Goal: Task Accomplishment & Management: Manage account settings

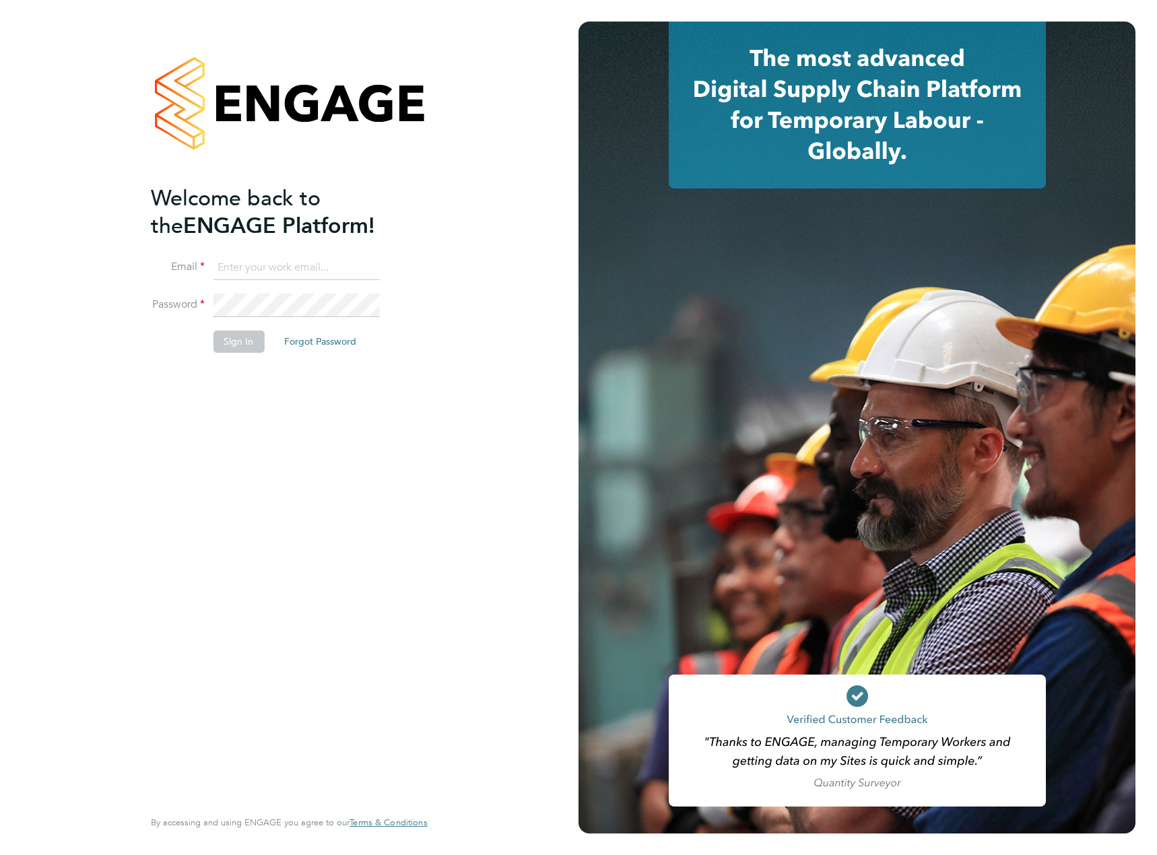
type input "maksymilian.grobelny@vistry.co.uk"
click at [240, 342] on button "Sign In" at bounding box center [238, 342] width 51 height 22
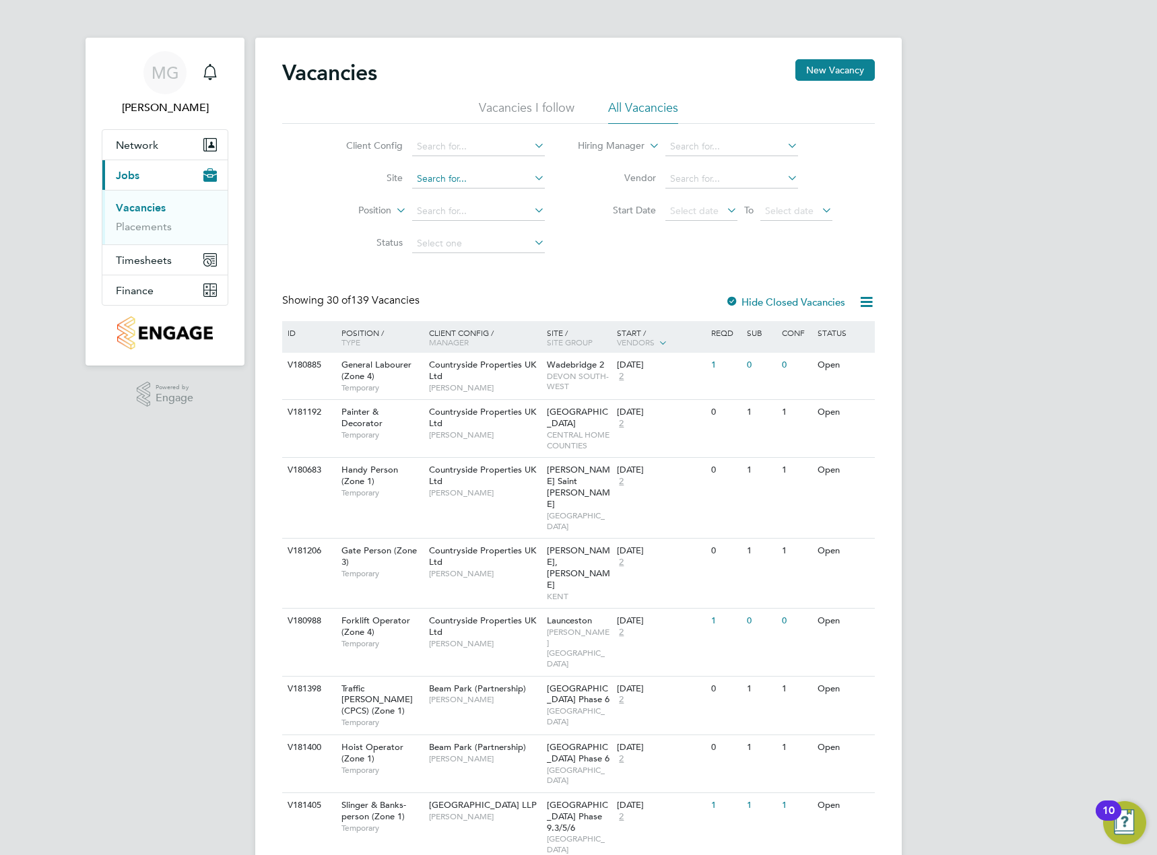
click at [487, 176] on input at bounding box center [478, 179] width 133 height 19
click at [504, 199] on li "Patch works" at bounding box center [478, 197] width 134 height 18
type input "Patchworks"
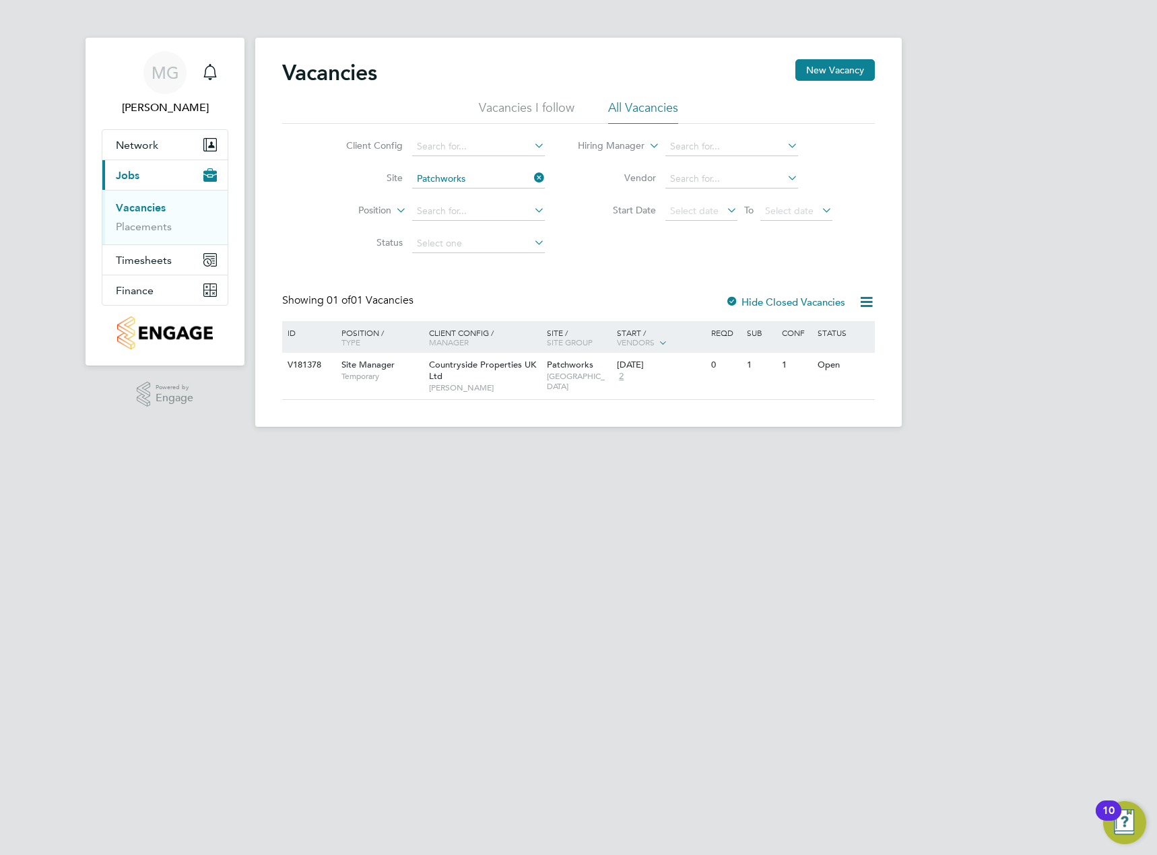
click at [706, 167] on li "Vendor" at bounding box center [704, 179] width 287 height 32
click at [705, 172] on input at bounding box center [731, 179] width 133 height 19
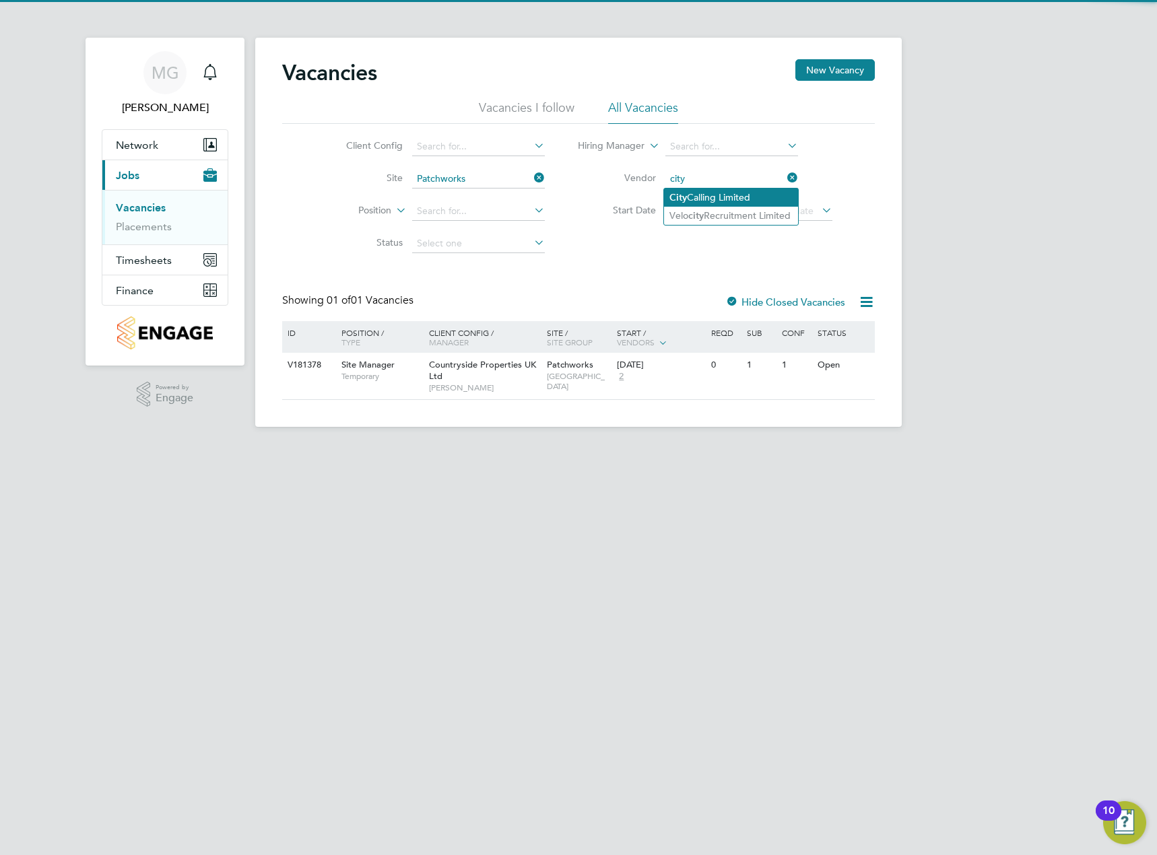
click at [762, 191] on li "City Calling Limited" at bounding box center [731, 197] width 134 height 18
type input "City Calling Limited"
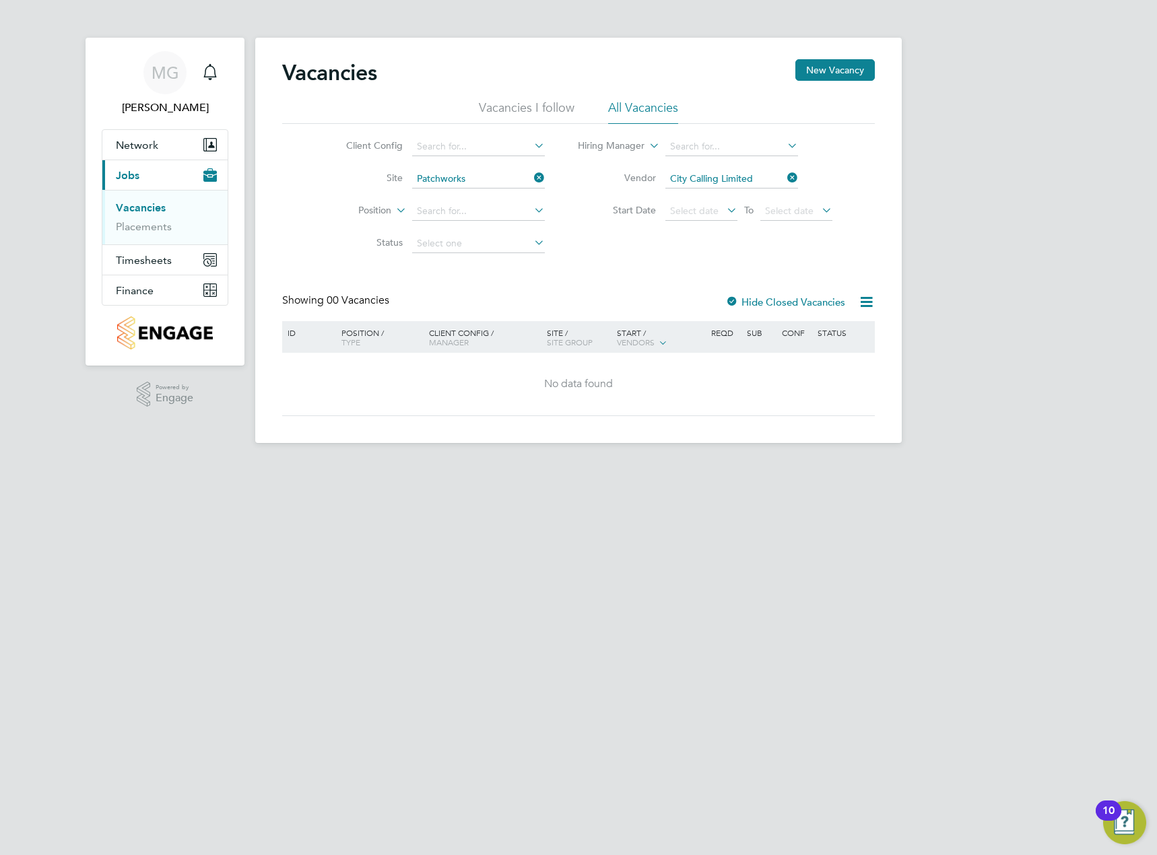
click at [649, 108] on li "All Vacancies" at bounding box center [643, 112] width 70 height 24
click at [512, 144] on input at bounding box center [478, 146] width 133 height 19
drag, startPoint x: 536, startPoint y: 296, endPoint x: 536, endPoint y: 304, distance: 8.1
click at [536, 304] on div "Vacancies New Vacancy Vacancies I follow All Vacancies Client Config Site Patch…" at bounding box center [578, 240] width 646 height 405
click at [497, 143] on input at bounding box center [478, 146] width 133 height 19
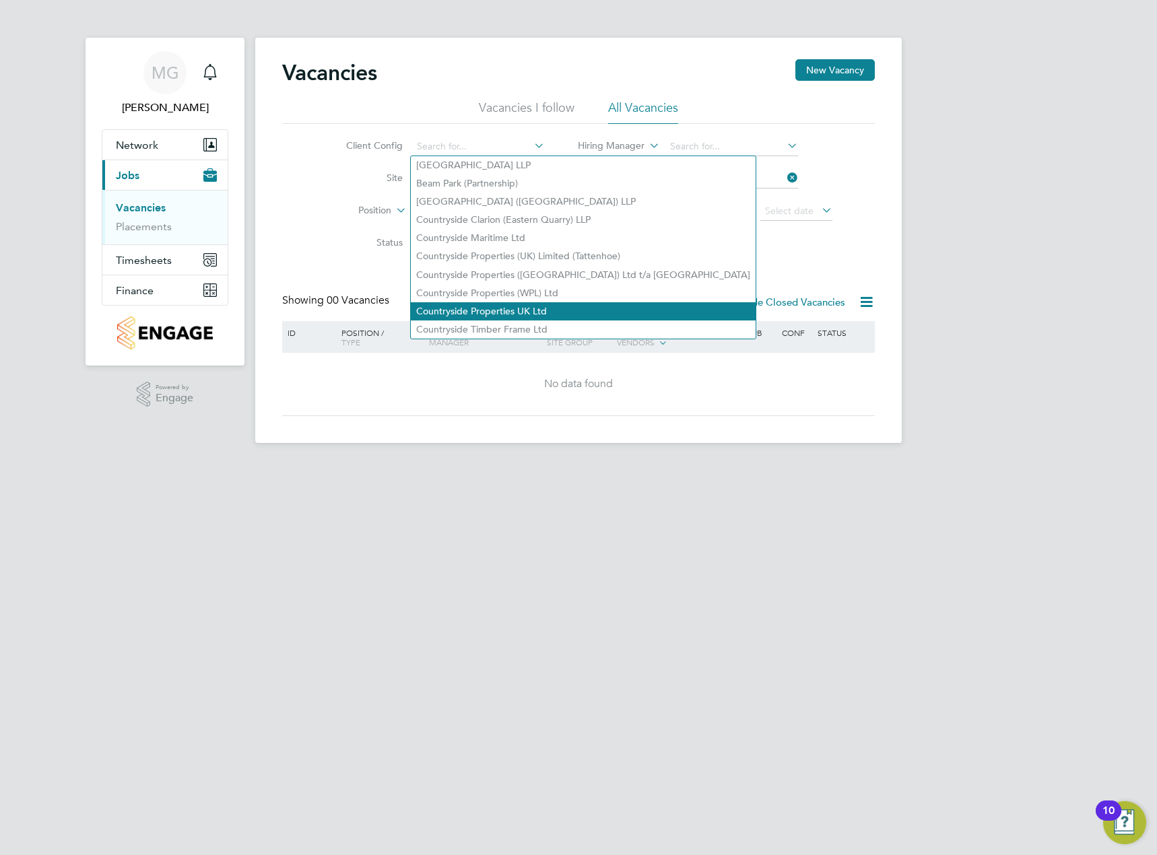
click at [520, 302] on li "Countryside Properties UK Ltd" at bounding box center [583, 311] width 345 height 18
type input "Countryside Properties UK Ltd"
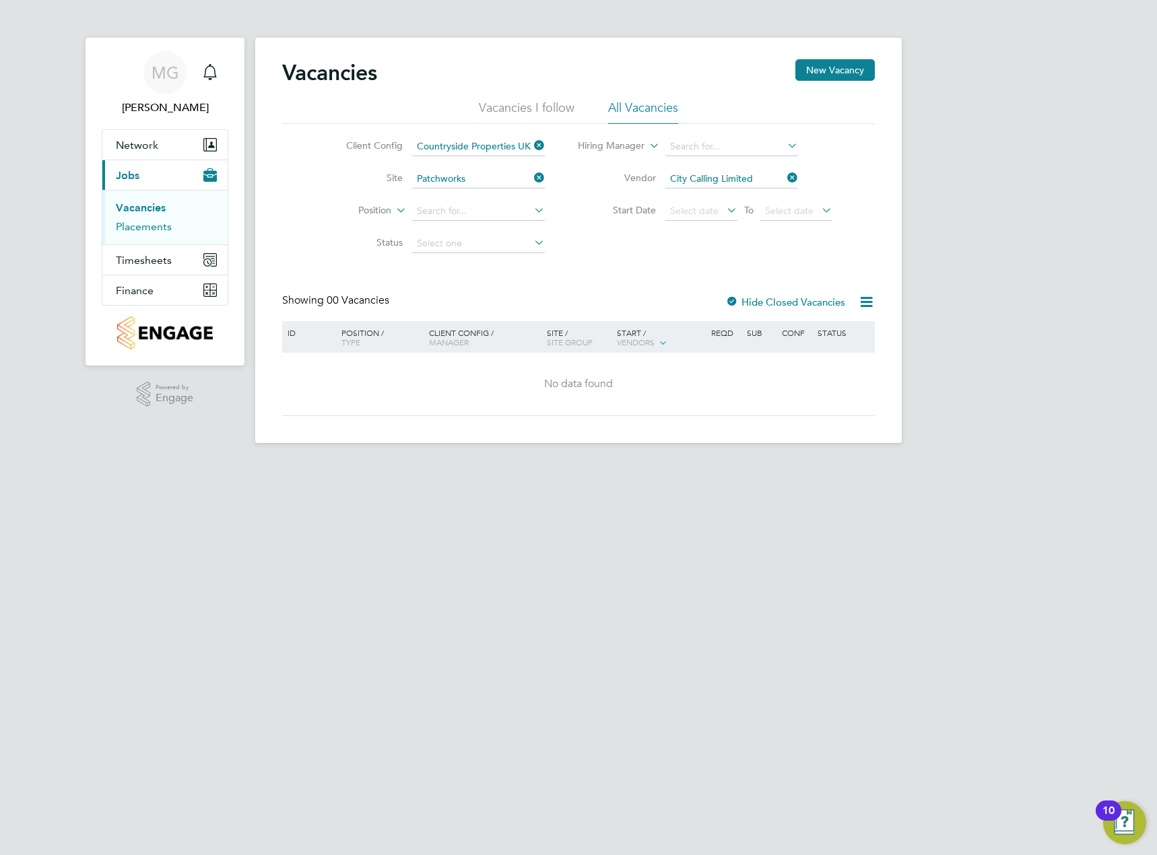
click at [162, 224] on link "Placements" at bounding box center [144, 226] width 56 height 13
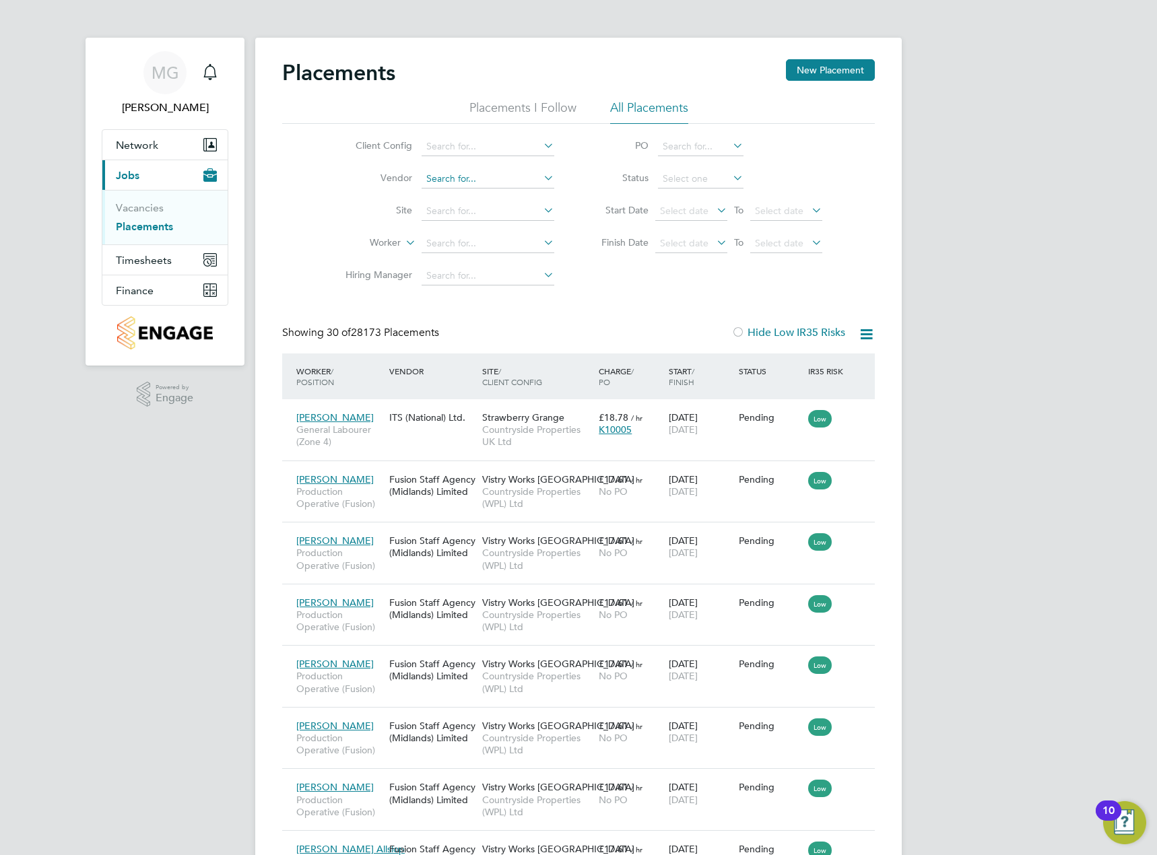
click at [444, 174] on input at bounding box center [487, 179] width 133 height 19
click at [511, 177] on input "city" at bounding box center [487, 179] width 133 height 19
type input "city"
click at [541, 177] on icon at bounding box center [541, 177] width 0 height 19
click at [537, 141] on input at bounding box center [487, 146] width 133 height 19
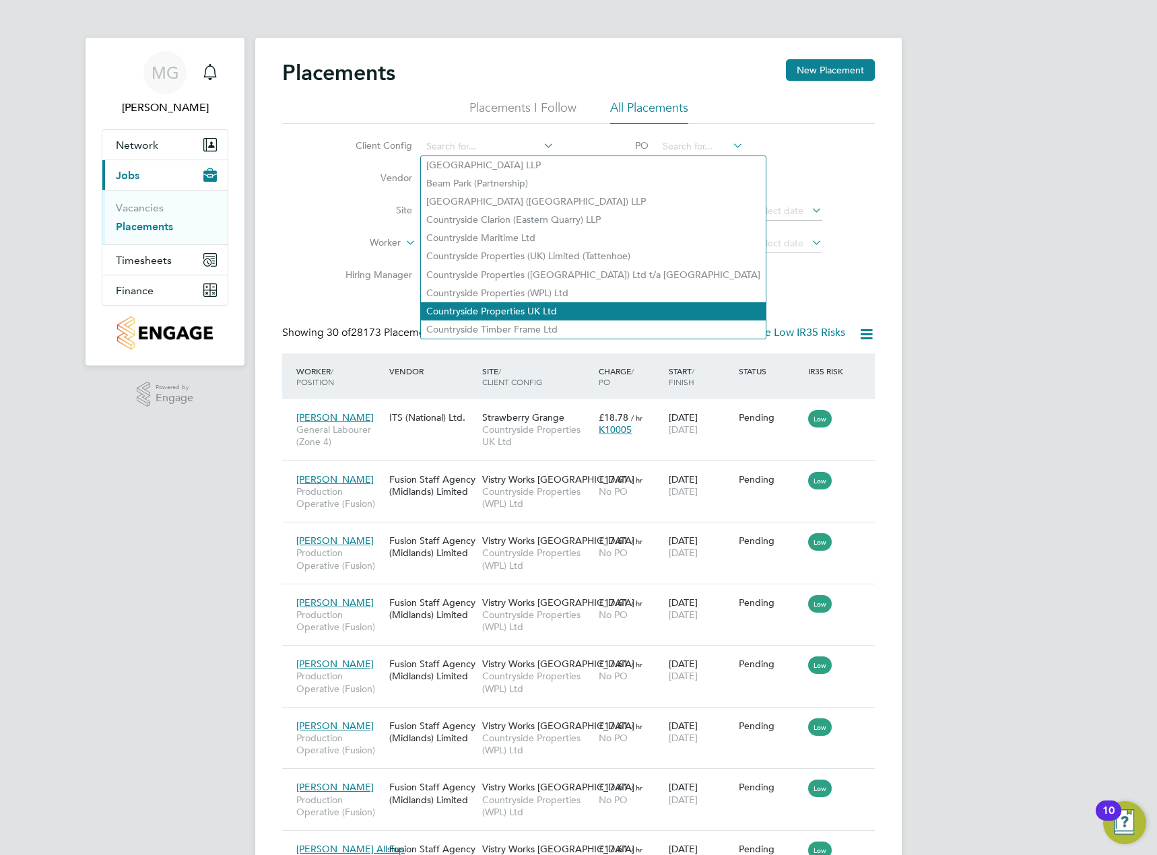
click at [523, 304] on li "Countryside Properties UK Ltd" at bounding box center [593, 311] width 345 height 18
type input "Countryside Properties UK Ltd"
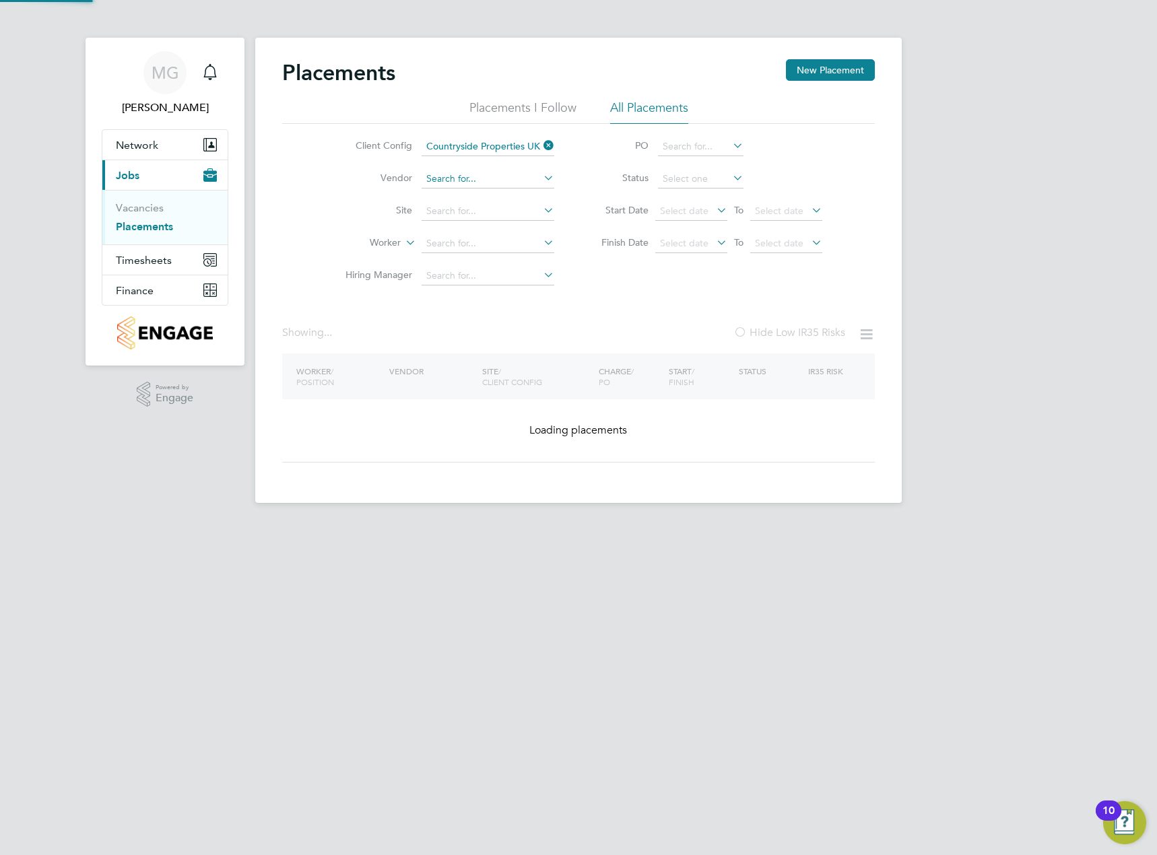
click at [476, 171] on input at bounding box center [487, 179] width 133 height 19
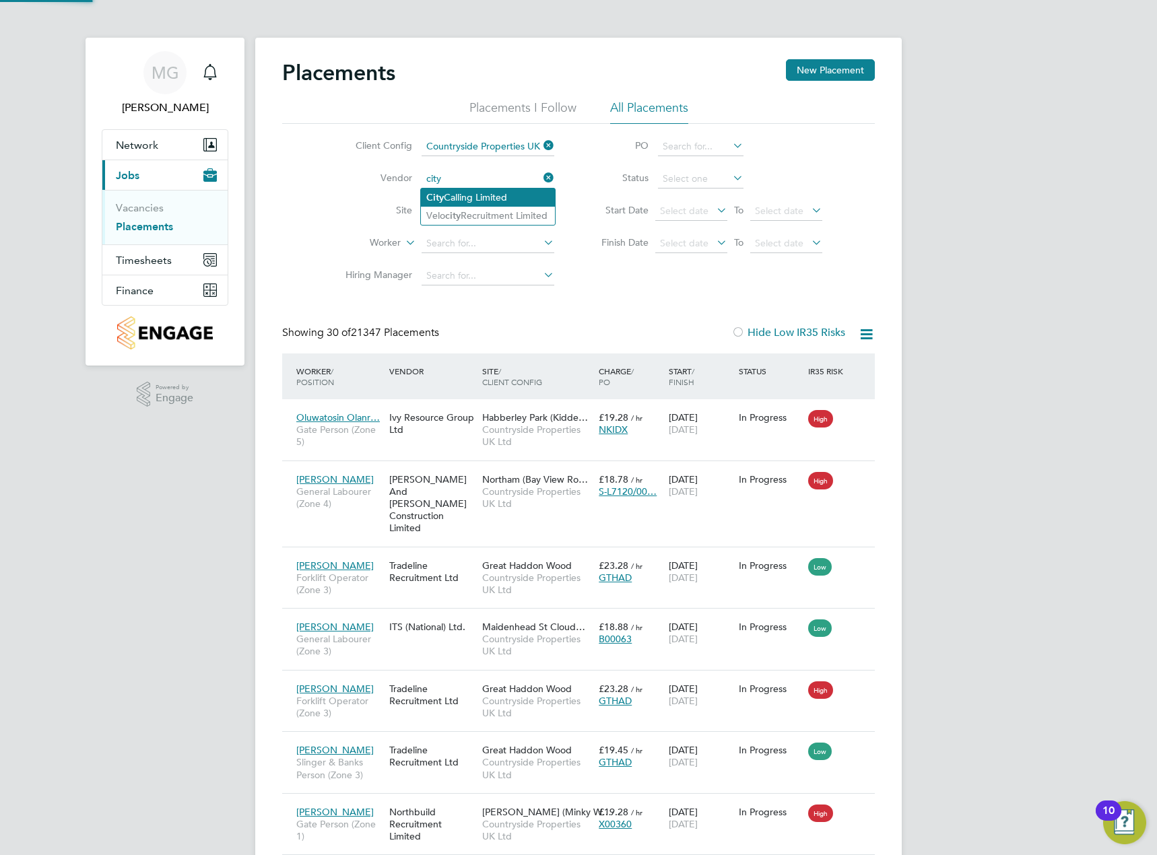
click at [491, 195] on li "City Calling Limited" at bounding box center [488, 197] width 134 height 18
type input "City Calling Limited"
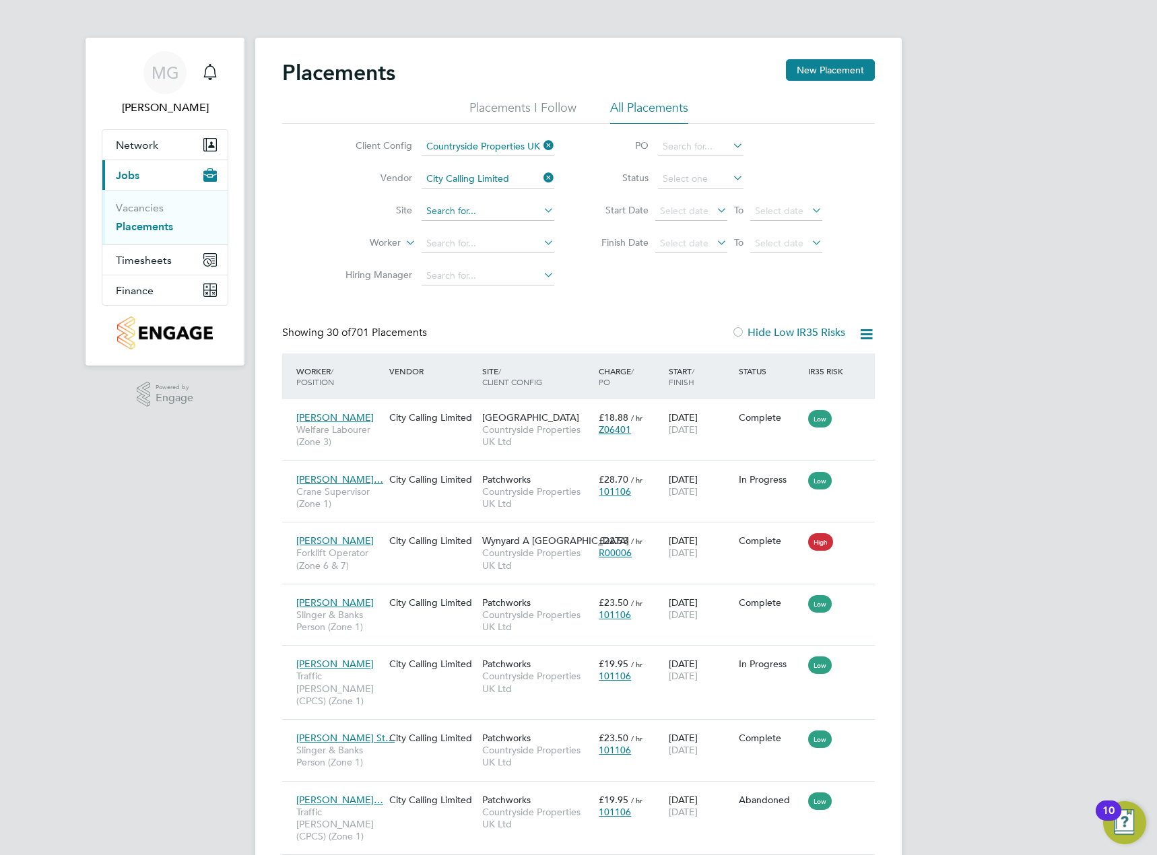
click at [479, 217] on input at bounding box center [487, 211] width 133 height 19
click at [464, 228] on li "Patch works" at bounding box center [488, 230] width 134 height 18
type input "Patchworks"
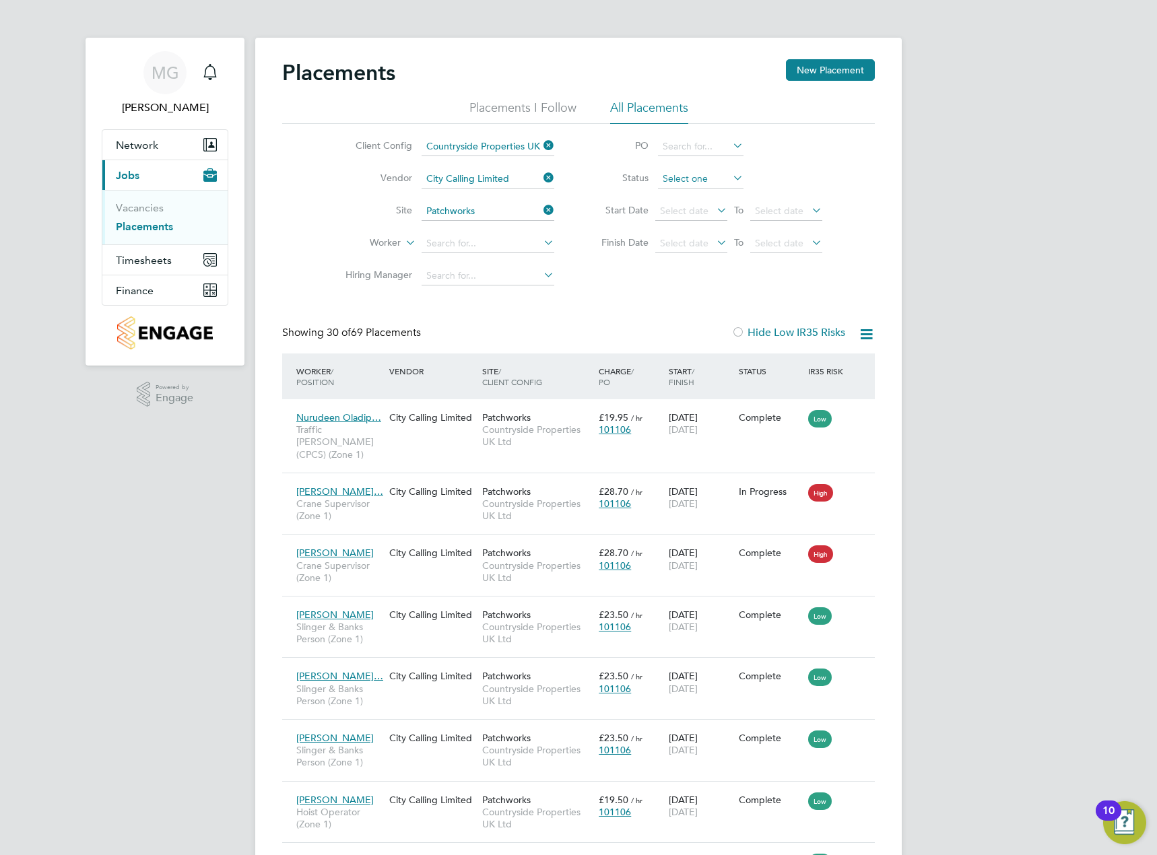
click at [675, 175] on input at bounding box center [700, 179] width 85 height 19
click at [690, 193] on li "Active" at bounding box center [700, 197] width 87 height 18
type input "Active"
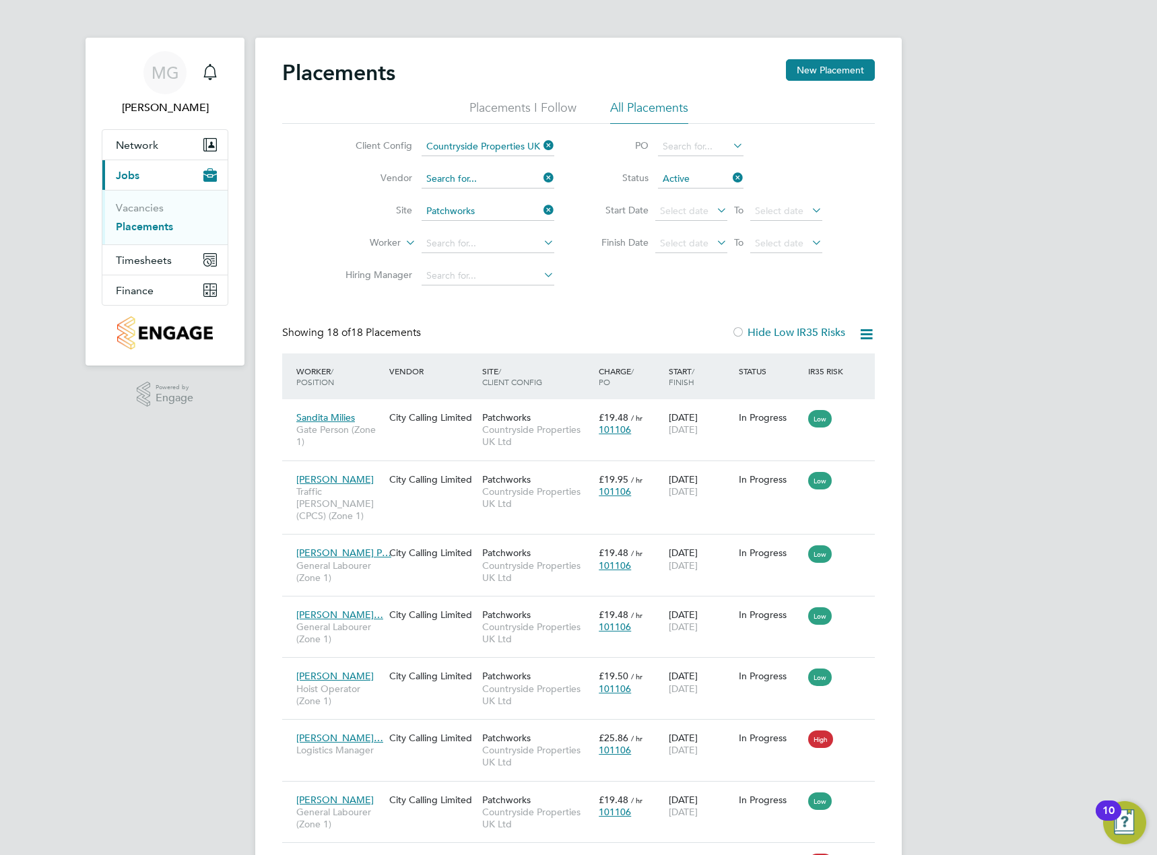
click at [541, 185] on input at bounding box center [487, 179] width 133 height 19
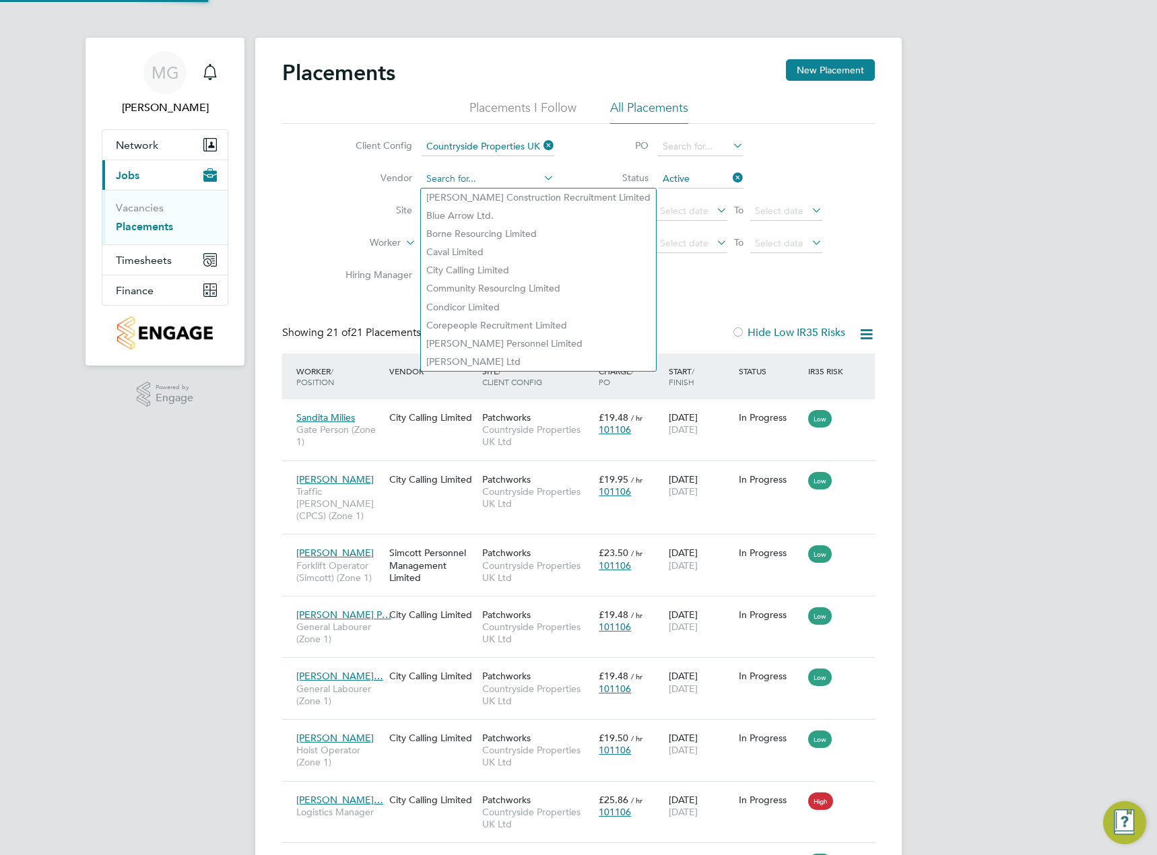
scroll to position [50, 94]
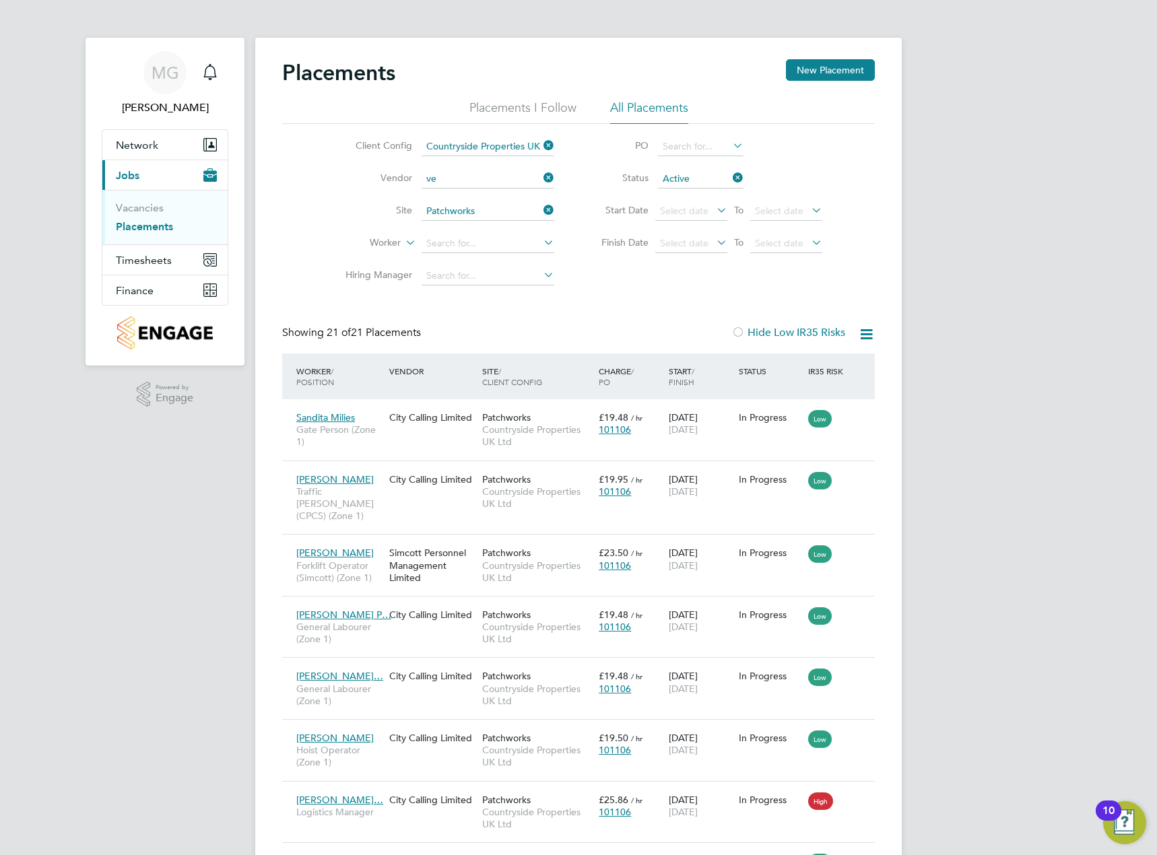
click at [504, 208] on li "Ve locity Recruitment Limited" at bounding box center [501, 216] width 160 height 18
type input "Velocity Recruitment Limited"
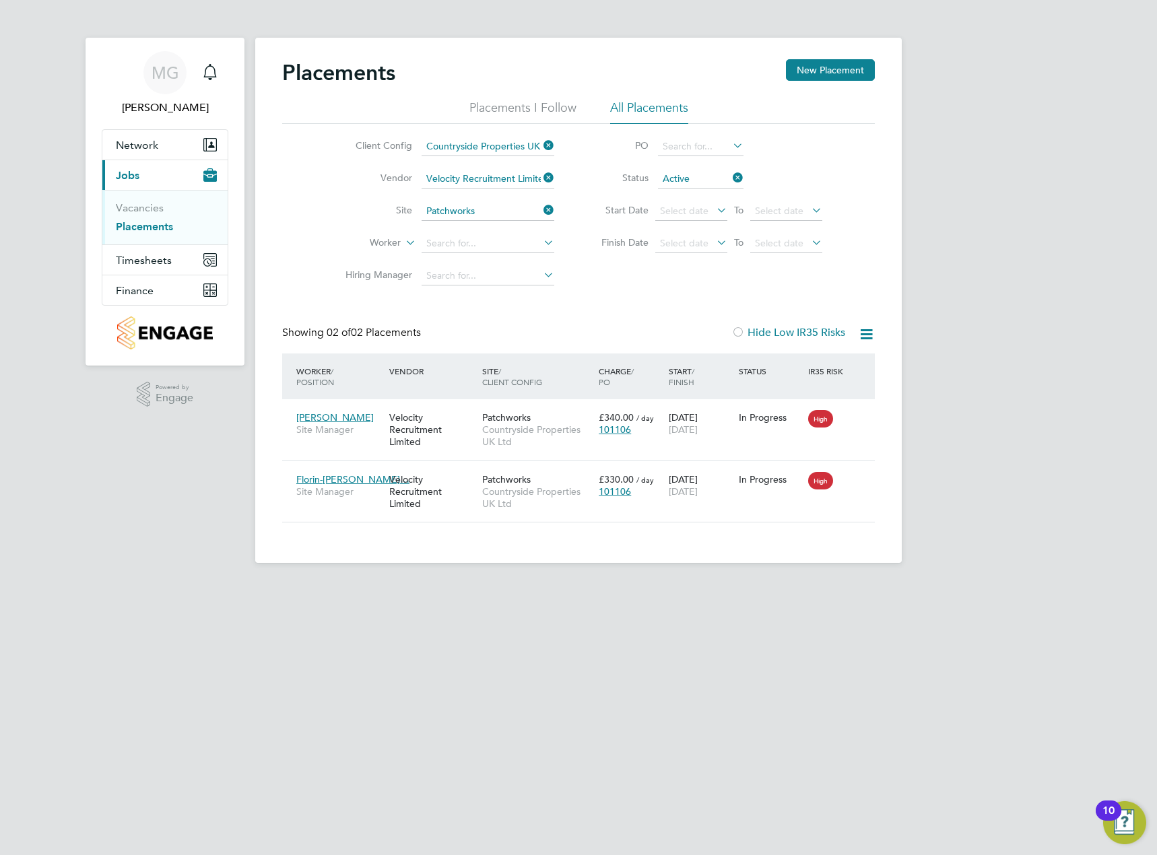
scroll to position [50, 117]
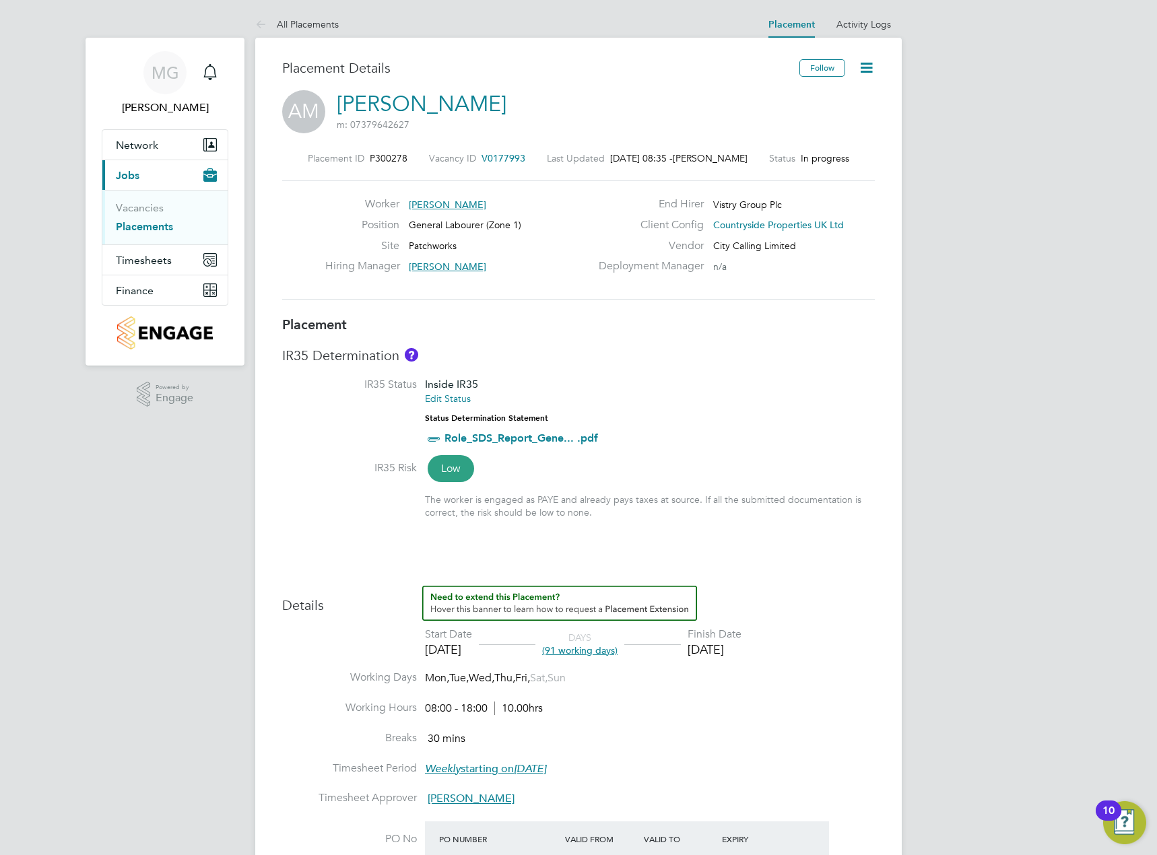
click at [859, 66] on icon at bounding box center [866, 67] width 17 height 17
click at [794, 98] on li "Edit Placement e" at bounding box center [802, 99] width 139 height 19
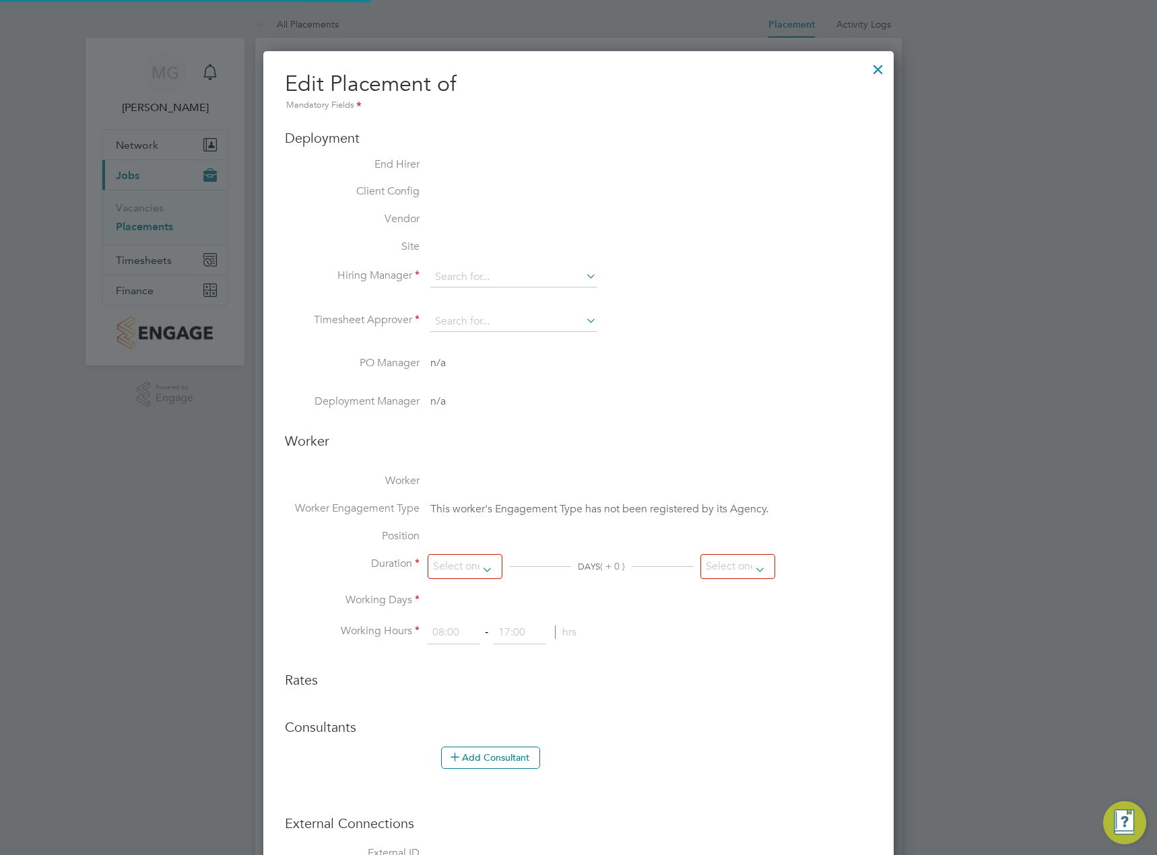
type input "Linsey McGovern"
type input "[DATE]"
type input "08:00"
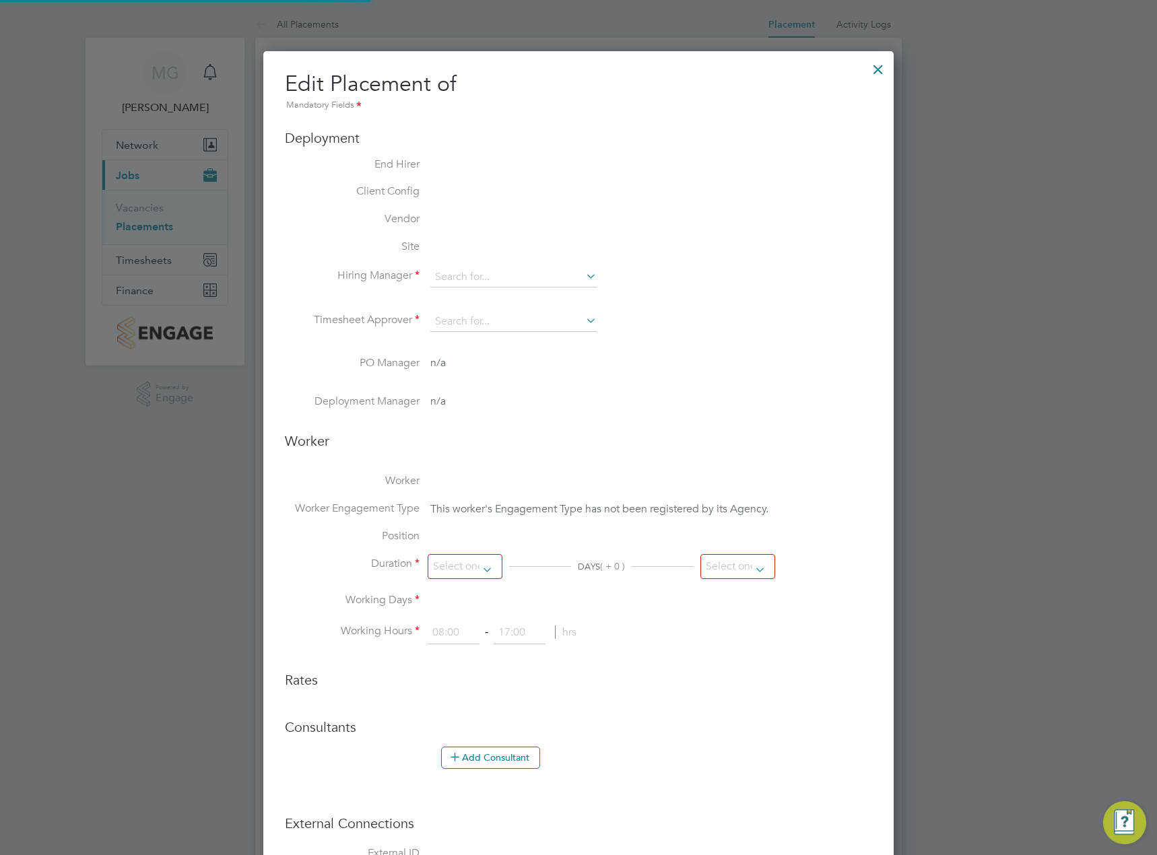
type input "18:00"
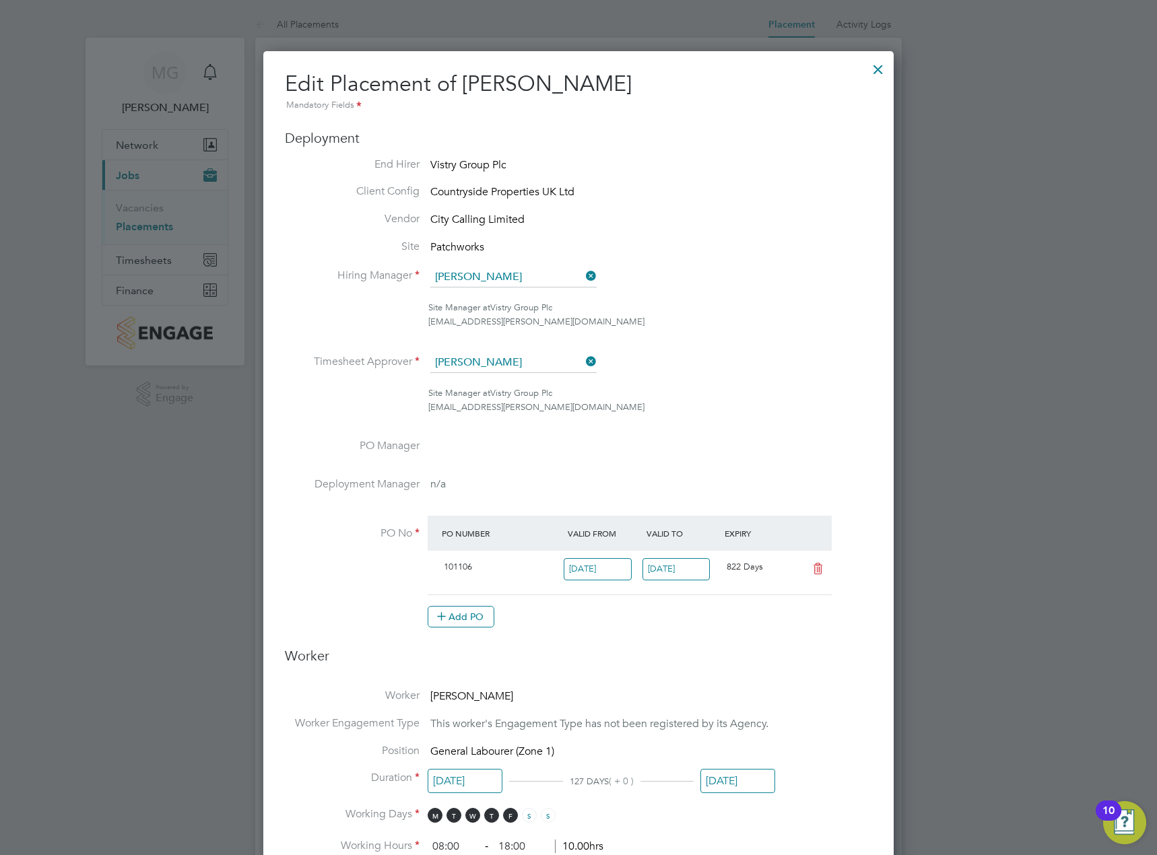
click at [876, 70] on div at bounding box center [878, 66] width 24 height 24
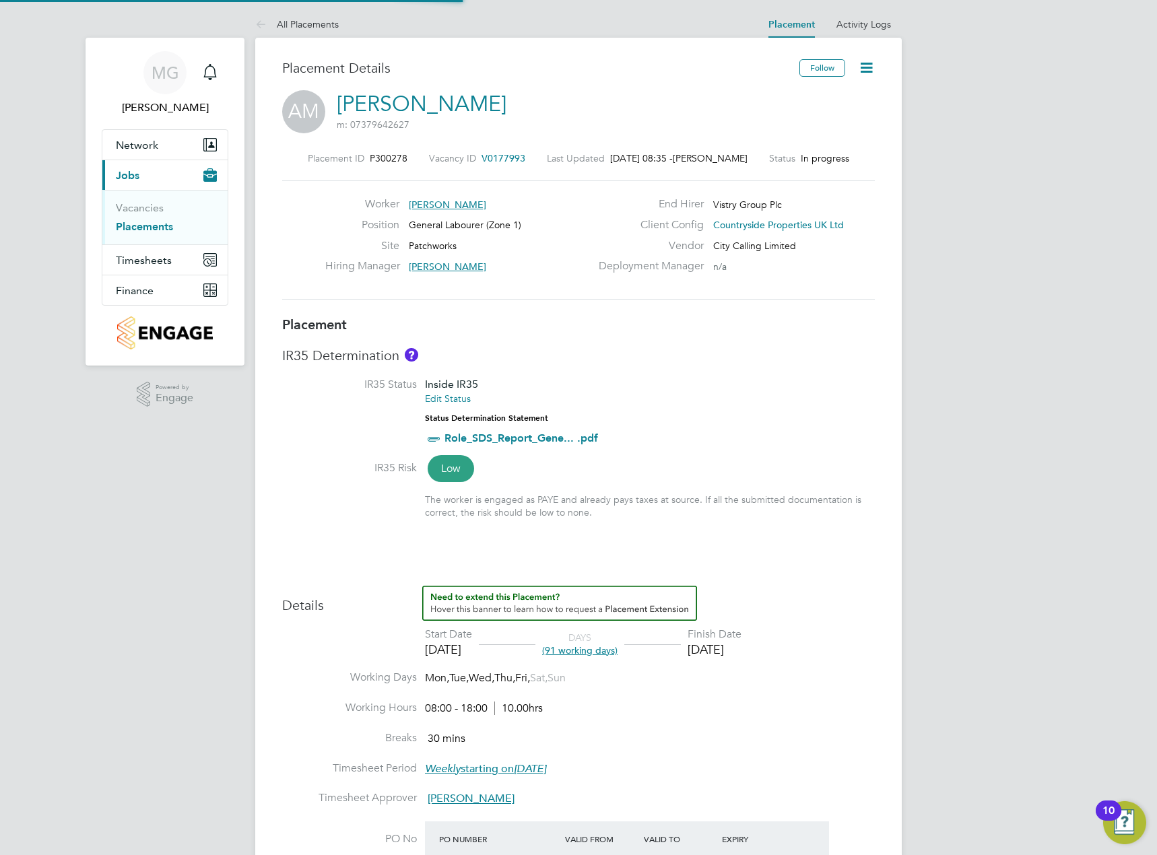
scroll to position [40, 94]
drag, startPoint x: 543, startPoint y: 105, endPoint x: 349, endPoint y: 112, distance: 194.0
click at [339, 112] on div "AM Abdalla Mohammed m: 07379642627" at bounding box center [578, 113] width 592 height 46
click at [535, 100] on div "AM Abdalla Mohammed m: 07379642627" at bounding box center [578, 113] width 592 height 46
drag, startPoint x: 364, startPoint y: 202, endPoint x: 433, endPoint y: 228, distance: 73.9
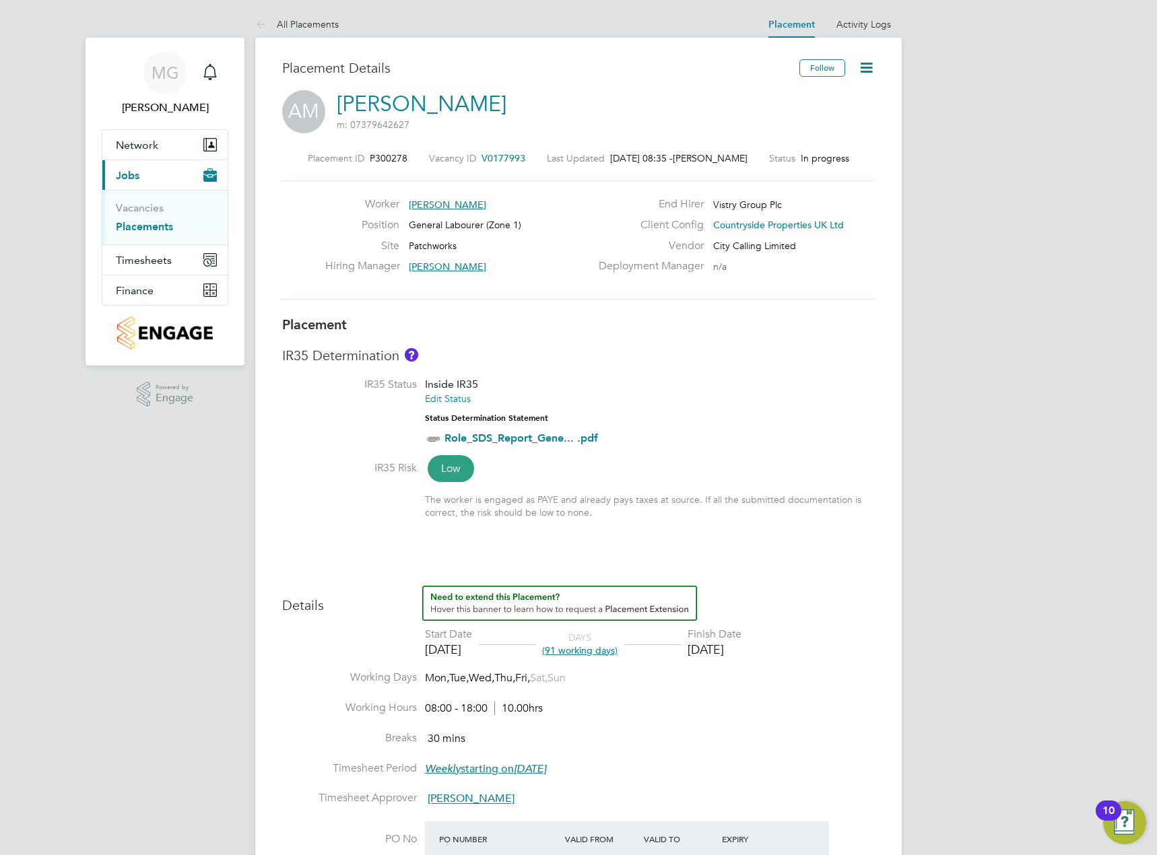
click at [433, 228] on div "Worker Abdalla Mohammed Position General Labourer (Zone 1) Site Patchworks Hiri…" at bounding box center [457, 238] width 265 height 83
drag, startPoint x: 452, startPoint y: 244, endPoint x: 406, endPoint y: 238, distance: 46.1
click at [406, 239] on div "Site Patchworks" at bounding box center [457, 249] width 265 height 21
click at [366, 203] on label "Worker" at bounding box center [362, 204] width 74 height 14
click at [391, 215] on div "Worker Abdalla Mohammed" at bounding box center [457, 207] width 265 height 21
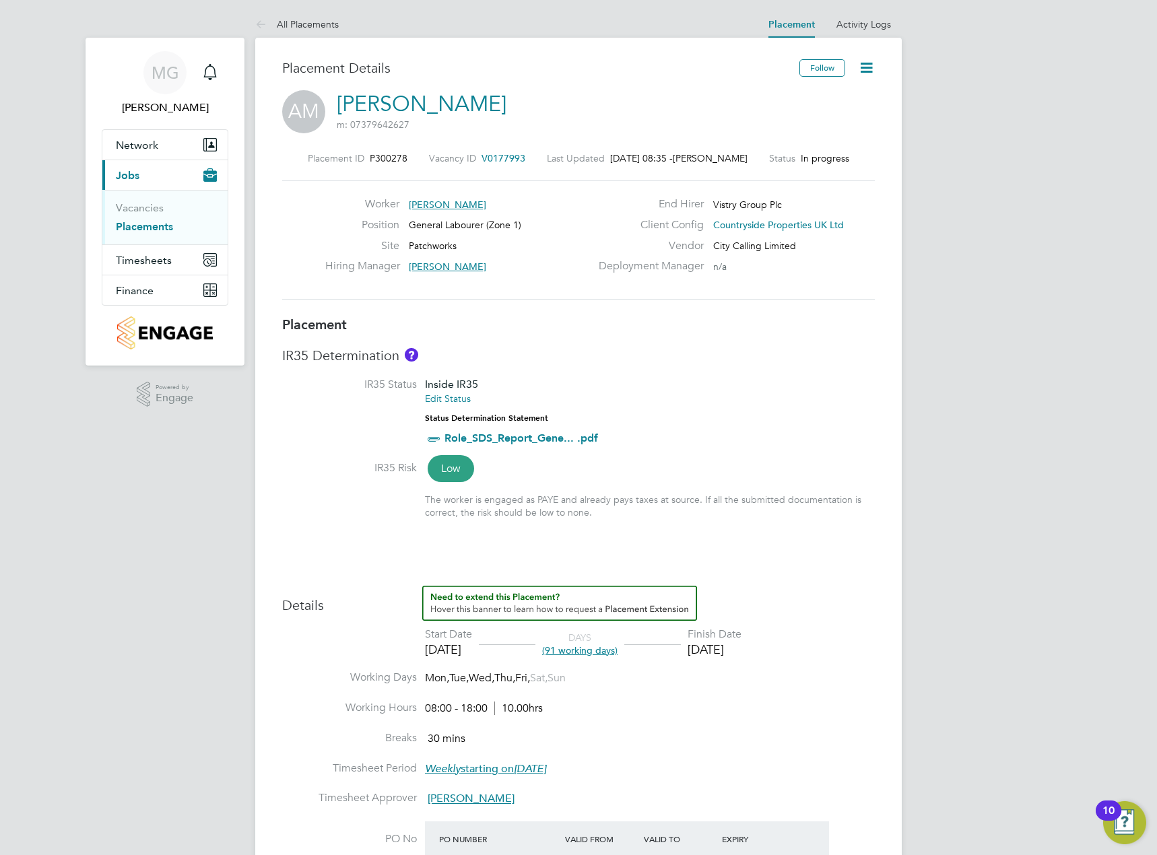
drag, startPoint x: 501, startPoint y: 201, endPoint x: 435, endPoint y: 210, distance: 66.6
click at [435, 210] on div "Worker Abdalla Mohammed" at bounding box center [457, 207] width 265 height 21
drag, startPoint x: 536, startPoint y: 106, endPoint x: 343, endPoint y: 108, distance: 192.5
click at [343, 108] on div "AM Abdalla Mohammed m: 07379642627" at bounding box center [578, 113] width 592 height 46
copy h2 "Abdalla Mohammed m: 07379642627"
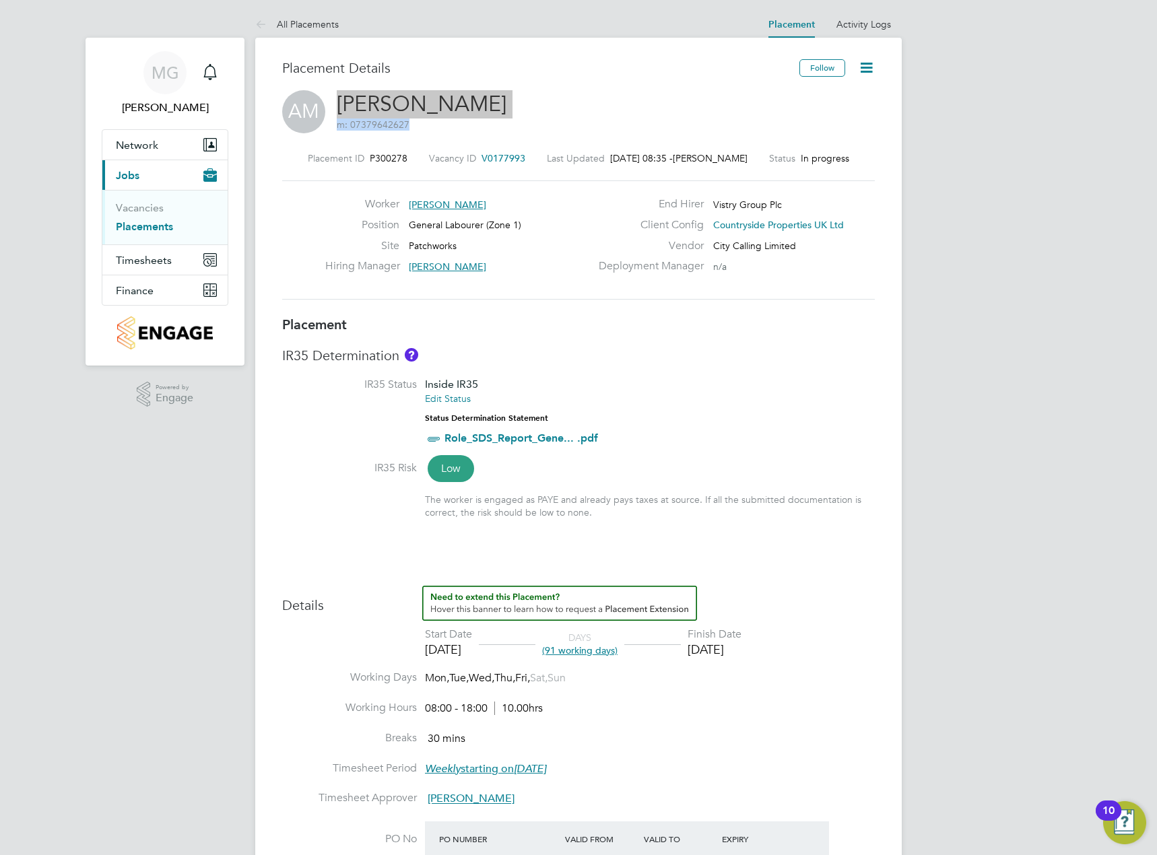
scroll to position [22, 266]
click at [807, 321] on h3 "Placement" at bounding box center [578, 325] width 592 height 18
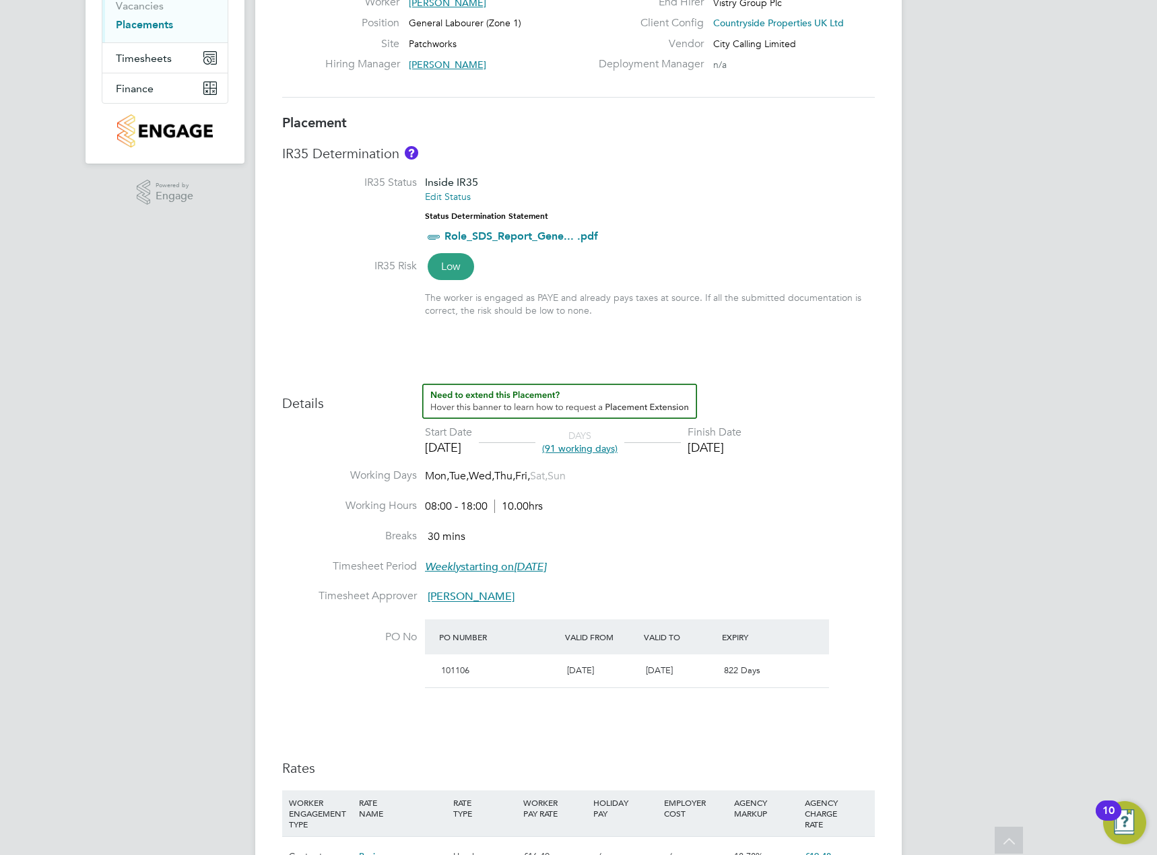
scroll to position [0, 0]
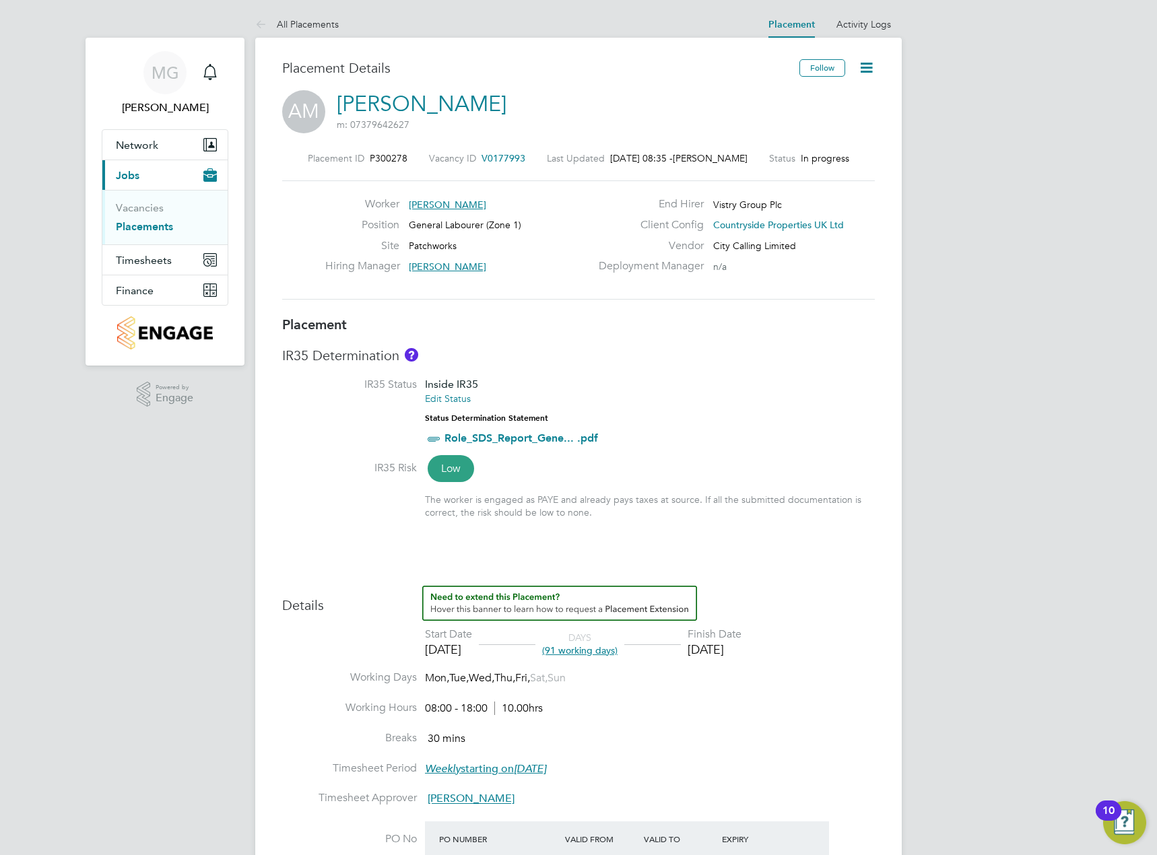
click at [864, 67] on icon at bounding box center [866, 67] width 17 height 17
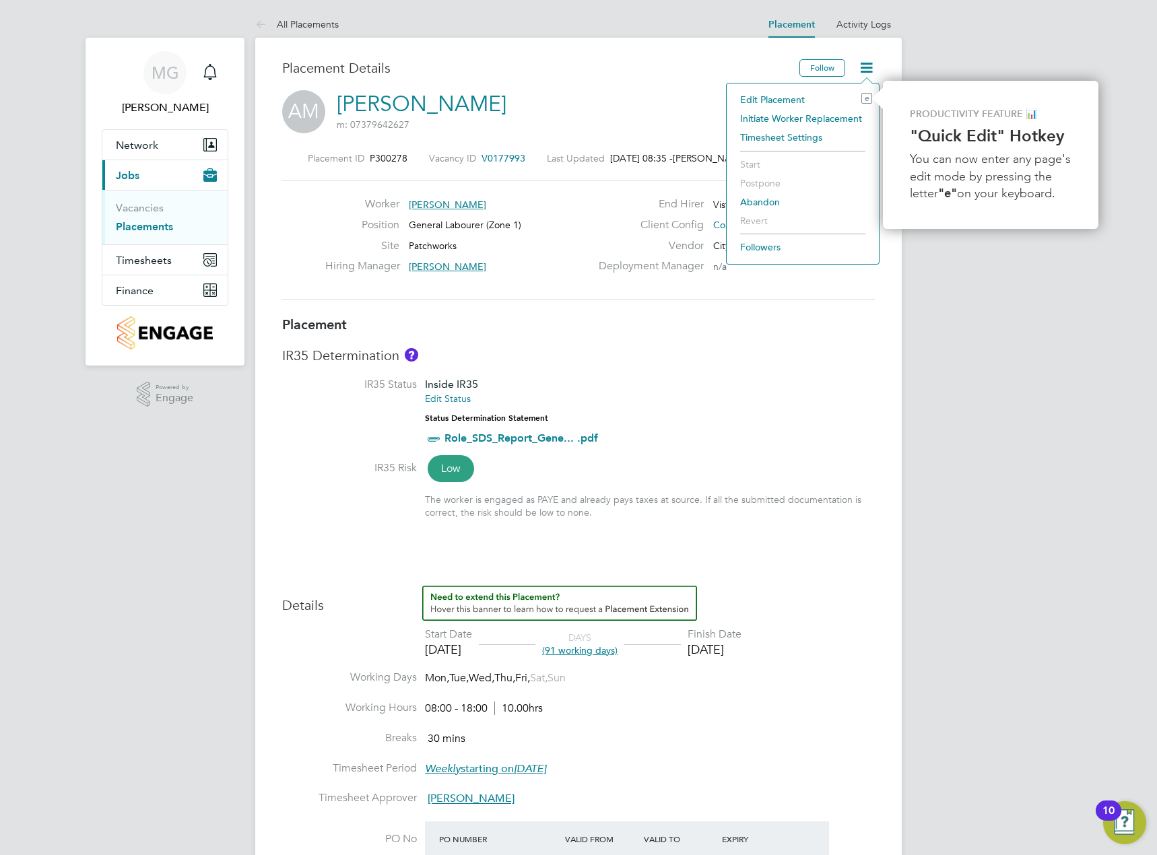
click at [817, 98] on li "Edit Placement e" at bounding box center [802, 99] width 139 height 19
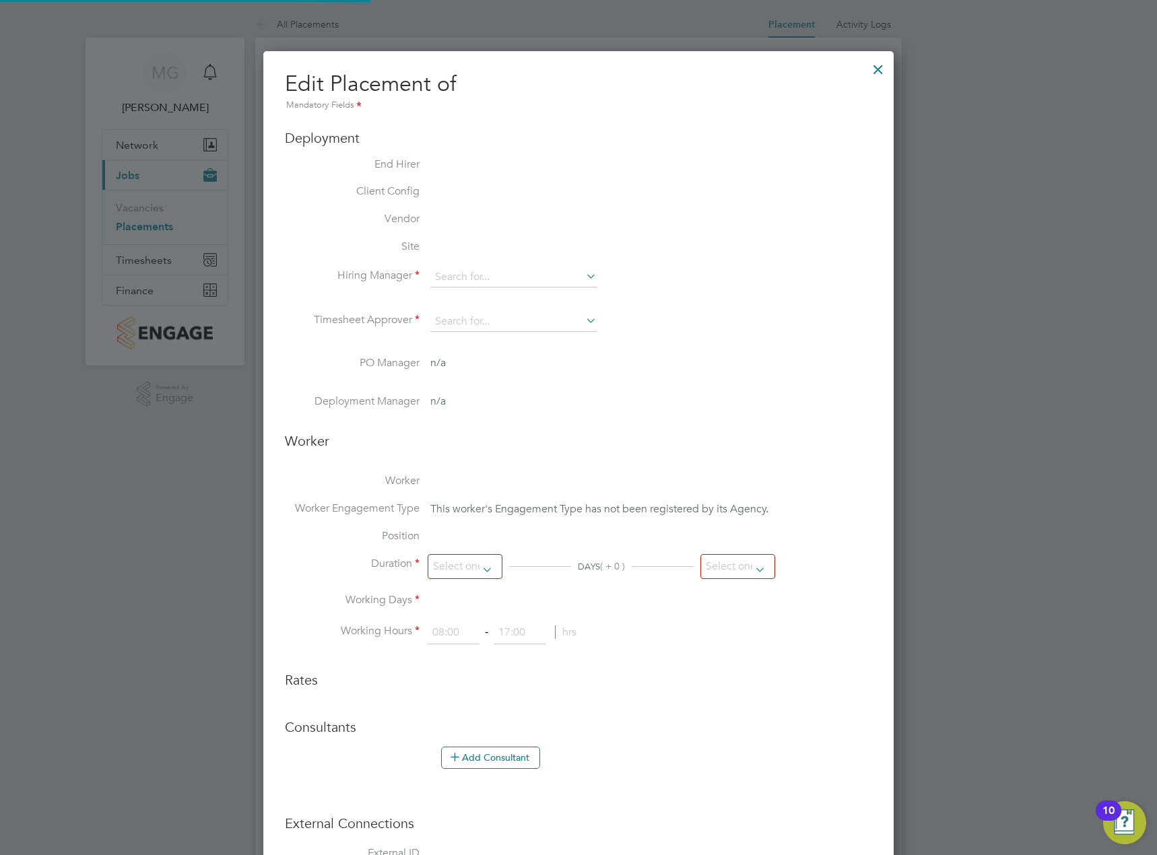
type input "[PERSON_NAME]"
type input "28 Jul 2025"
type input "[DATE]"
type input "08:00"
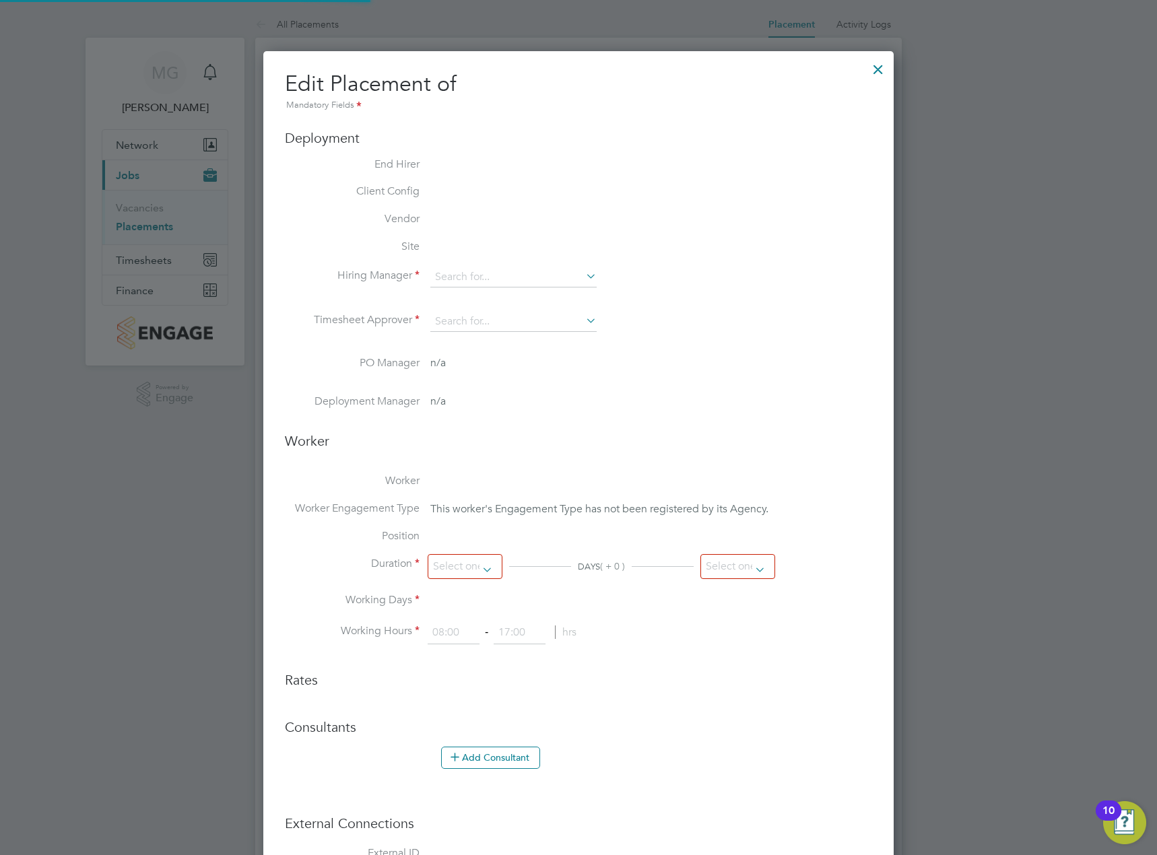
type input "18:00"
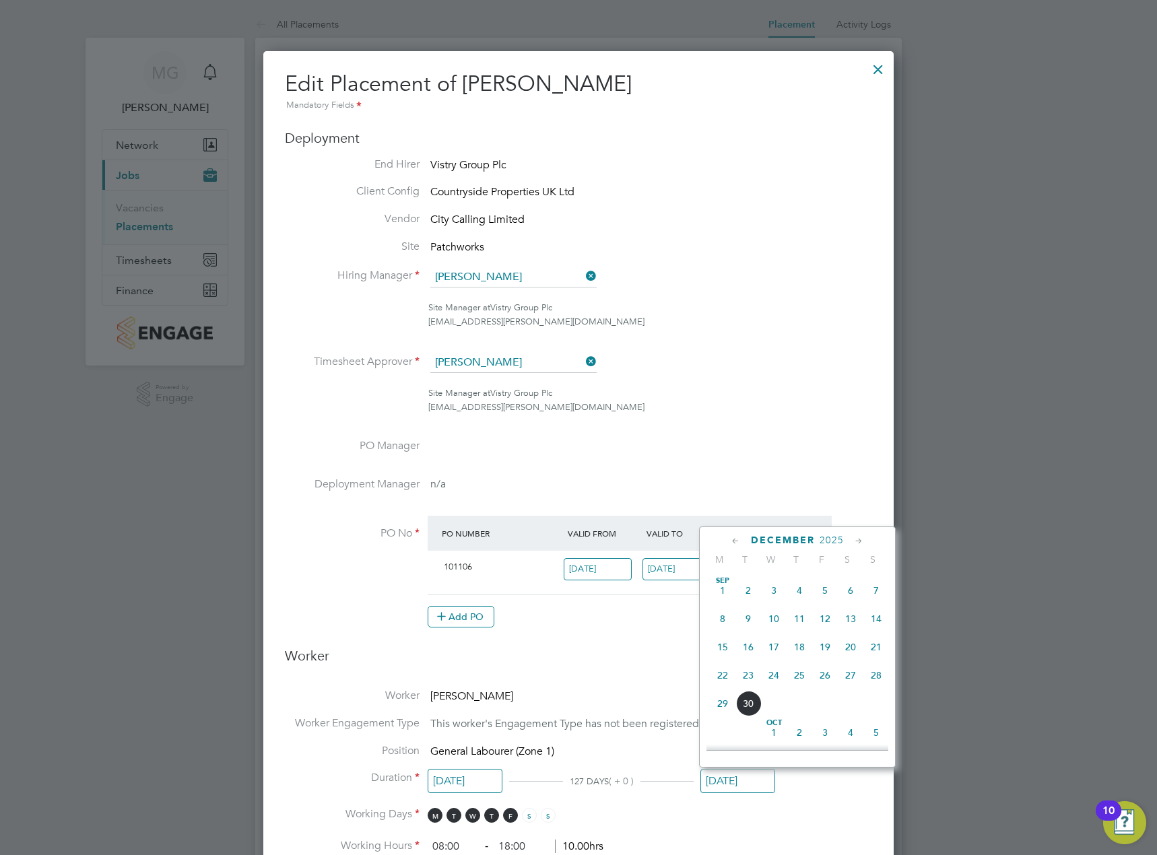
click at [756, 783] on input "[DATE]" at bounding box center [737, 781] width 75 height 25
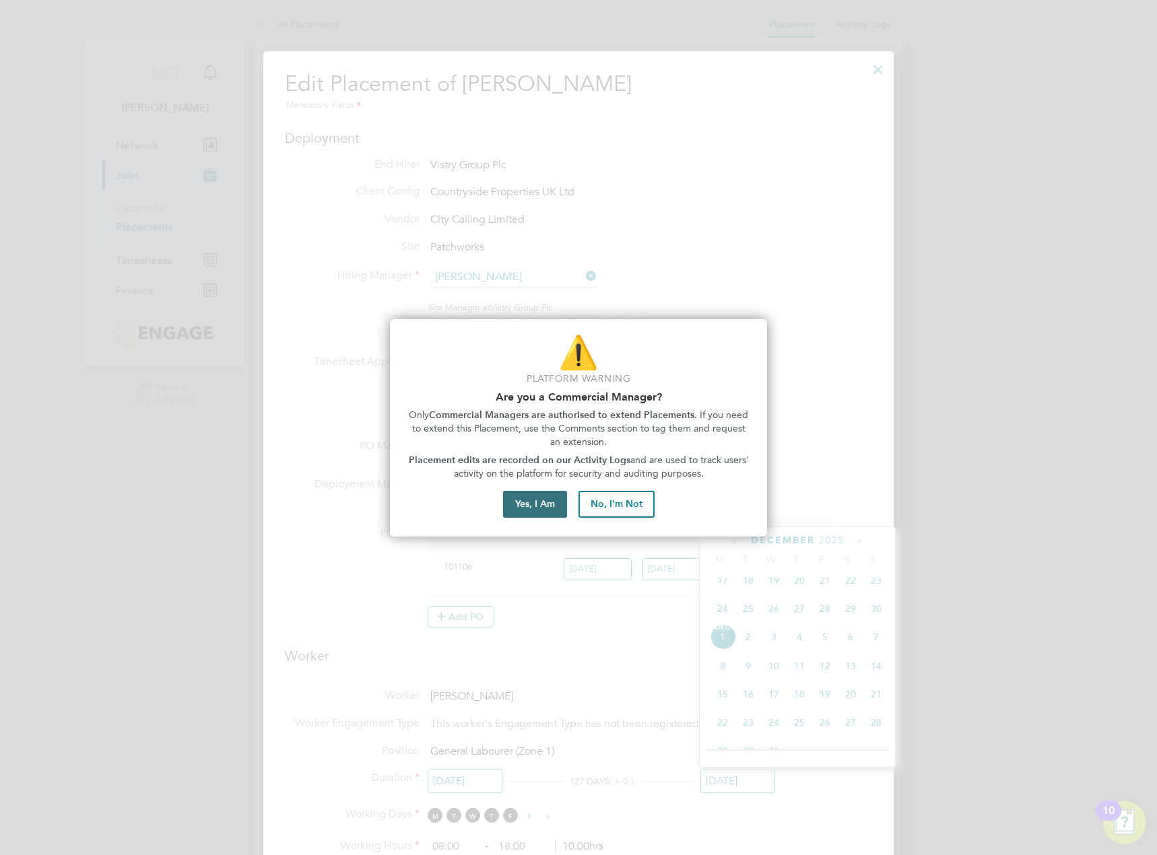
click at [555, 510] on button "Yes, I Am" at bounding box center [535, 504] width 64 height 27
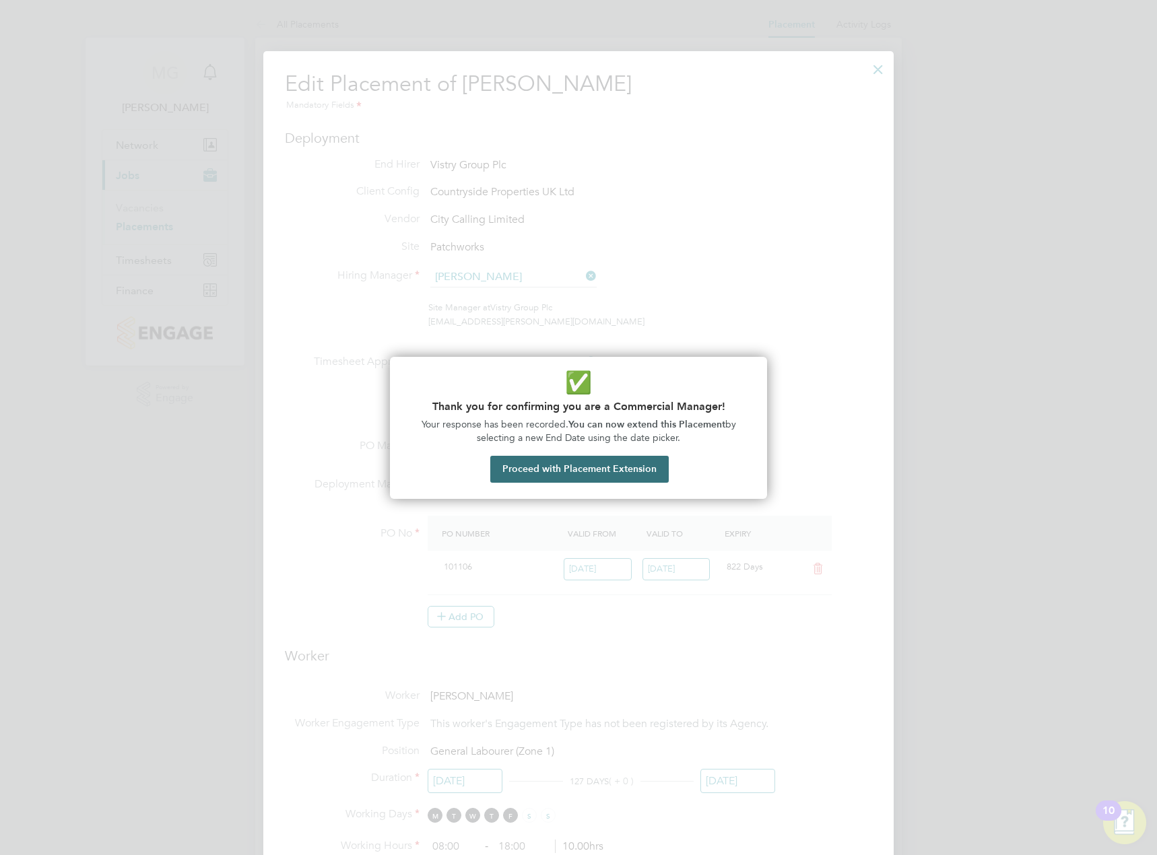
click at [570, 469] on button "Proceed with Placement Extension" at bounding box center [579, 469] width 178 height 27
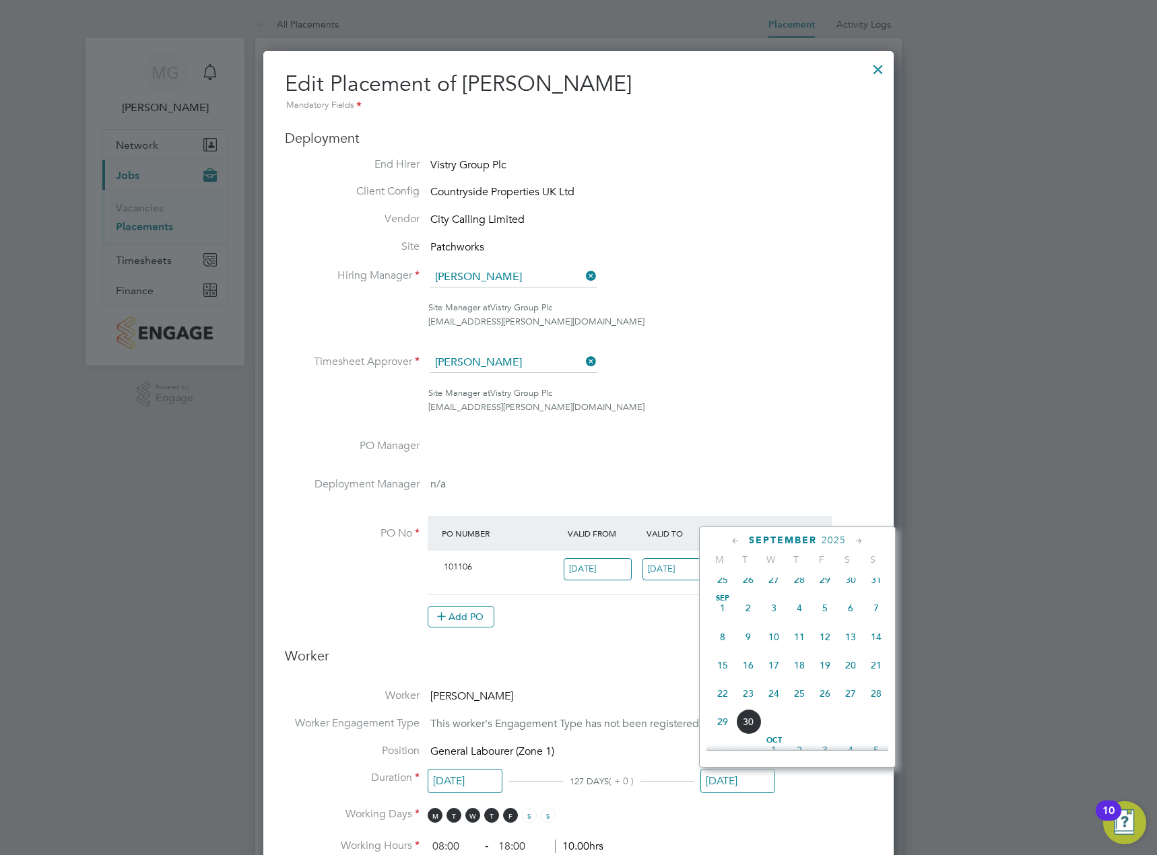
click at [823, 615] on span "5" at bounding box center [825, 608] width 26 height 26
type input "05 Sep 2025"
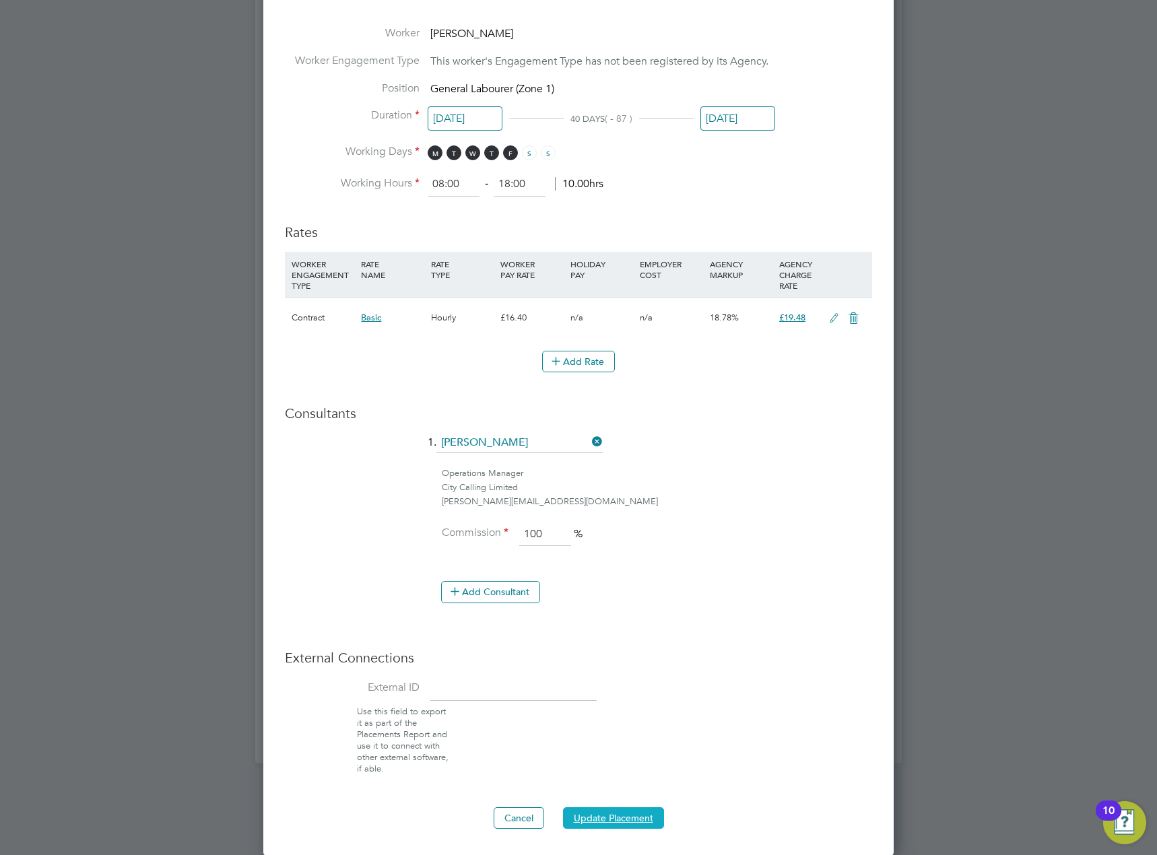
click at [633, 817] on button "Update Placement" at bounding box center [613, 818] width 101 height 22
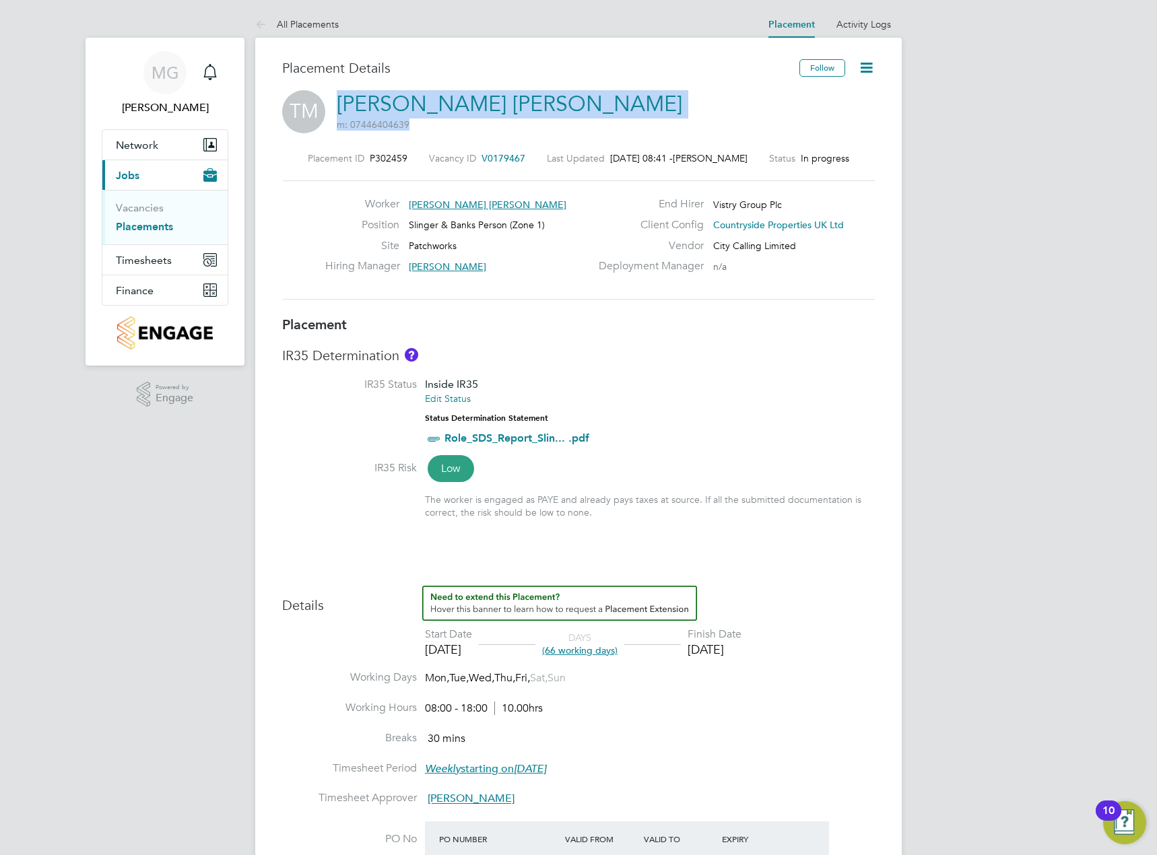
drag, startPoint x: 642, startPoint y: 106, endPoint x: 326, endPoint y: 102, distance: 315.8
click at [326, 102] on div "TM [PERSON_NAME] [PERSON_NAME] m: 07446404639" at bounding box center [578, 113] width 592 height 46
copy h2 "[PERSON_NAME] [PERSON_NAME] m: 07446404639"
click at [928, 354] on div "MG Maksymilian Grobelny Notifications Applications: Network Team Members Sites …" at bounding box center [578, 723] width 1157 height 1447
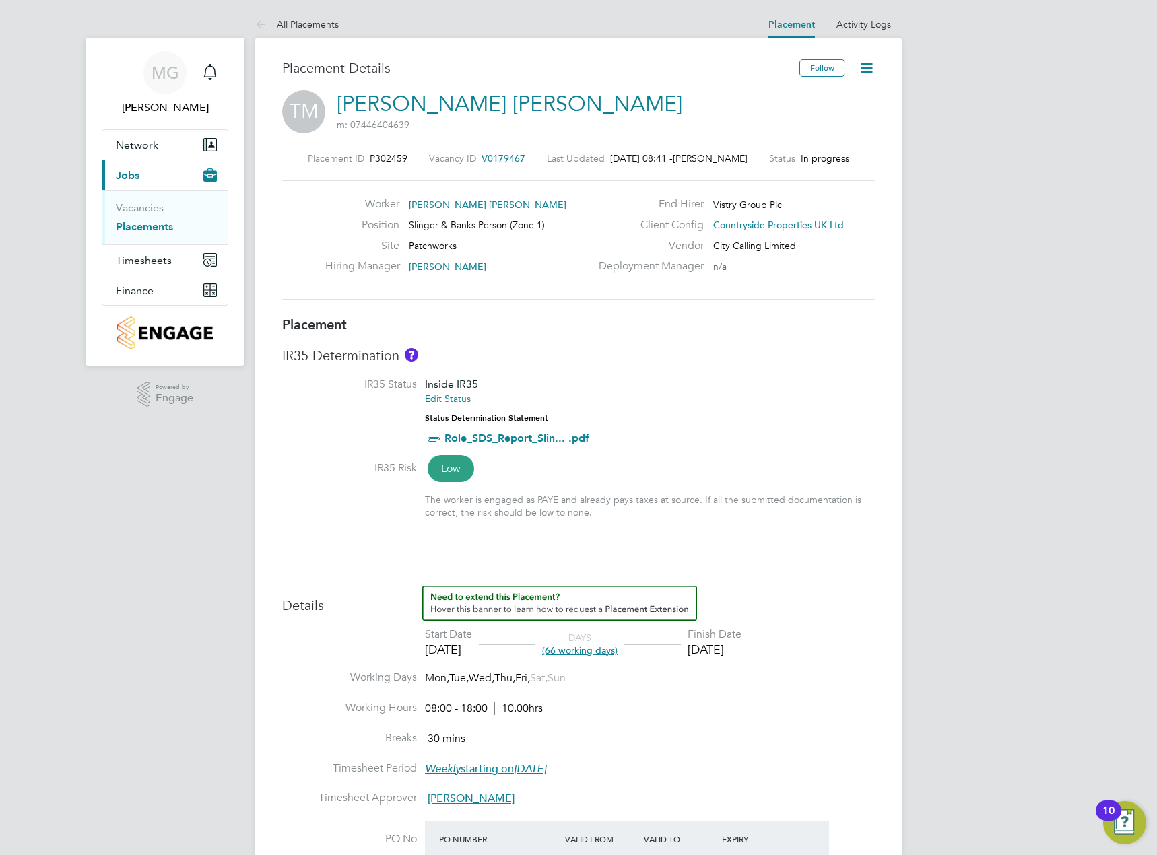
click at [866, 81] on div "Follow" at bounding box center [831, 74] width 85 height 31
click at [866, 69] on icon at bounding box center [866, 67] width 17 height 17
click at [812, 94] on li "Edit Placement e" at bounding box center [802, 99] width 139 height 19
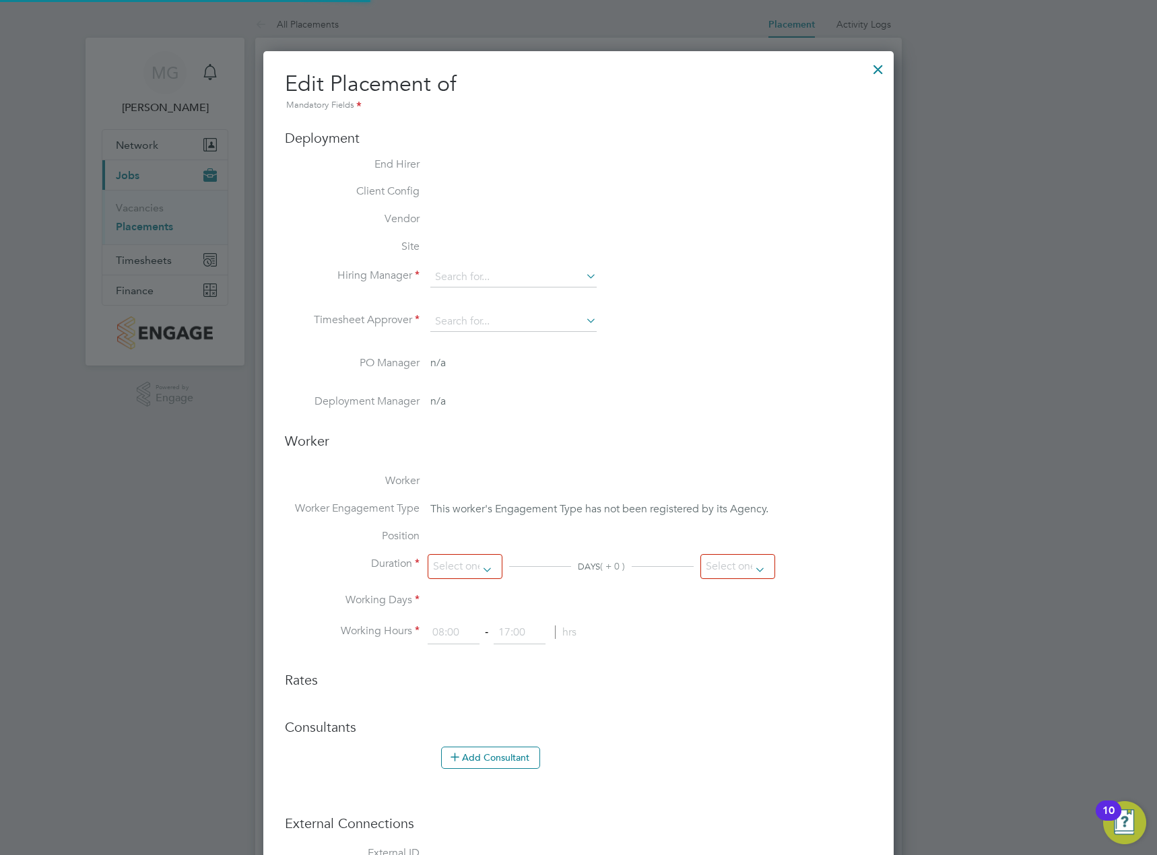
scroll to position [18, 588]
type input "[PERSON_NAME]"
type input "[DATE]"
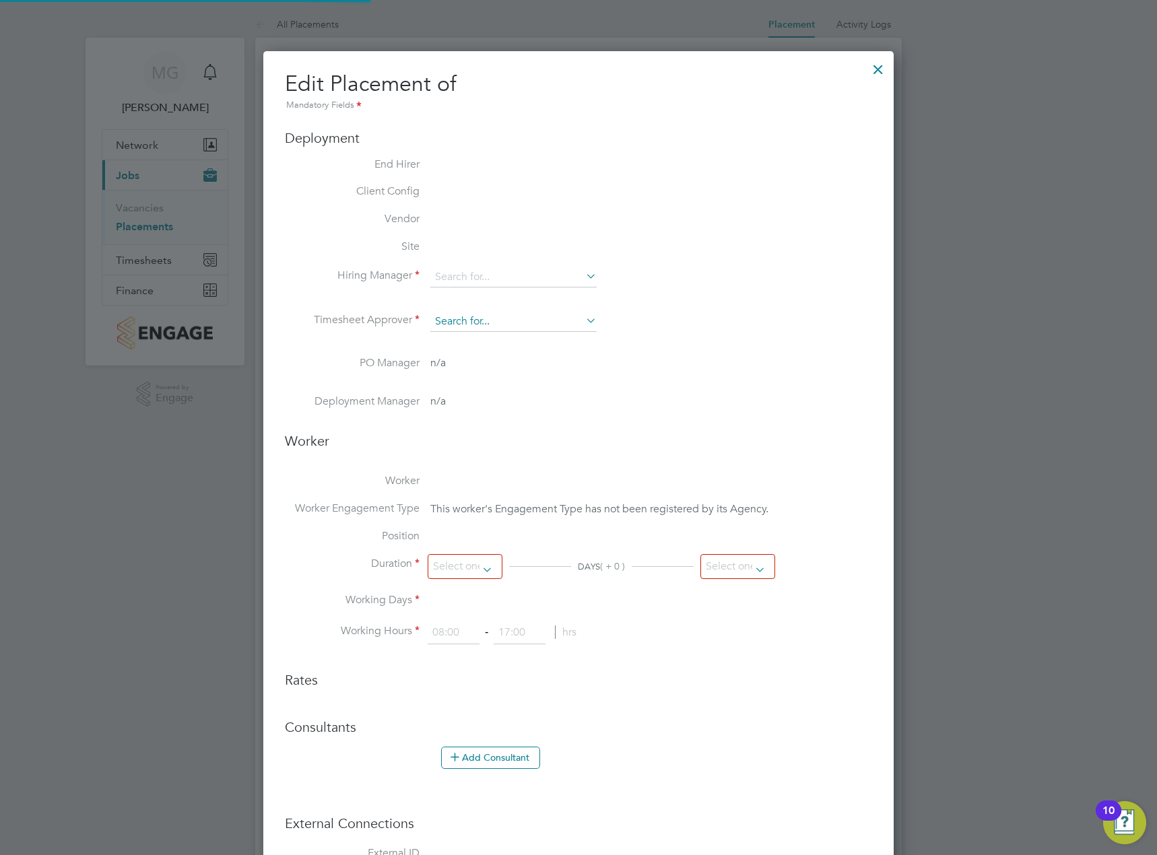
type input "08:00"
type input "18:00"
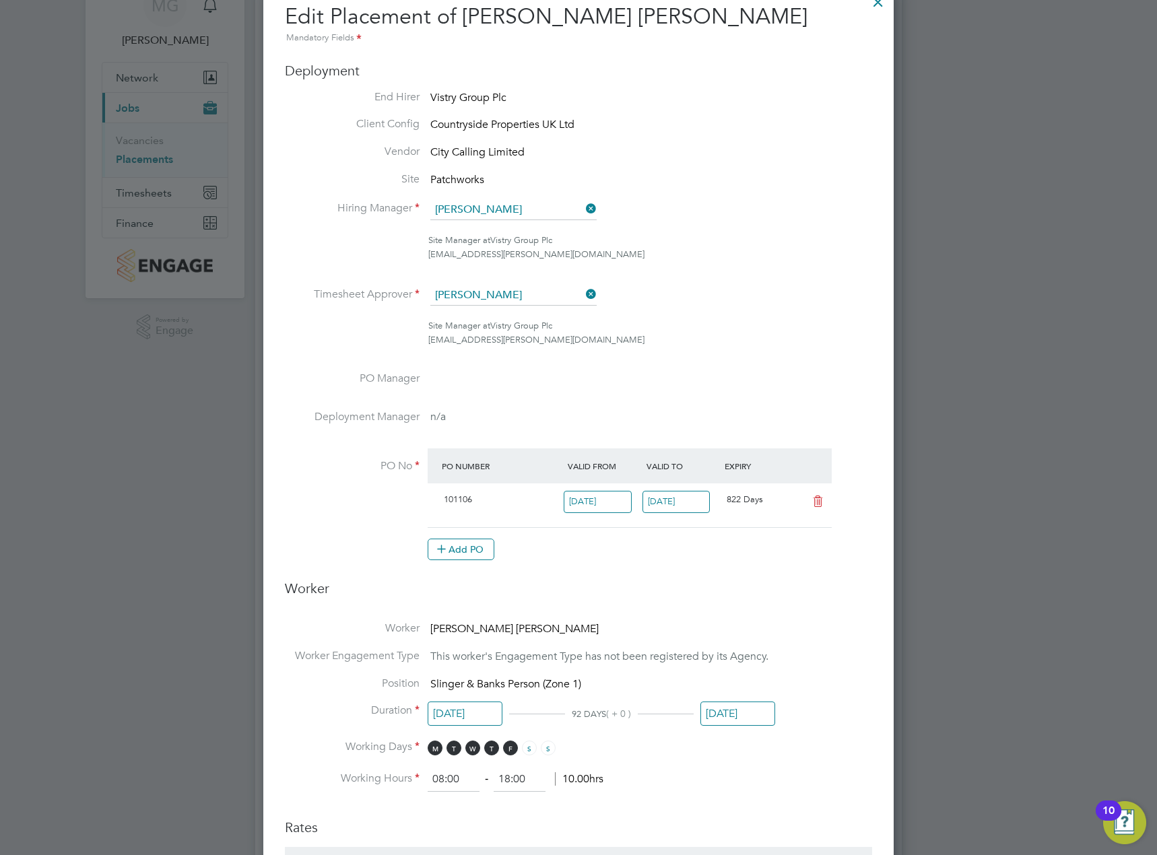
click at [757, 711] on input "[DATE]" at bounding box center [737, 713] width 75 height 25
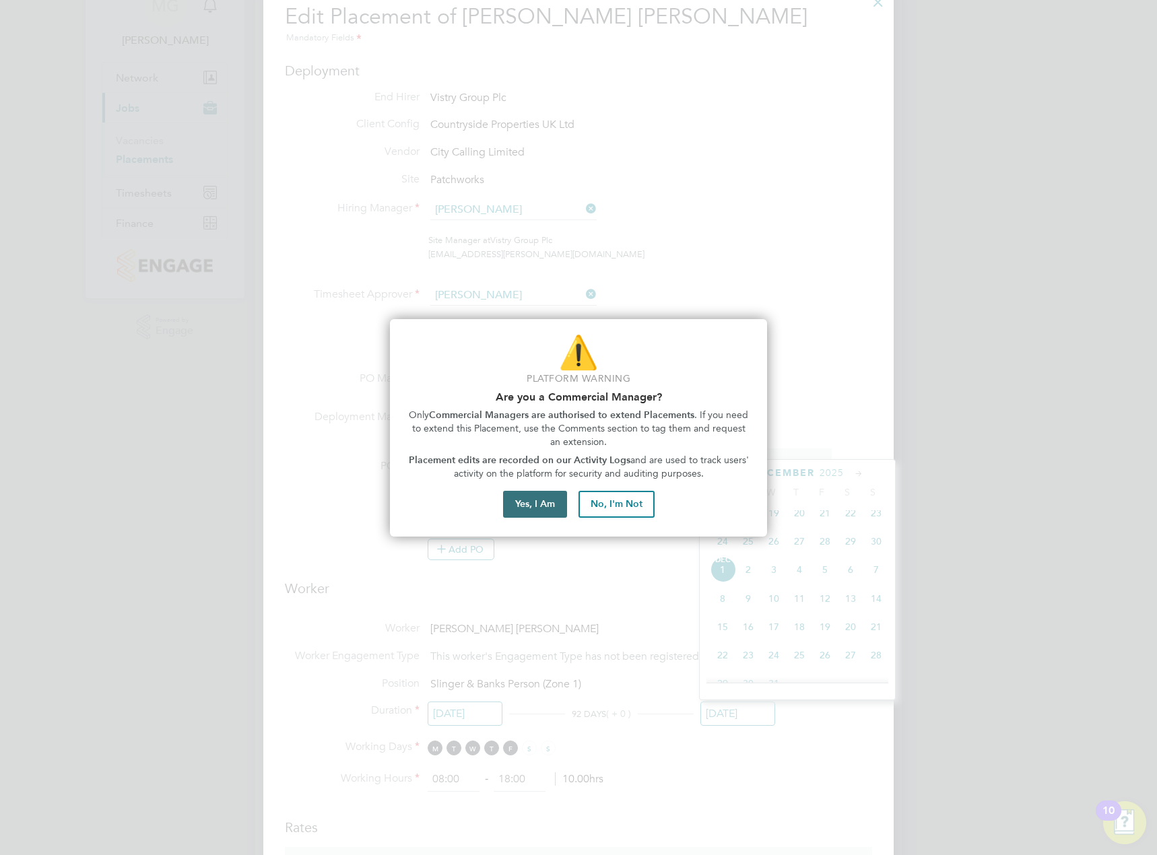
click at [555, 495] on button "Yes, I Am" at bounding box center [535, 504] width 64 height 27
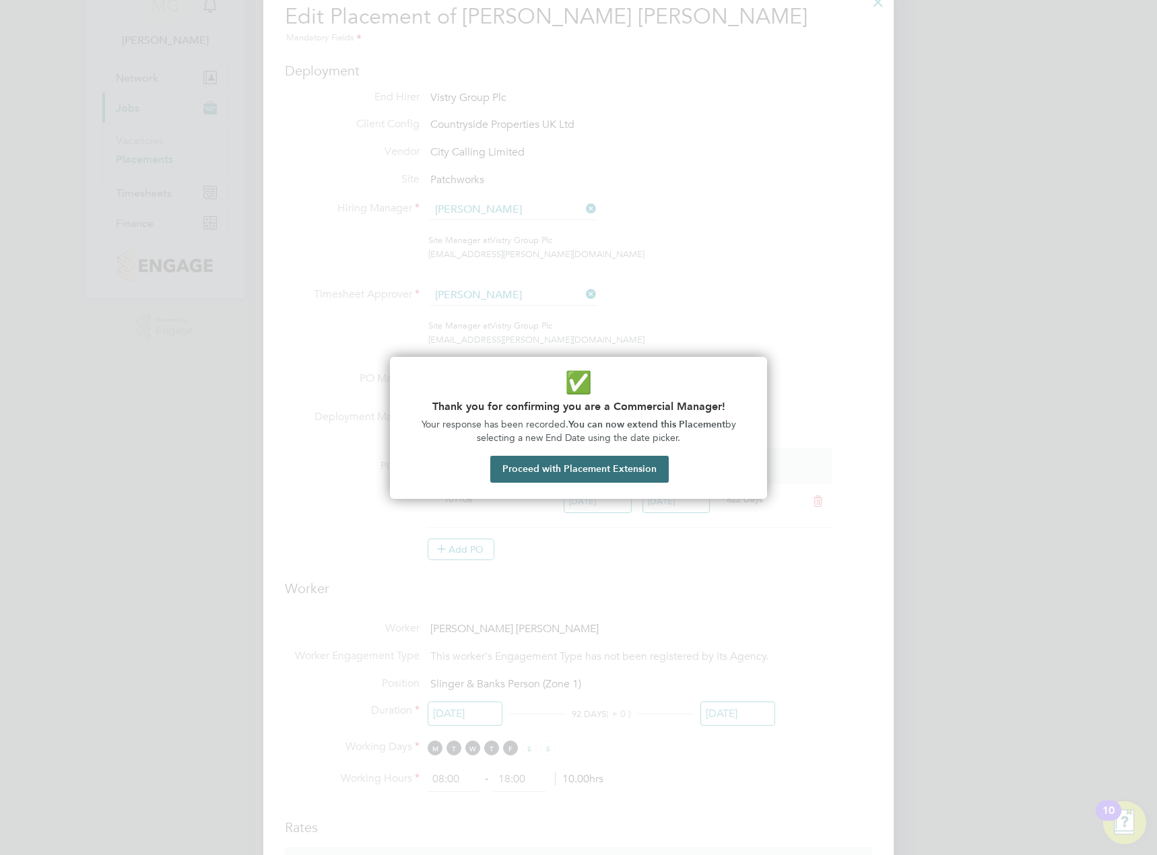
click at [596, 473] on button "Proceed with Placement Extension" at bounding box center [579, 469] width 178 height 27
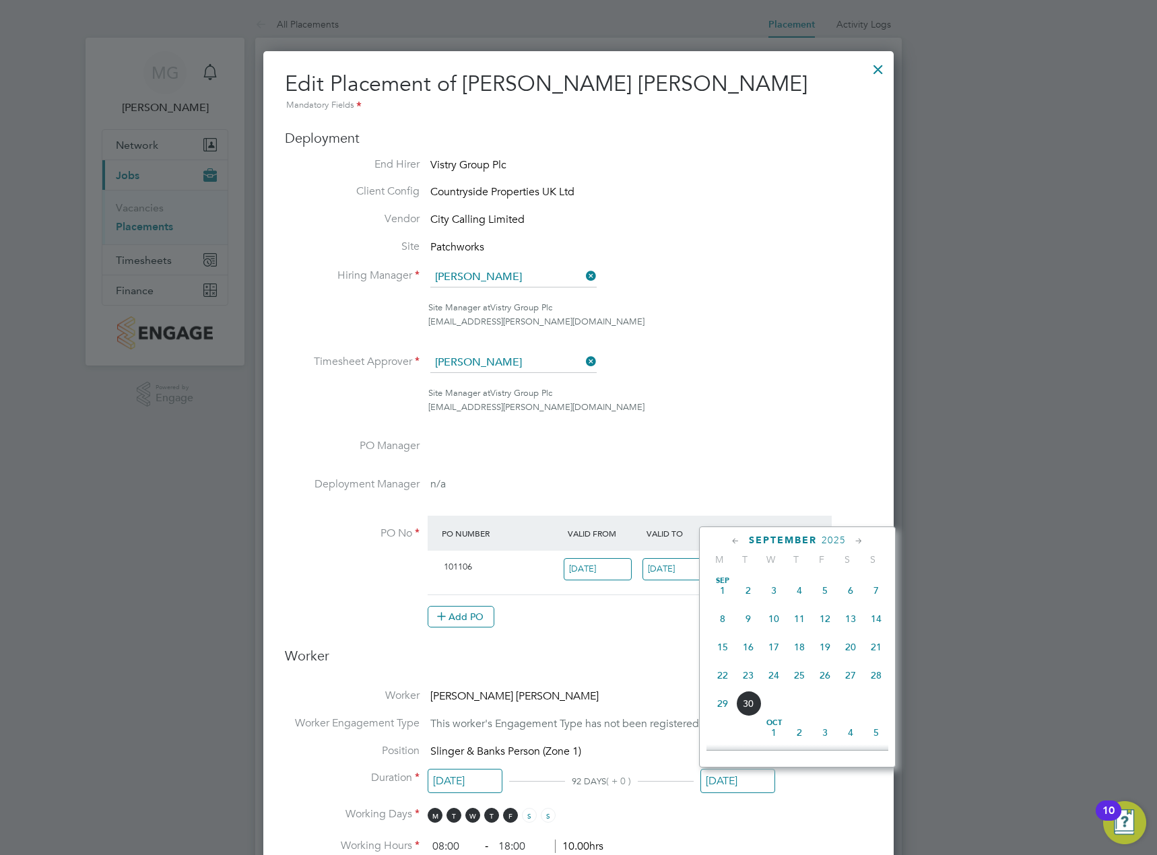
click at [748, 596] on span "2" at bounding box center [748, 591] width 26 height 26
type input "02 Sep 2025"
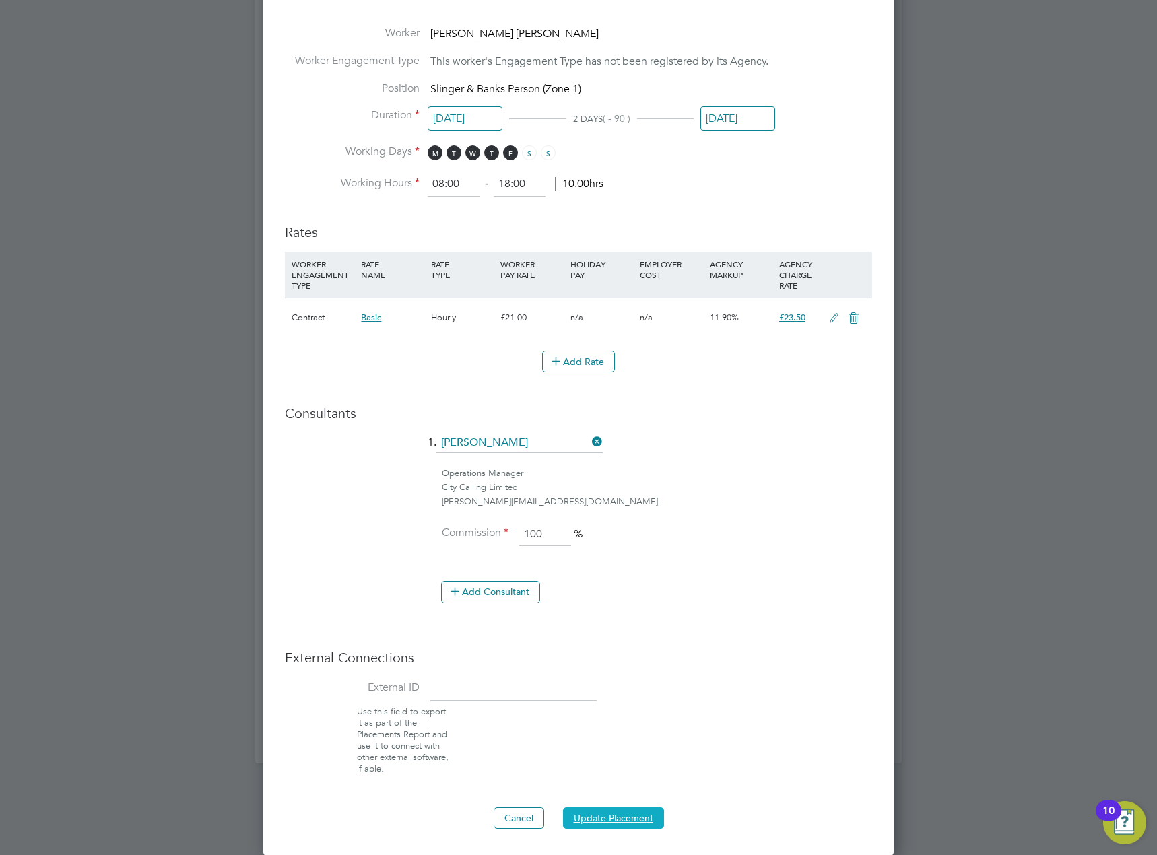
click at [605, 813] on button "Update Placement" at bounding box center [613, 818] width 101 height 22
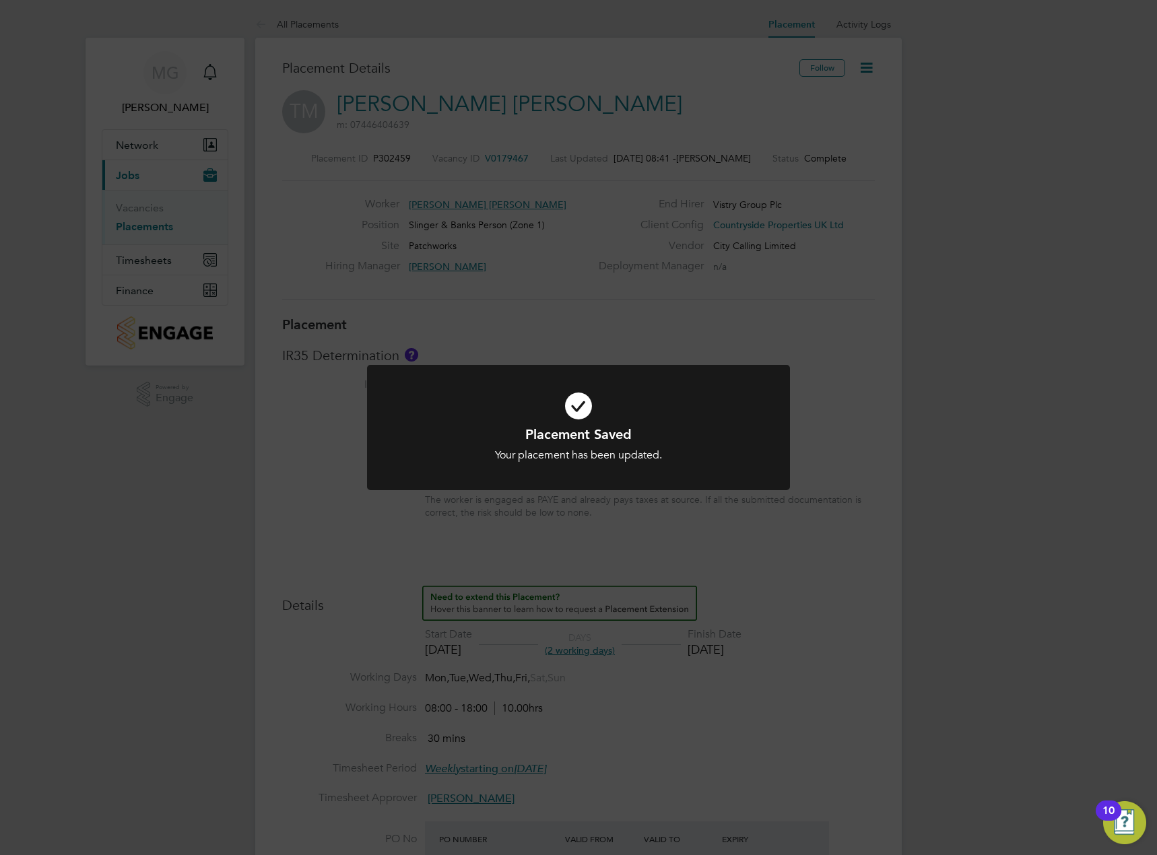
click at [871, 409] on div "Placement Saved Your placement has been updated. Cancel Okay" at bounding box center [578, 427] width 1157 height 855
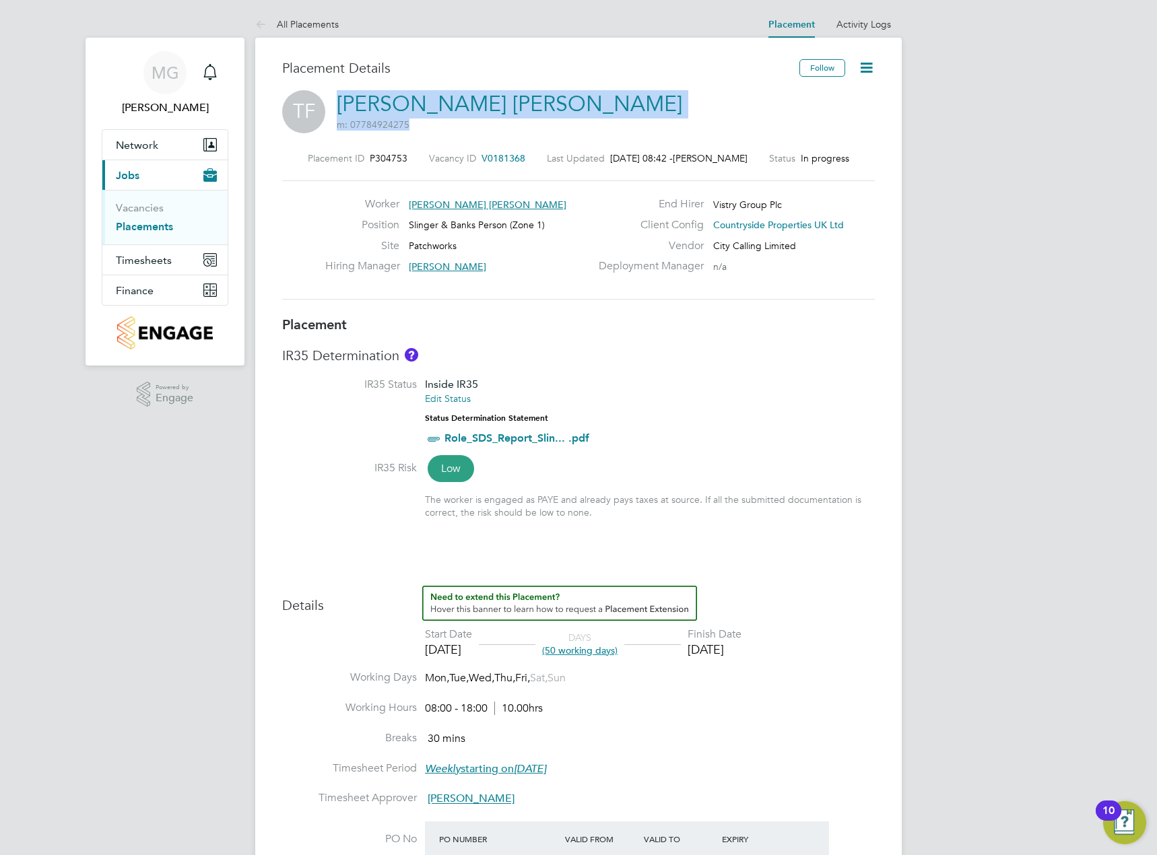
drag, startPoint x: 419, startPoint y: 123, endPoint x: 337, endPoint y: 96, distance: 86.6
click at [337, 96] on h2 "Thomas Olivier Marc Forlini m: 07784924275" at bounding box center [509, 110] width 345 height 40
copy h2 "Thomas Olivier Marc Forlini m: 07784924275"
click at [833, 481] on li "IR35 Risk Low The worker is engaged as PAYE and already pays taxes at source. I…" at bounding box center [578, 496] width 592 height 71
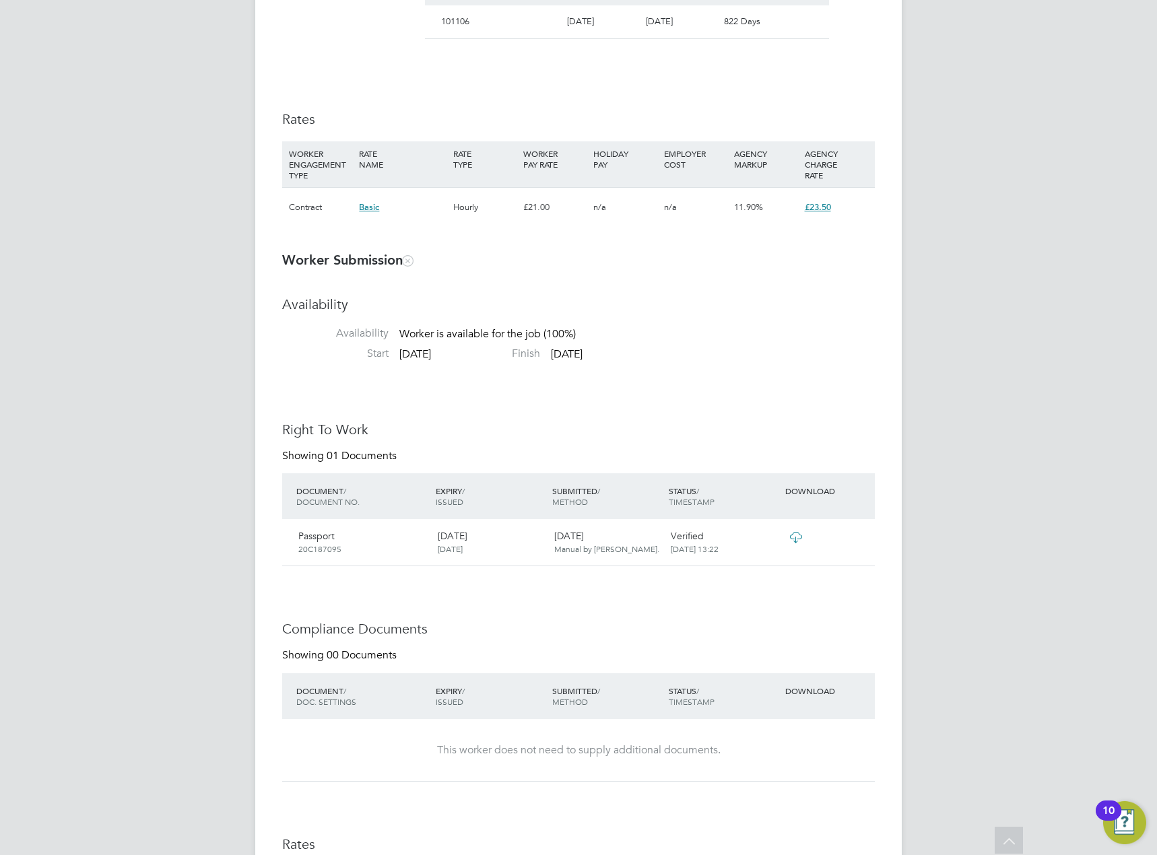
scroll to position [808, 0]
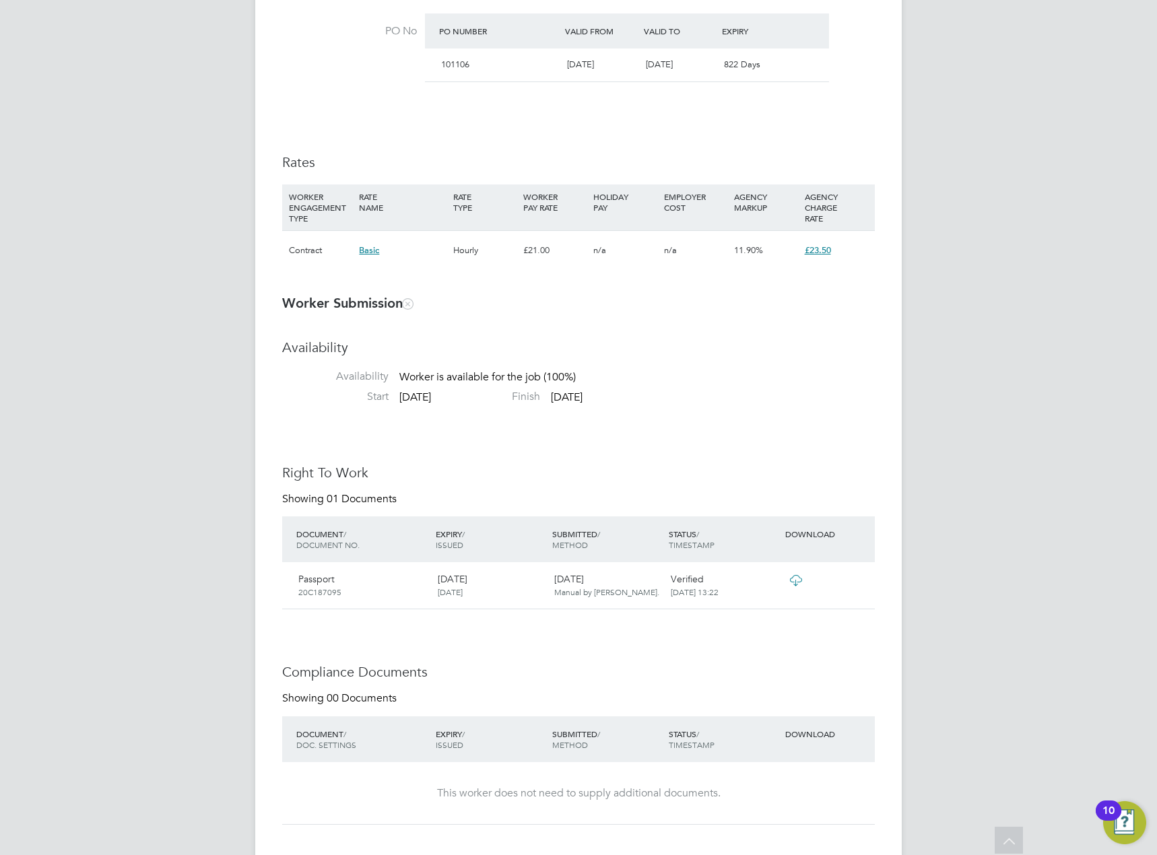
click at [802, 581] on icon at bounding box center [795, 580] width 17 height 11
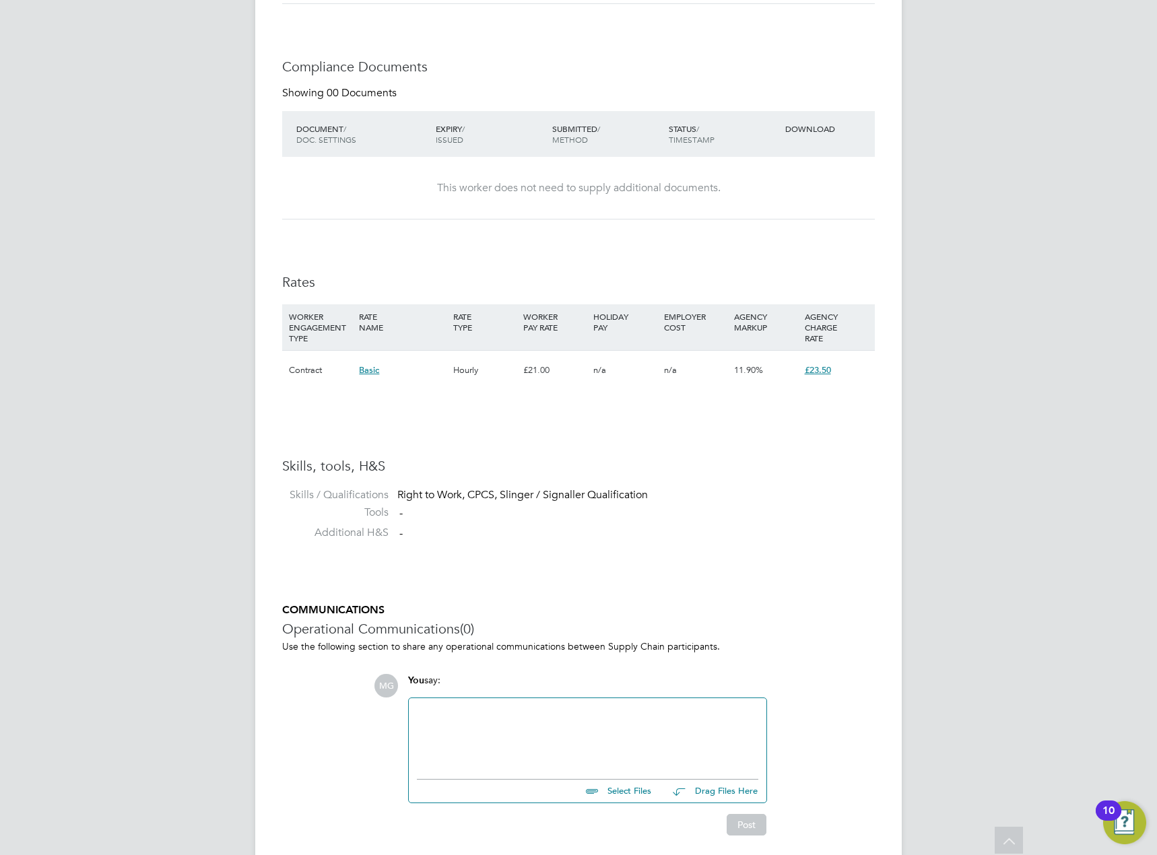
scroll to position [1414, 0]
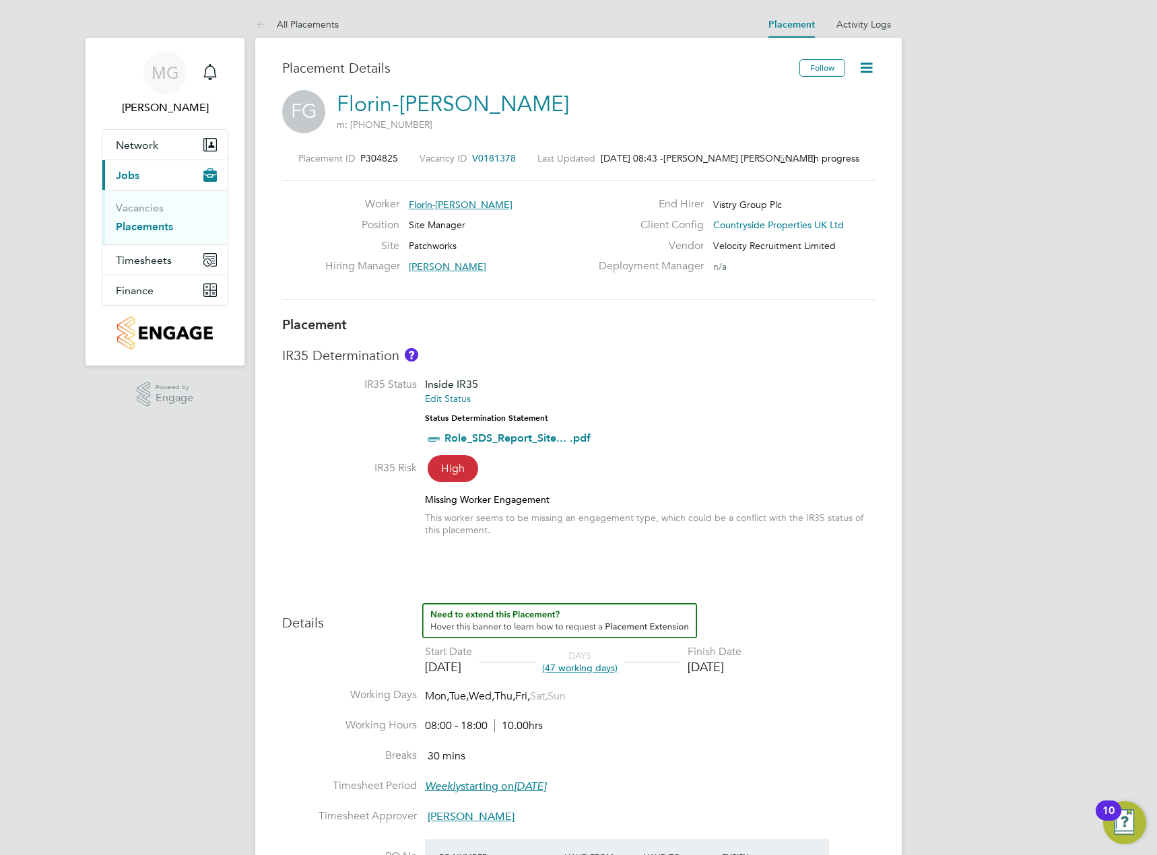
click at [852, 62] on div "Follow" at bounding box center [831, 74] width 85 height 31
drag, startPoint x: 853, startPoint y: 62, endPoint x: 864, endPoint y: 63, distance: 11.5
click at [858, 62] on div "Follow" at bounding box center [831, 74] width 85 height 31
click at [872, 67] on icon at bounding box center [866, 67] width 17 height 17
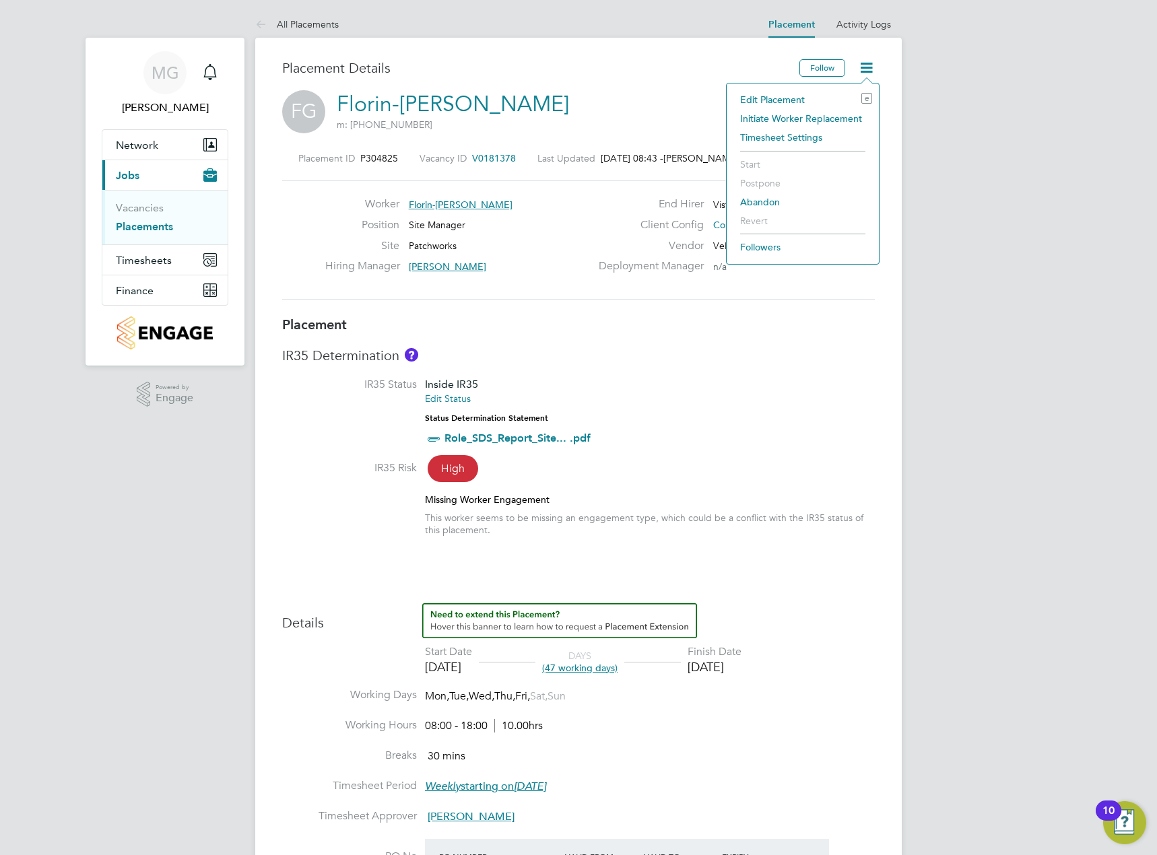
click at [813, 105] on li "Edit Placement e" at bounding box center [802, 99] width 139 height 19
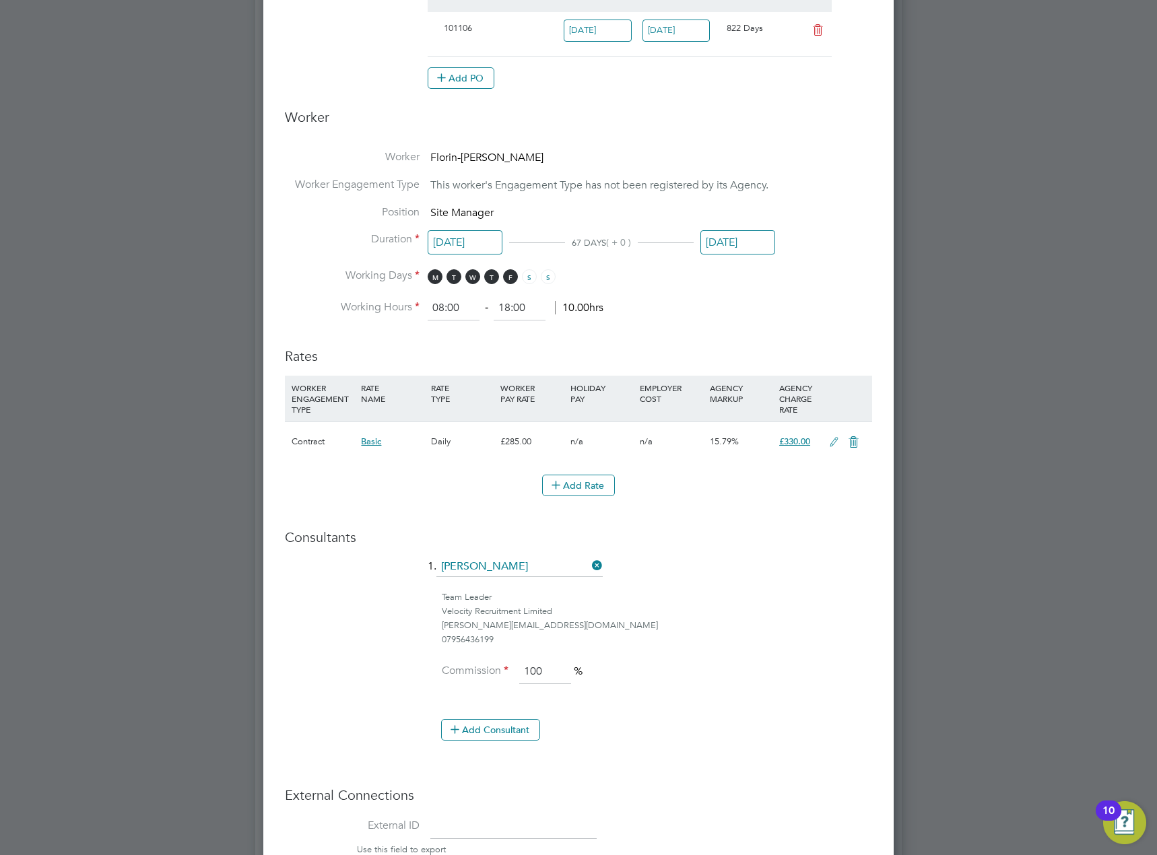
click at [834, 442] on icon at bounding box center [833, 442] width 17 height 11
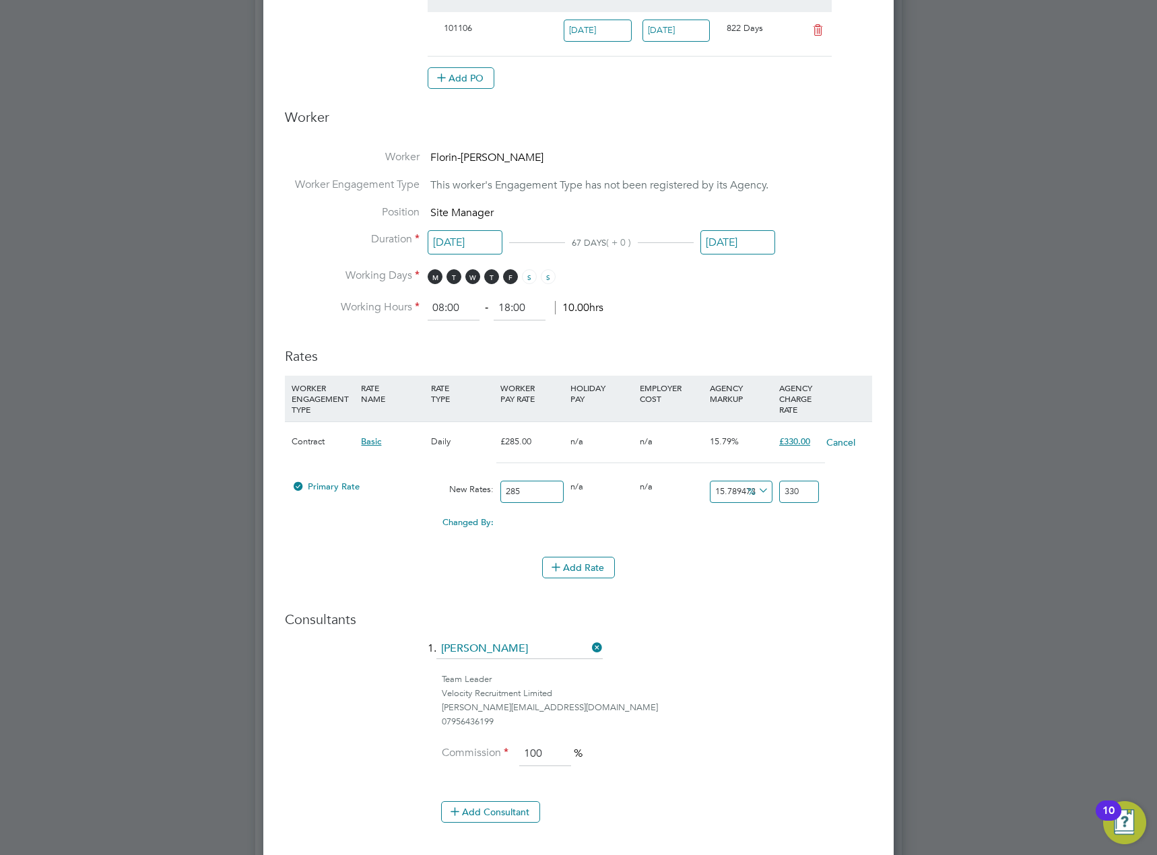
click at [792, 491] on input "330" at bounding box center [799, 492] width 40 height 22
click at [800, 488] on input "330" at bounding box center [799, 492] width 40 height 22
click at [810, 516] on div "0.00" at bounding box center [810, 516] width 69 height 13
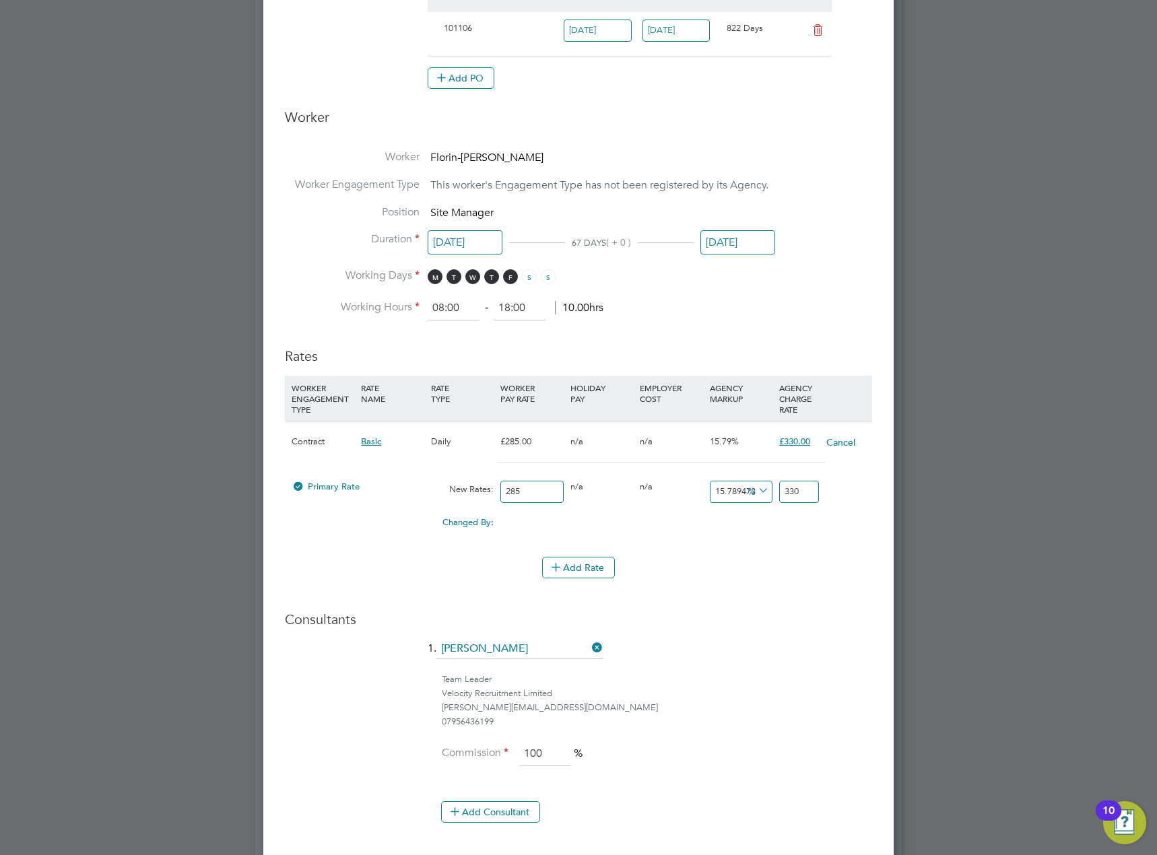
click at [806, 528] on div "Changed By: 0.00 0.00 0.00 0.00 0 0.00" at bounding box center [578, 527] width 587 height 34
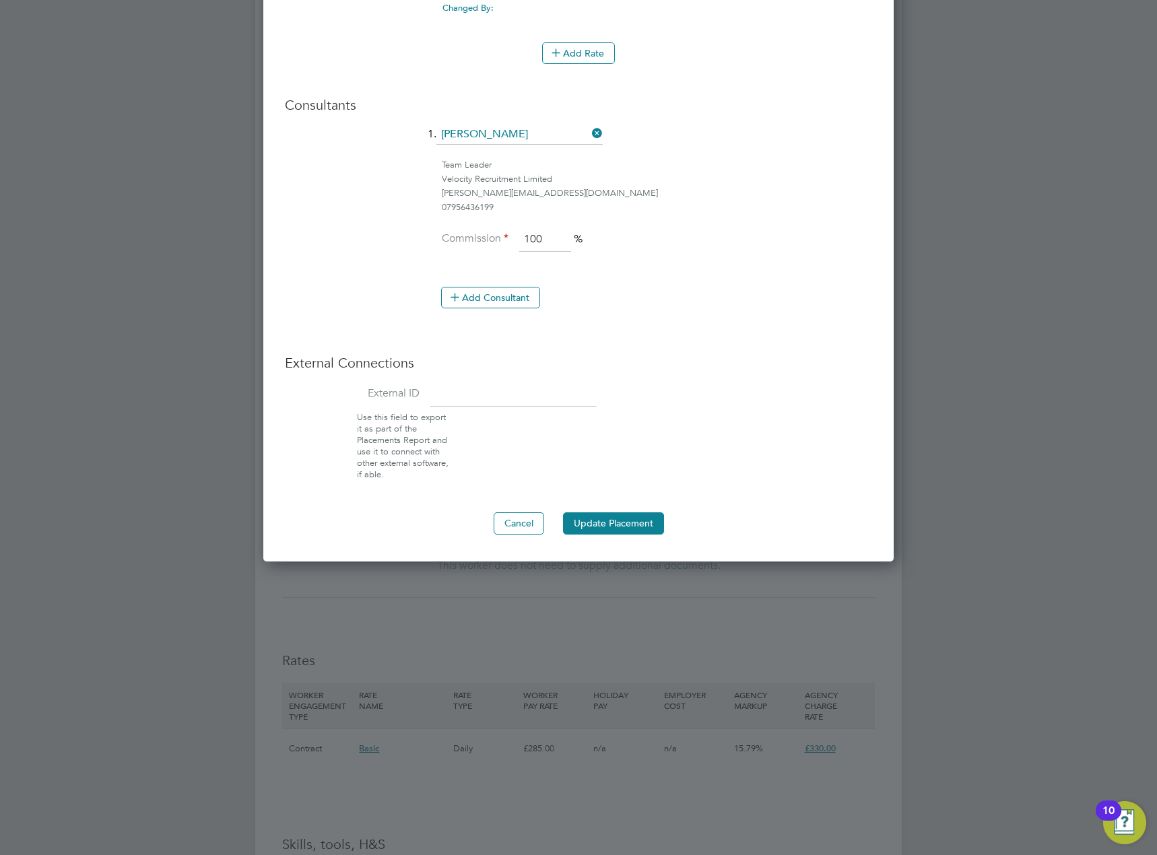
scroll to position [1077, 0]
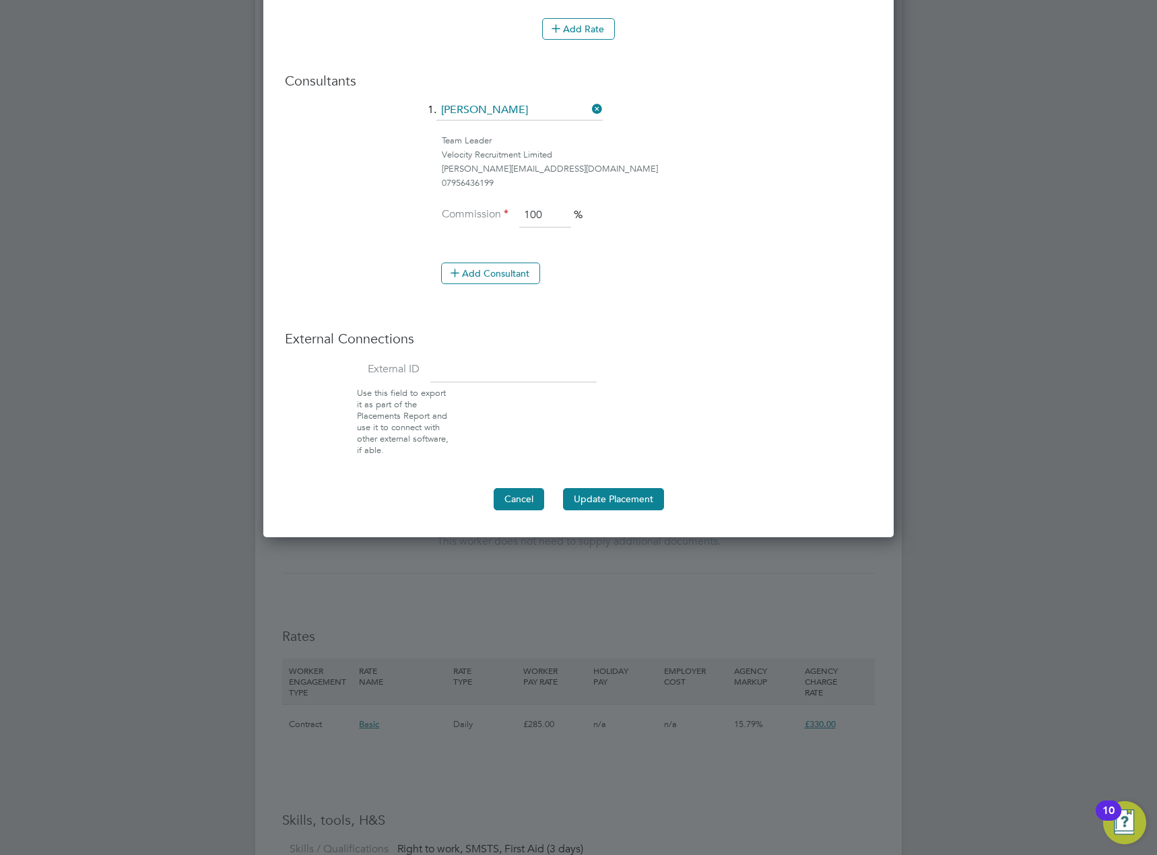
click at [539, 506] on button "Cancel" at bounding box center [518, 499] width 50 height 22
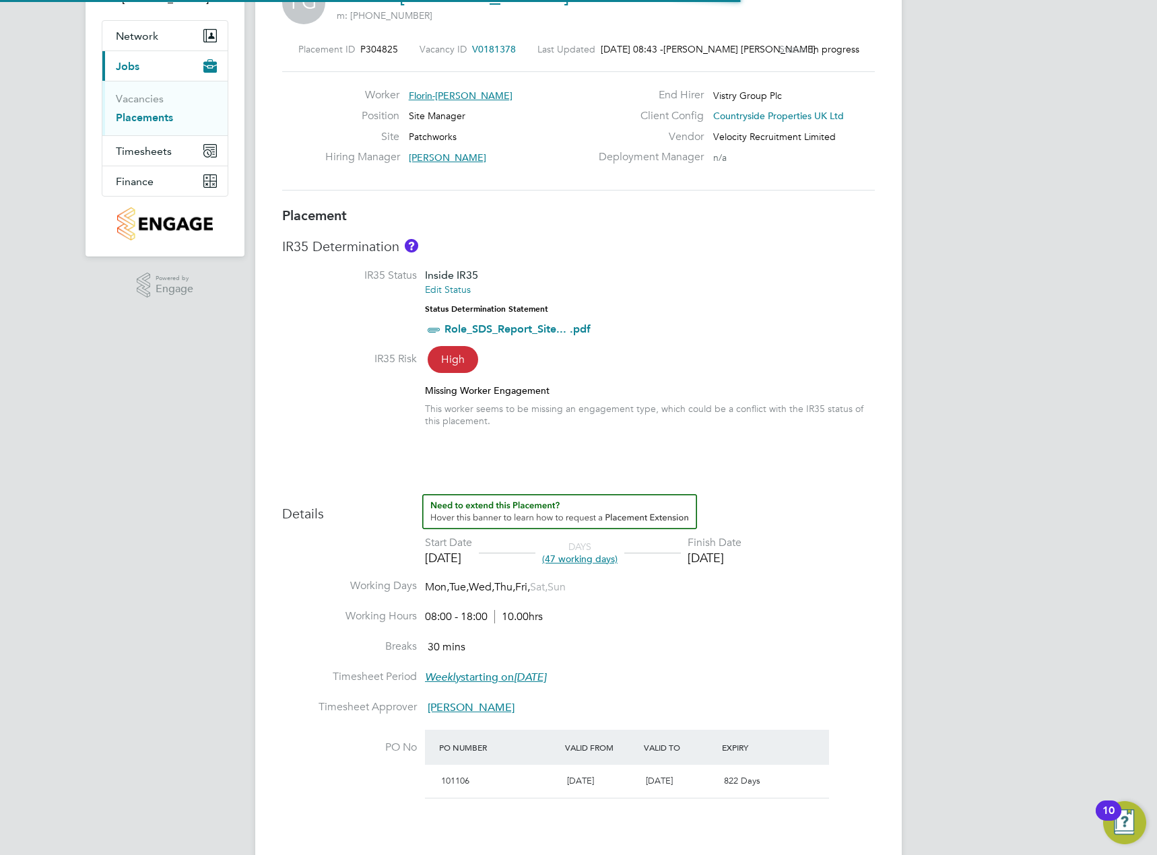
scroll to position [40, 94]
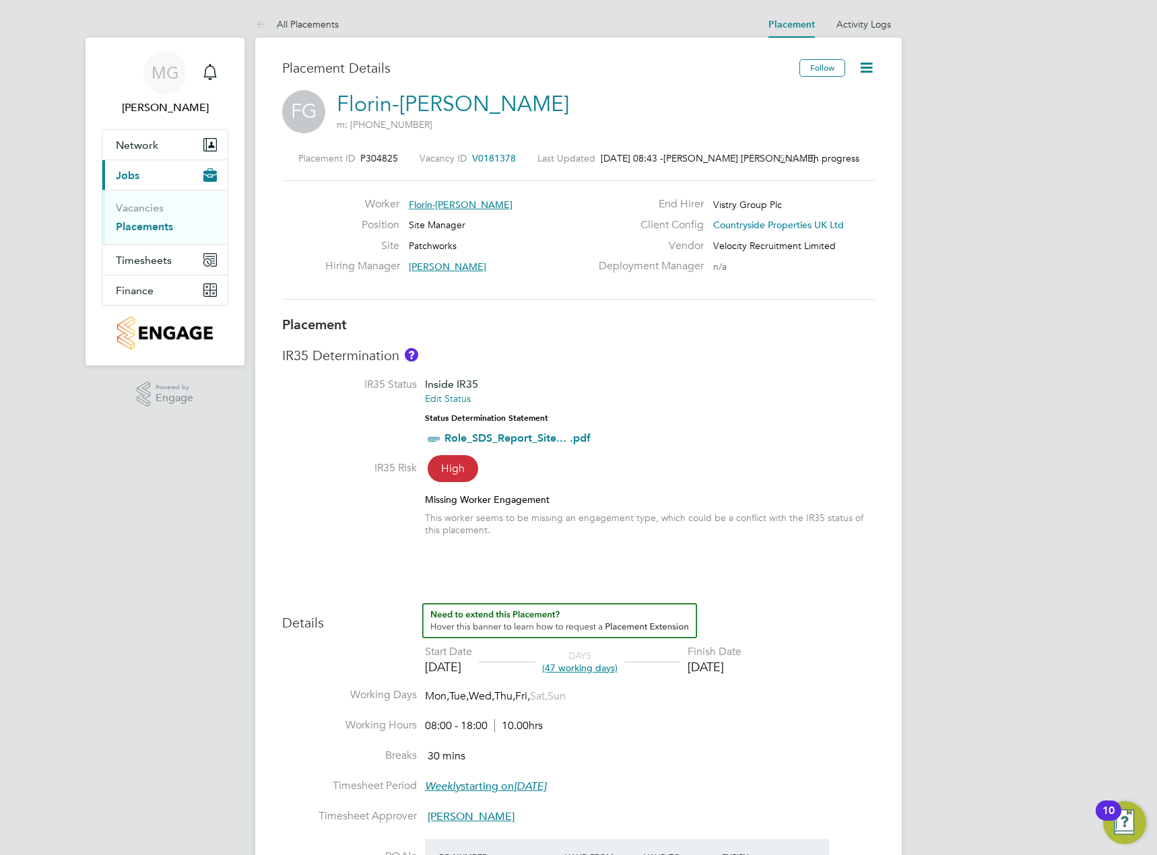
drag, startPoint x: 843, startPoint y: 551, endPoint x: 910, endPoint y: 632, distance: 105.7
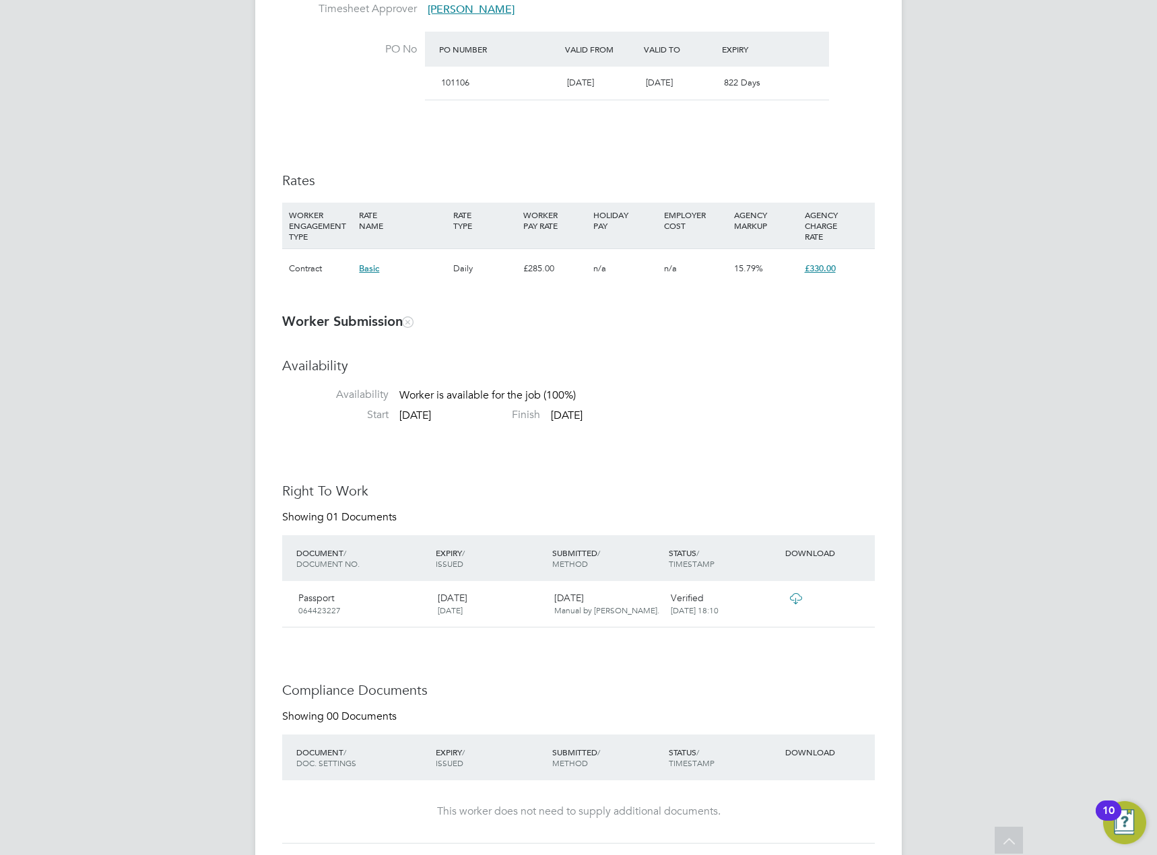
scroll to position [808, 0]
click at [793, 601] on icon at bounding box center [795, 597] width 17 height 11
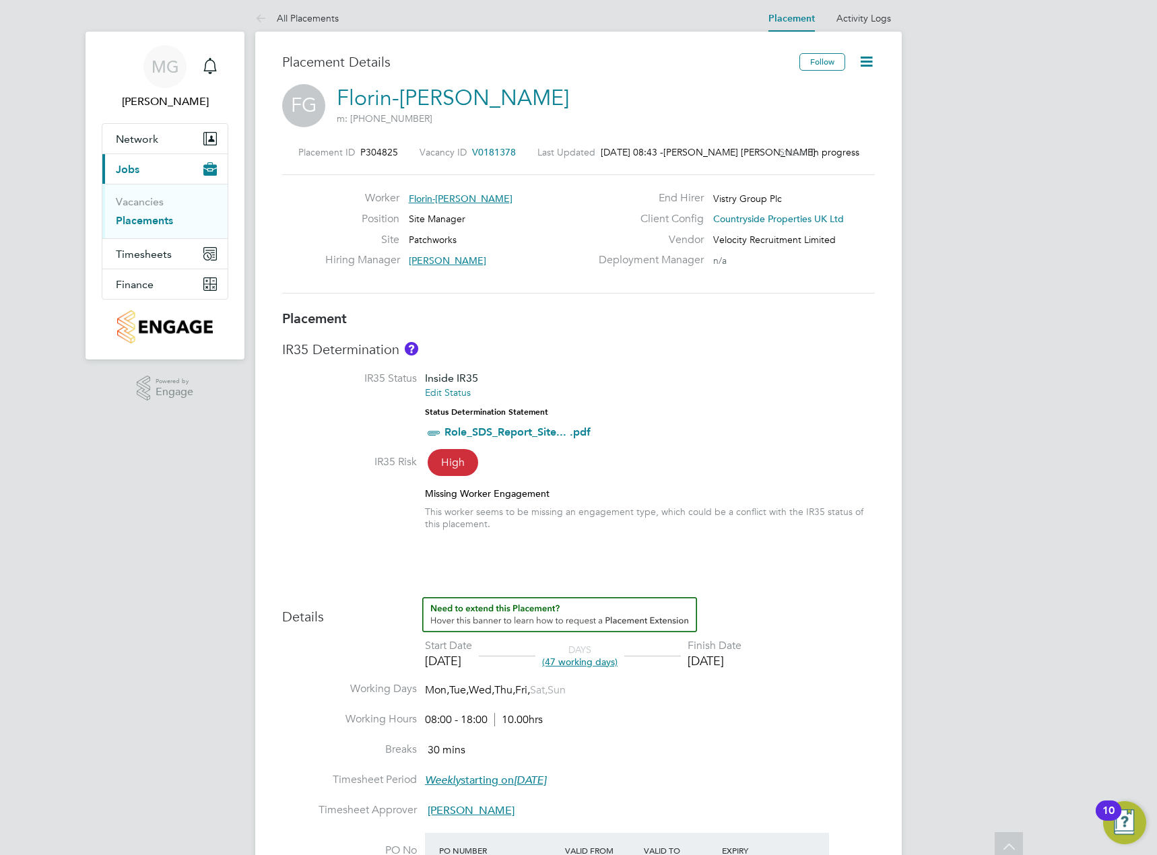
scroll to position [0, 0]
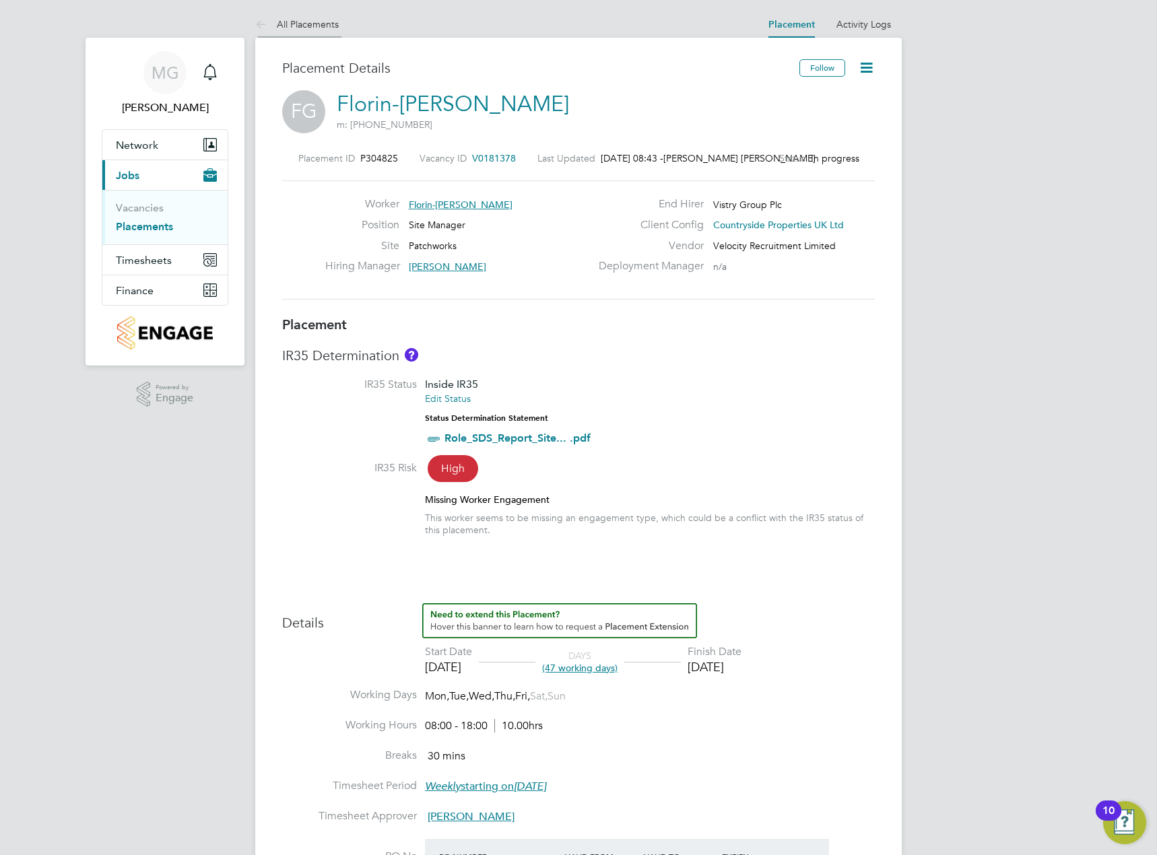
click at [268, 22] on icon at bounding box center [263, 25] width 17 height 17
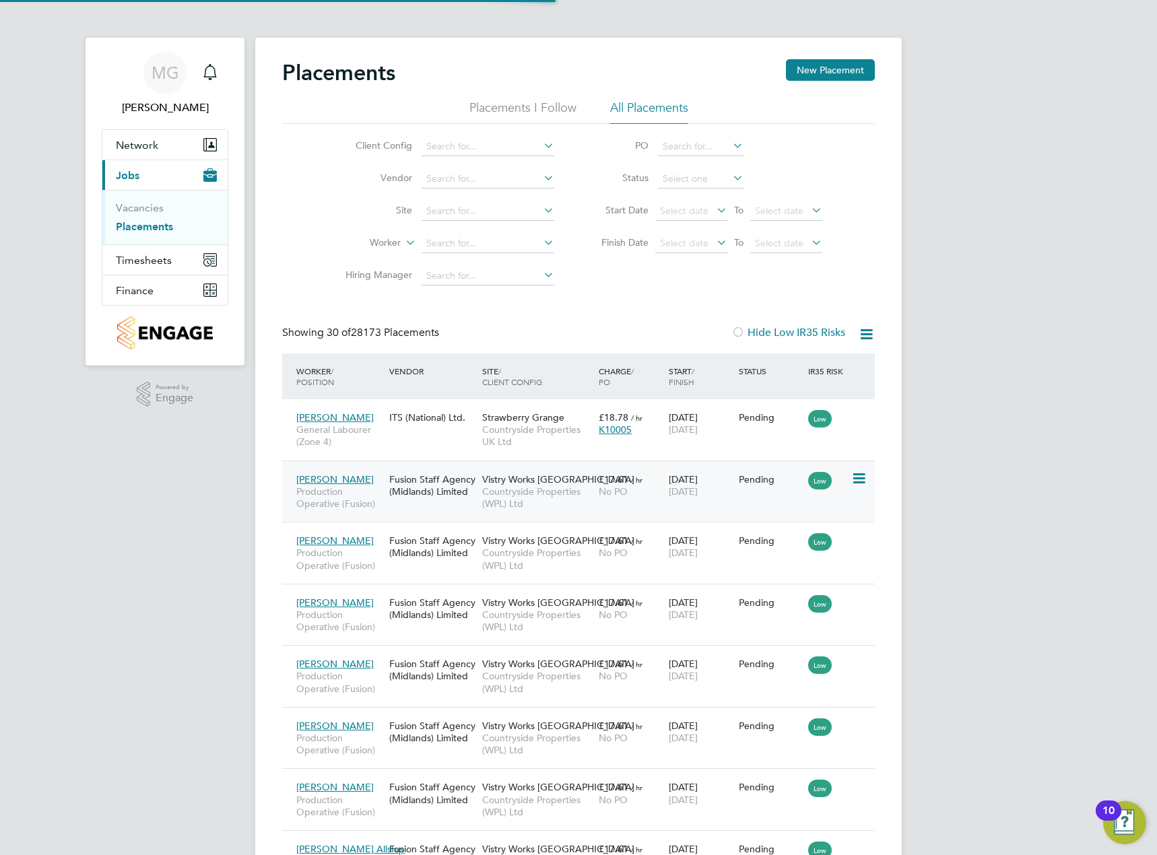
scroll to position [50, 117]
click at [514, 151] on input at bounding box center [487, 146] width 133 height 19
click at [500, 302] on li "Countryside Properties UK Ltd" at bounding box center [593, 311] width 345 height 18
type input "Countryside Properties UK Ltd"
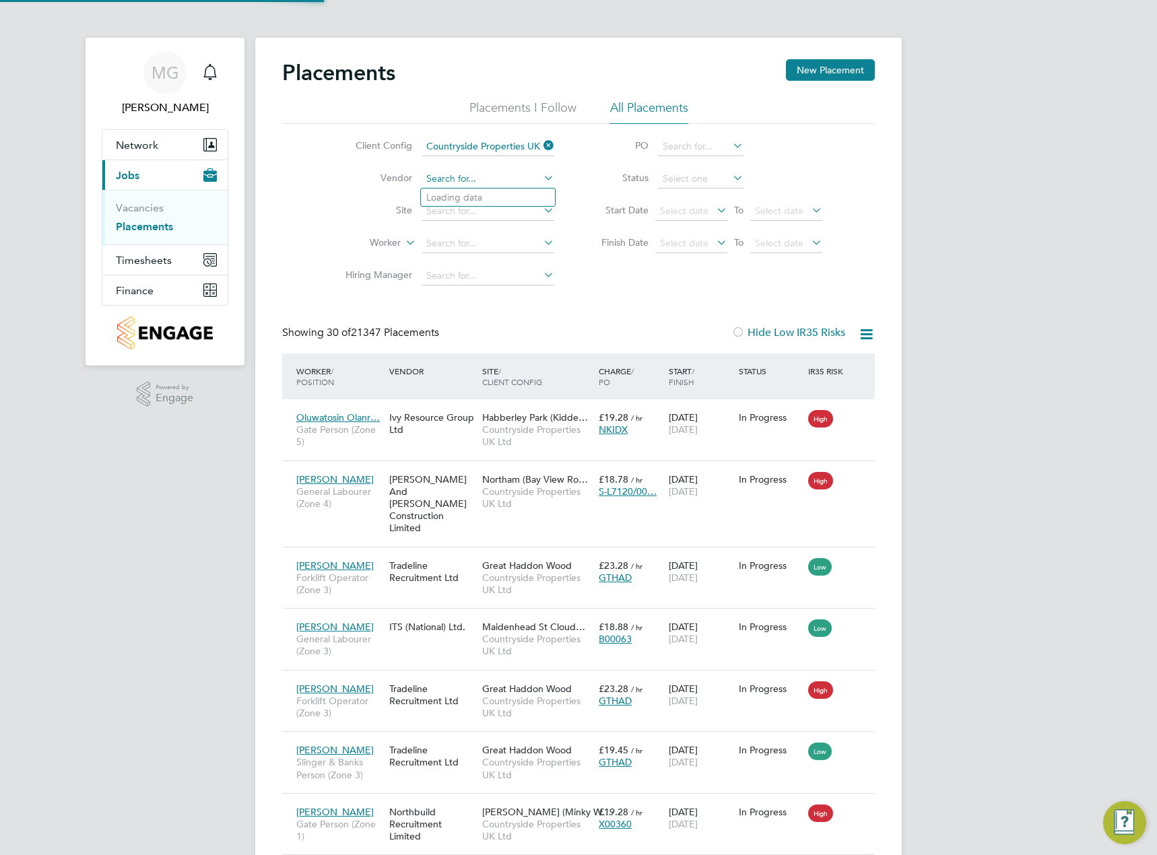
click at [509, 178] on input at bounding box center [487, 179] width 133 height 19
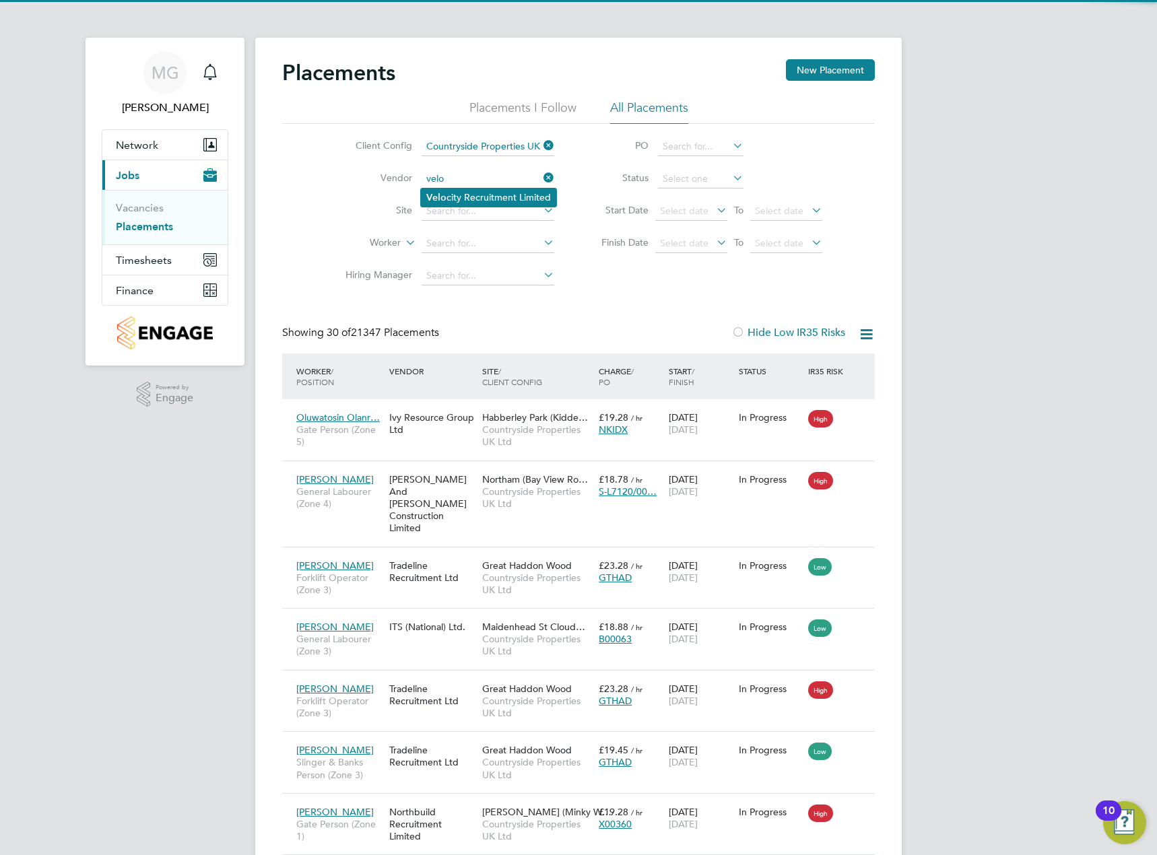
click at [502, 198] on li "Velo city Recruitment Limited" at bounding box center [488, 197] width 135 height 18
type input "Velocity Recruitment Limited"
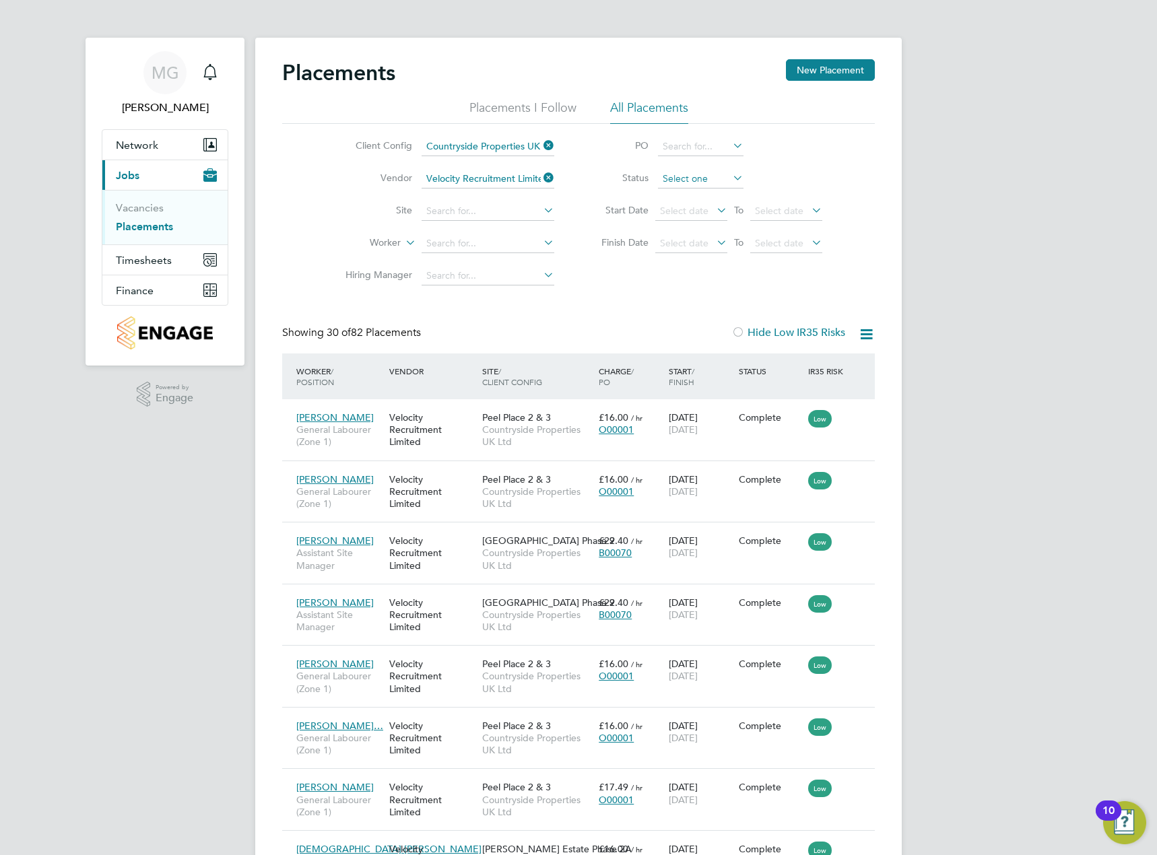
click at [707, 176] on input at bounding box center [700, 179] width 85 height 19
click at [703, 201] on li "Active" at bounding box center [700, 197] width 87 height 18
type input "Active"
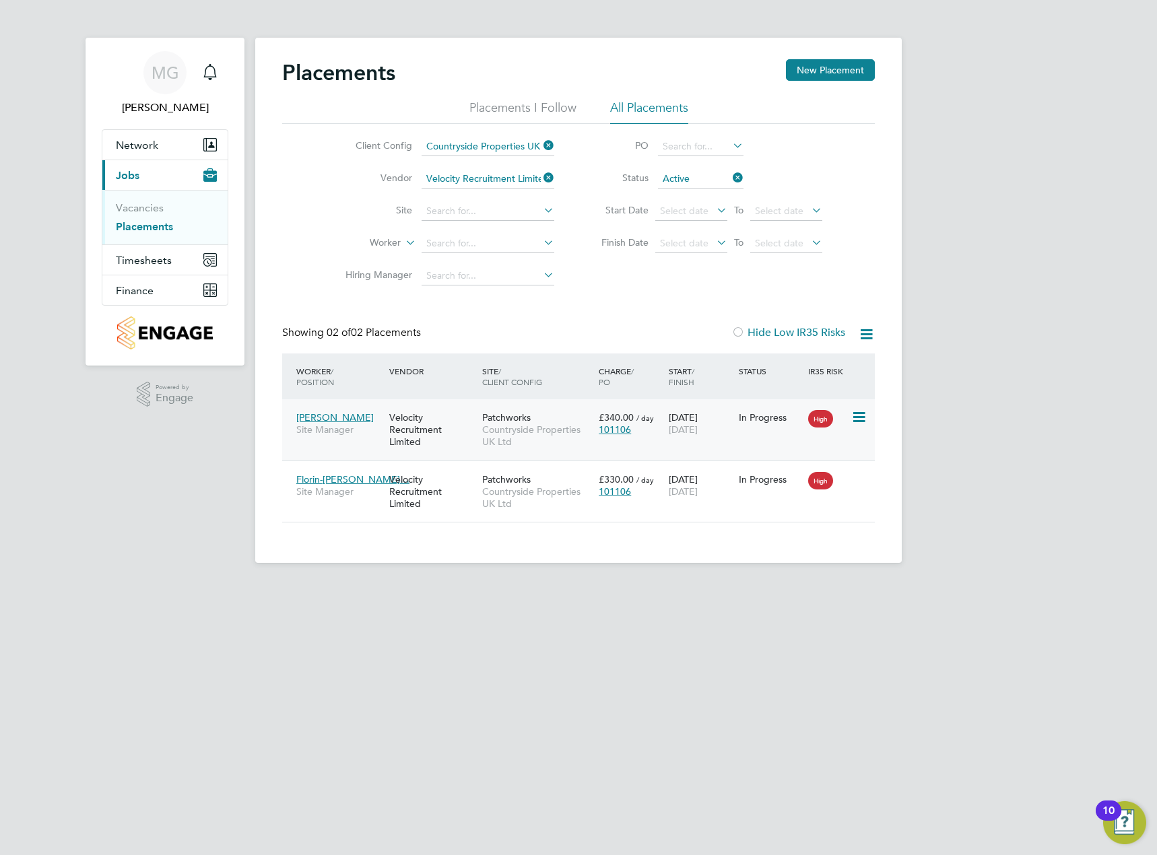
click at [373, 419] on div "Anthony O'Brien Site Manager" at bounding box center [339, 424] width 93 height 38
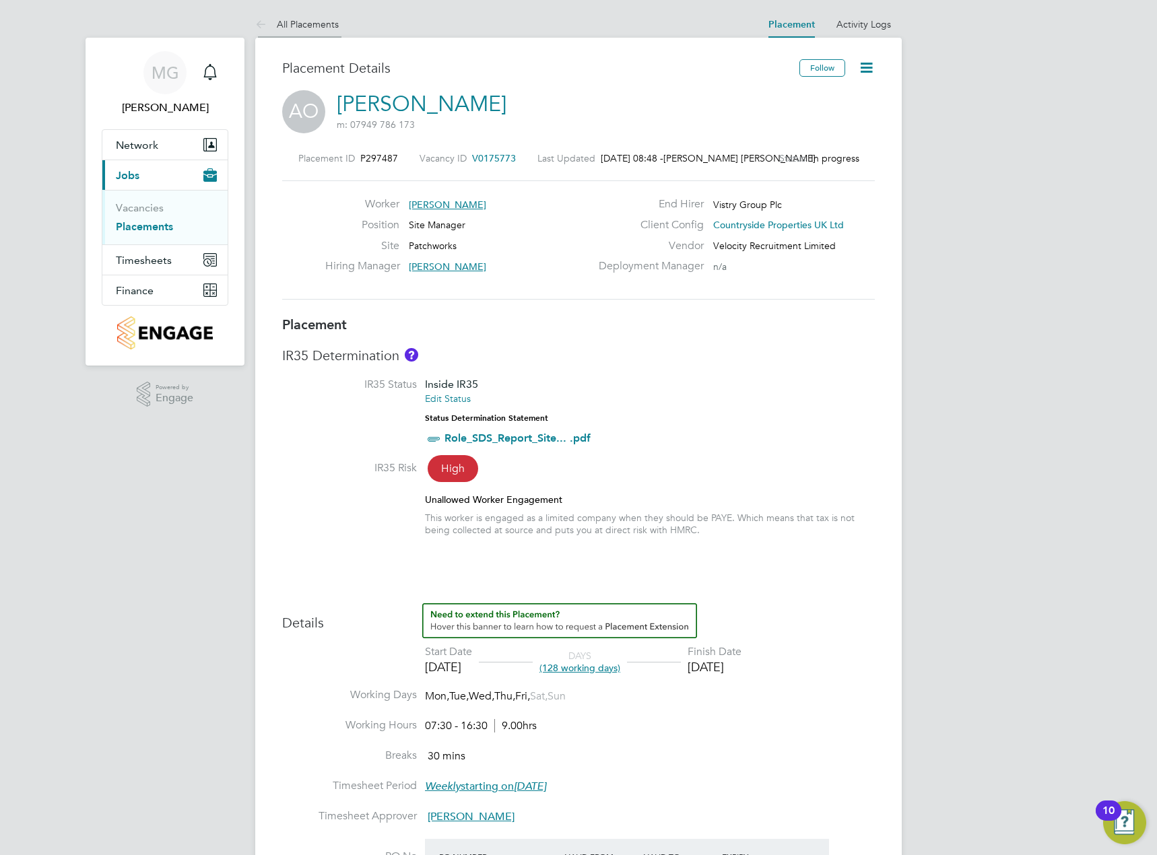
click at [265, 34] on li "All Placements" at bounding box center [296, 24] width 83 height 27
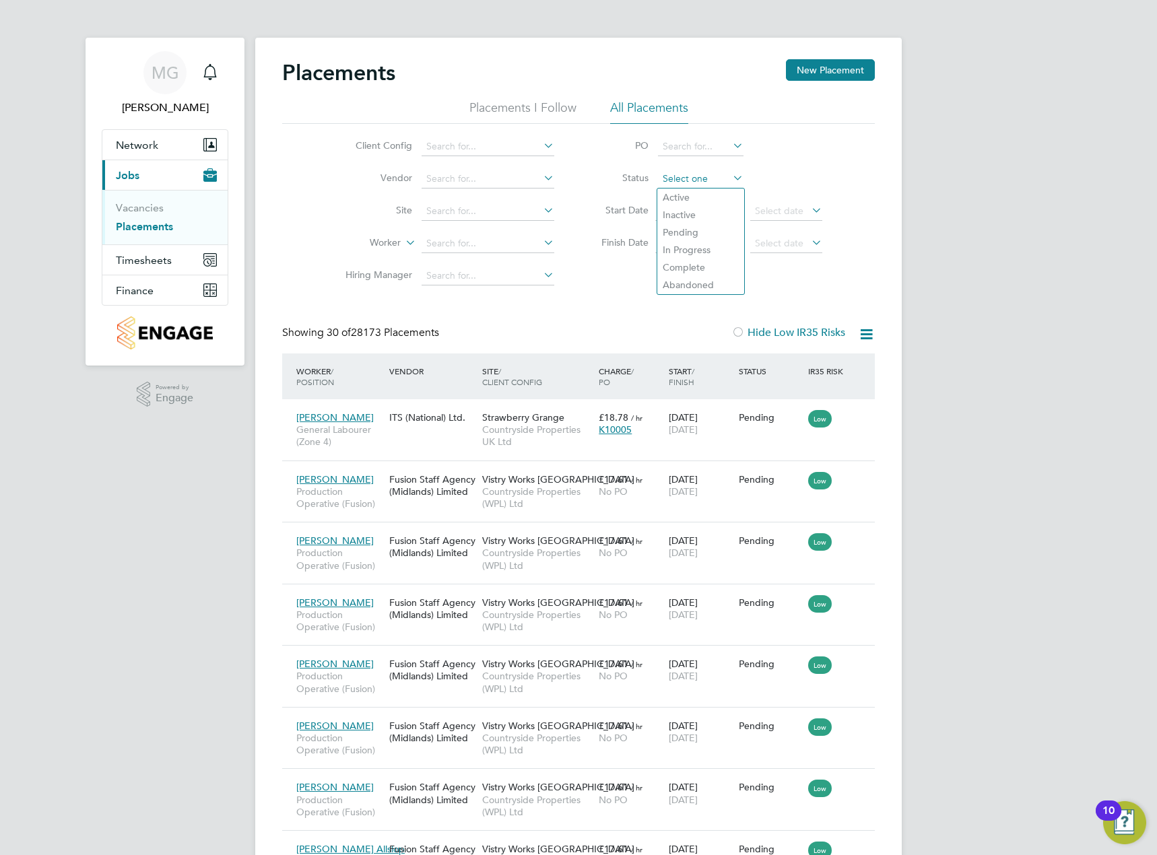
click at [695, 175] on input at bounding box center [700, 179] width 85 height 19
click at [698, 202] on li "Active" at bounding box center [700, 197] width 87 height 18
type input "Active"
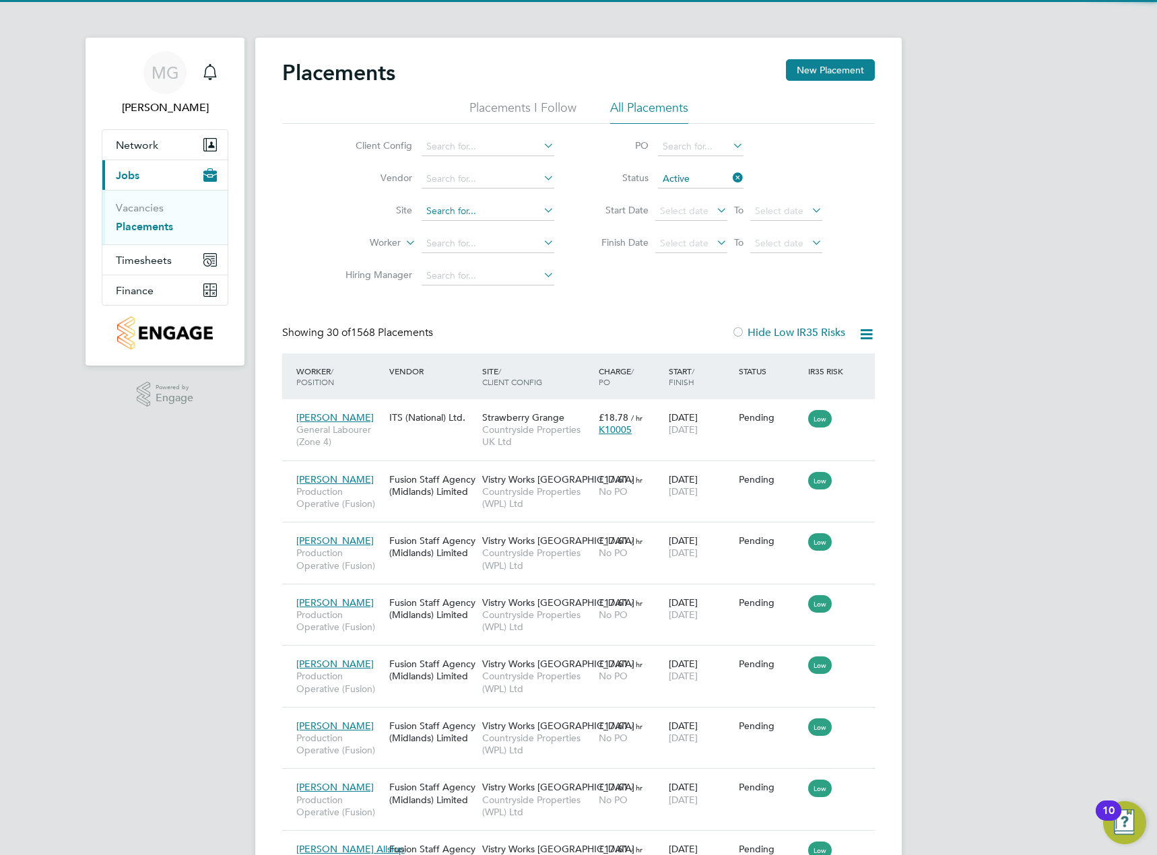
click at [494, 216] on input at bounding box center [487, 211] width 133 height 19
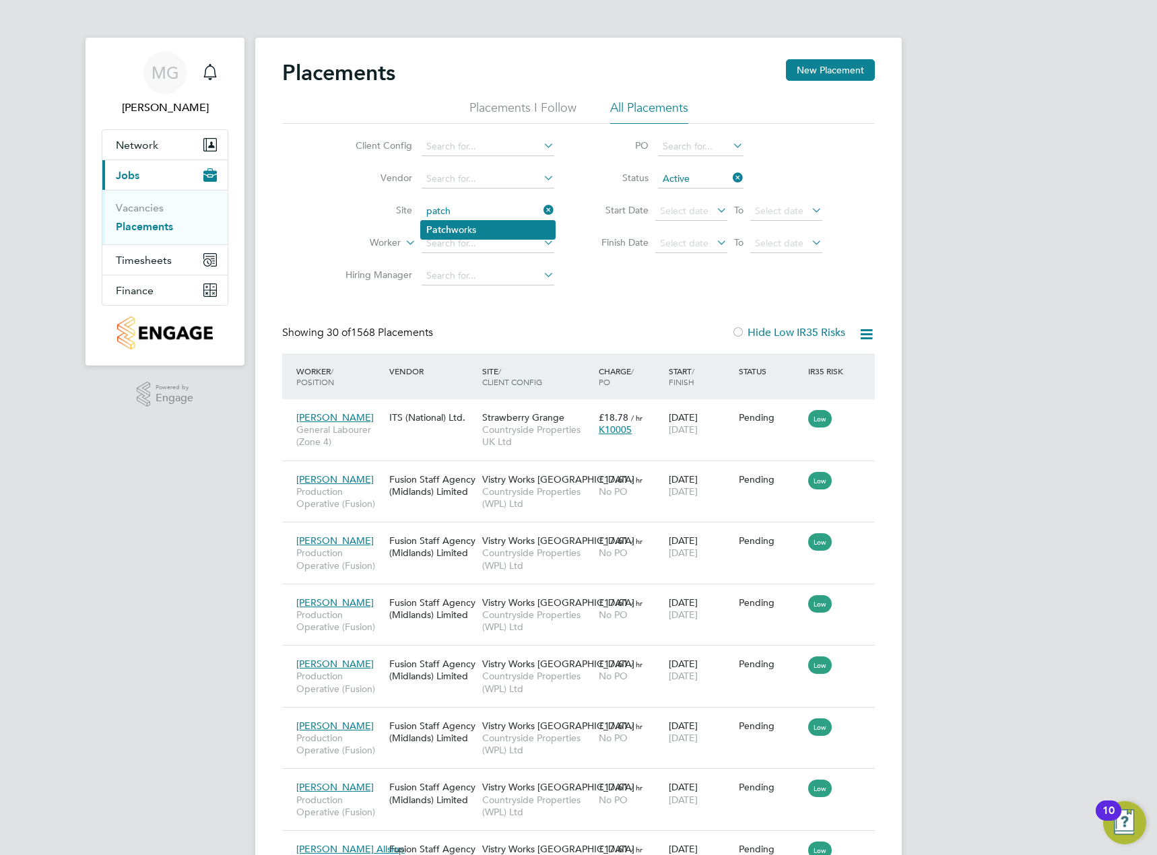
click at [481, 232] on li "Patch works" at bounding box center [488, 230] width 134 height 18
type input "Patchworks"
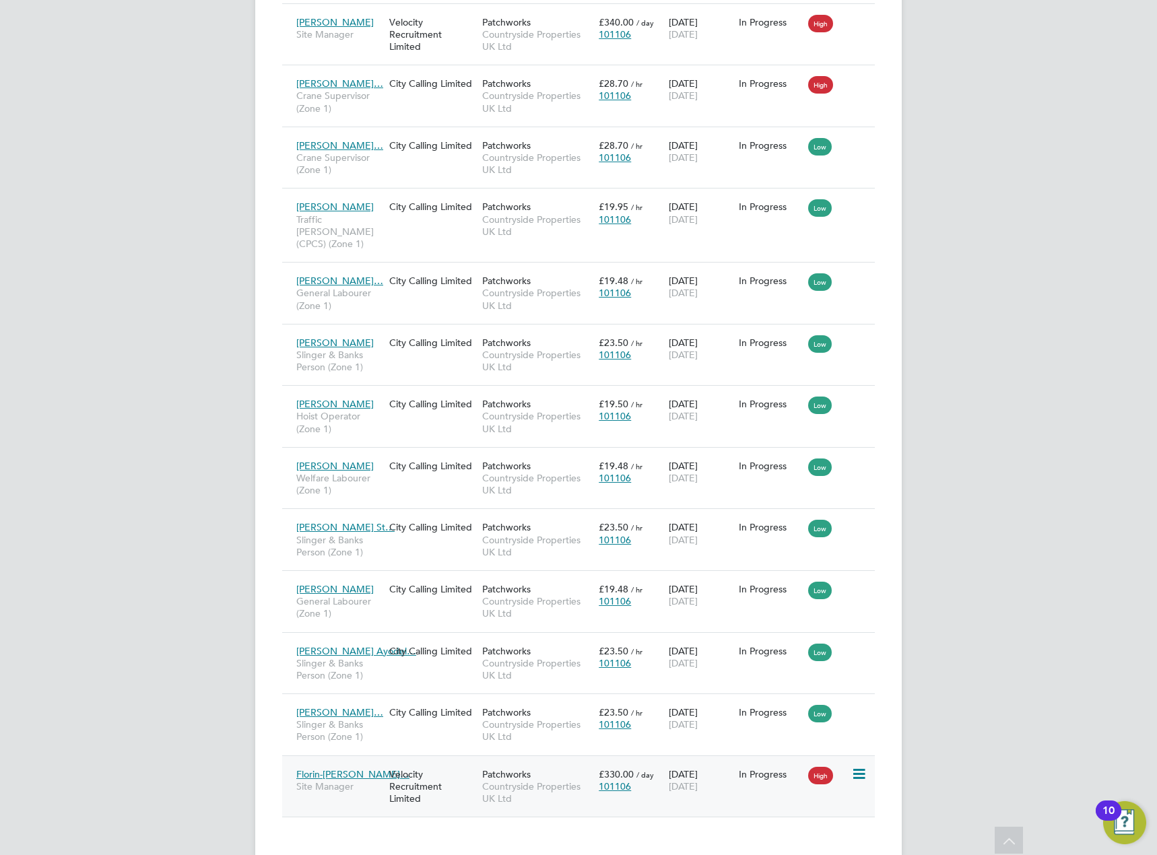
click at [351, 771] on div "Florin-[PERSON_NAME]… Site Manager" at bounding box center [339, 780] width 93 height 38
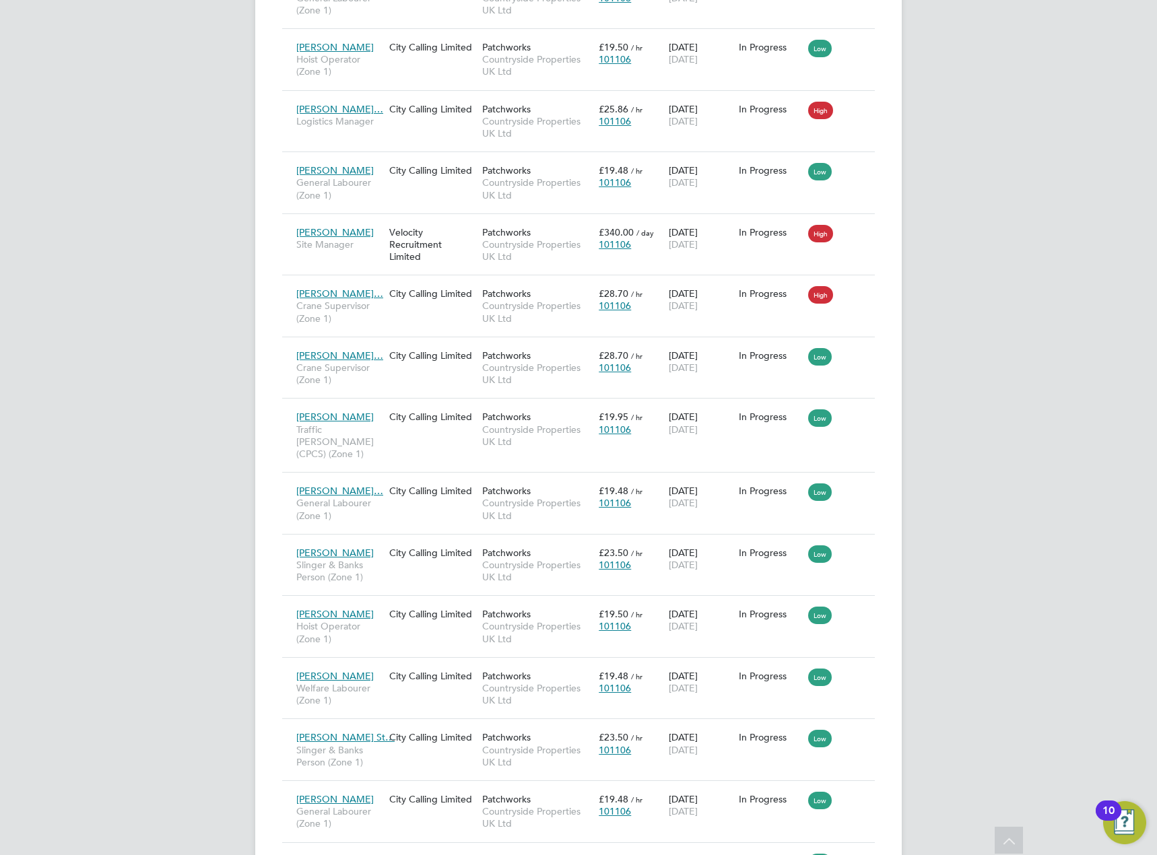
scroll to position [7, 7]
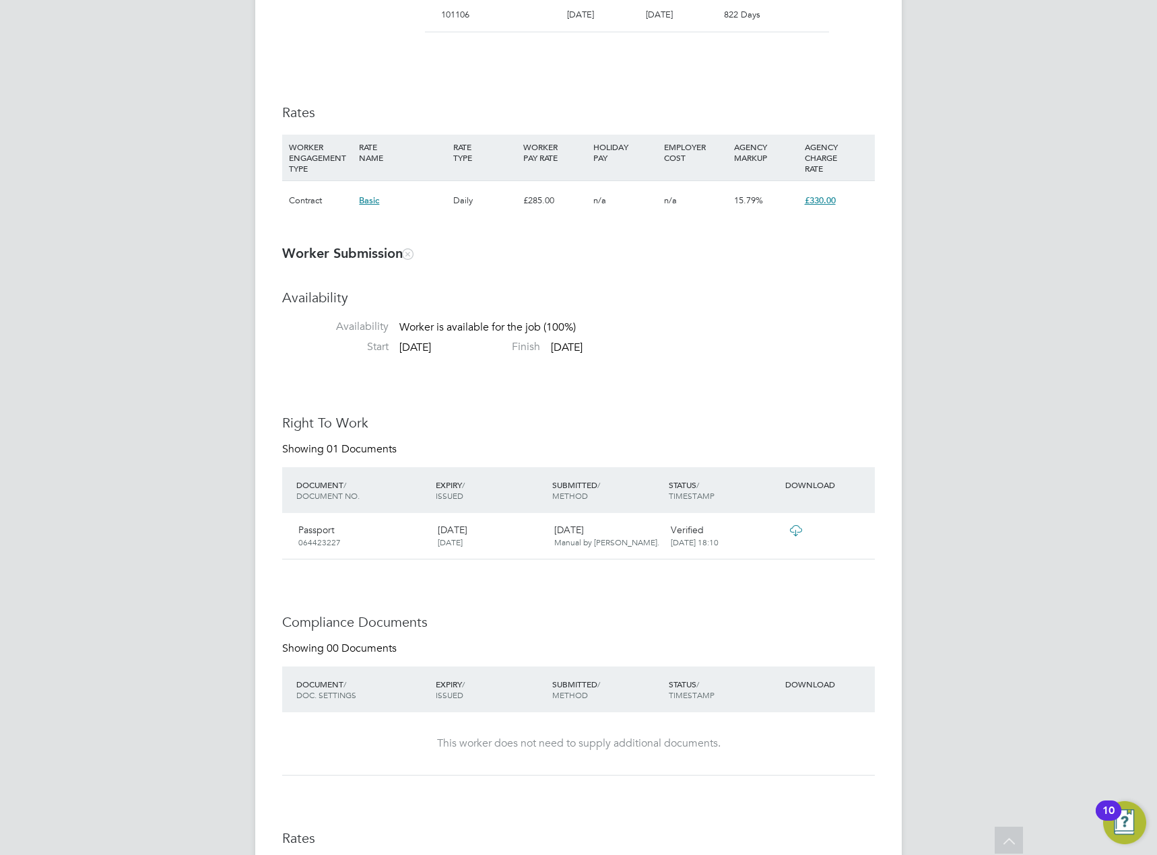
click at [801, 525] on icon at bounding box center [795, 530] width 17 height 11
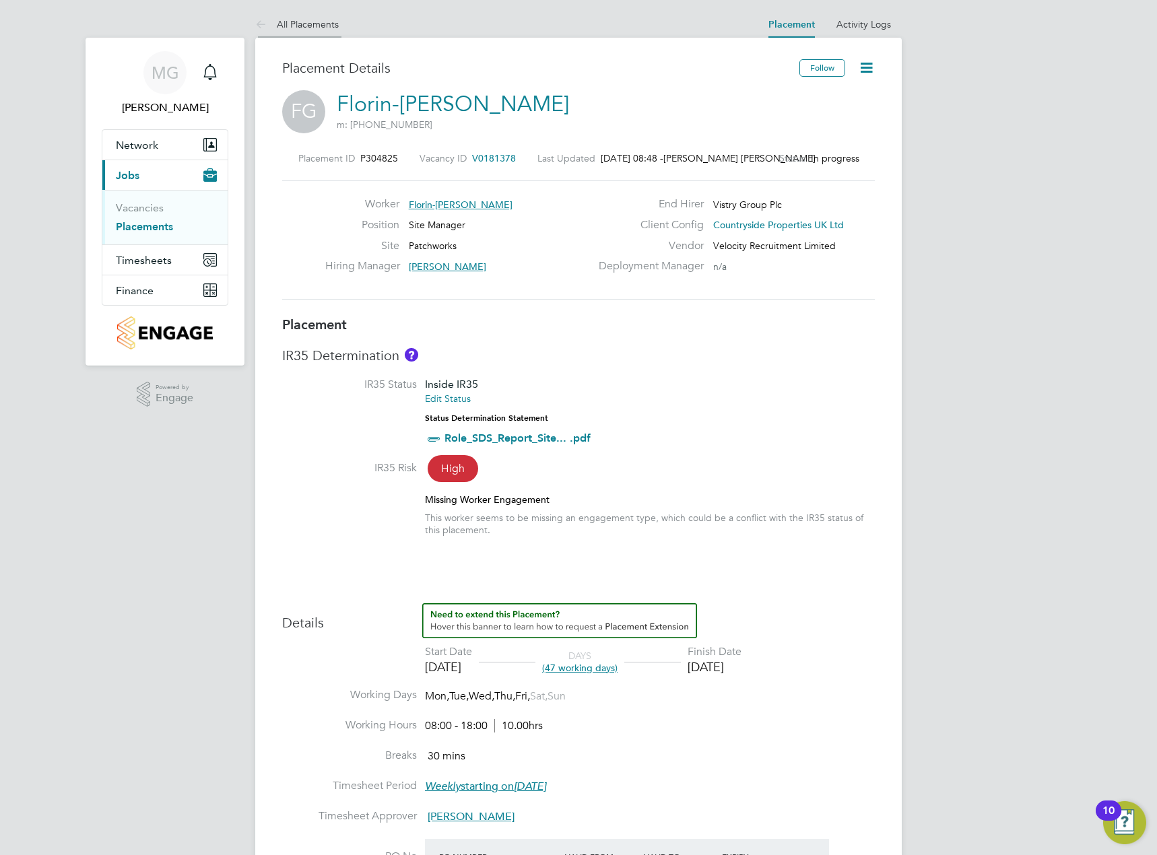
click at [279, 30] on li "All Placements" at bounding box center [296, 24] width 83 height 27
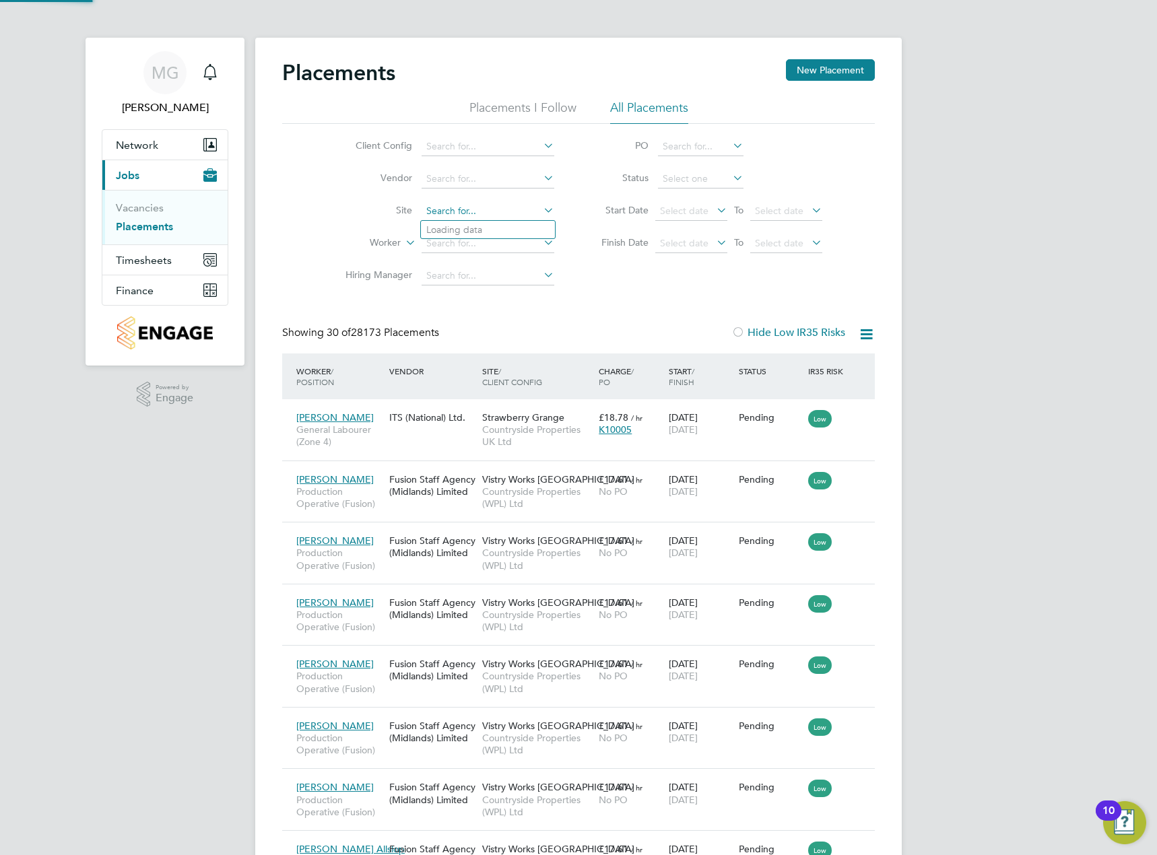
click at [450, 214] on input at bounding box center [487, 211] width 133 height 19
click at [477, 228] on li "Patch works" at bounding box center [488, 230] width 134 height 18
type input "Patchworks"
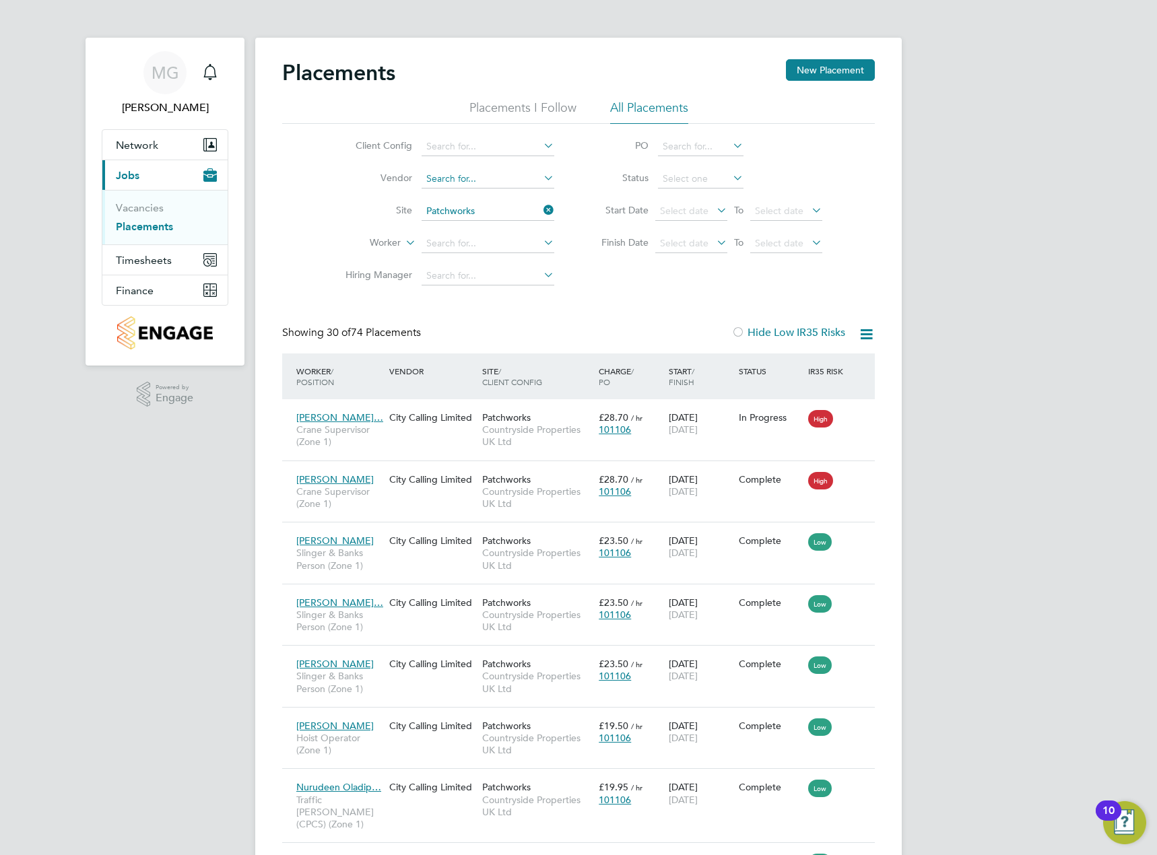
click at [514, 177] on input at bounding box center [487, 179] width 133 height 19
type input "ve"
click at [524, 145] on input at bounding box center [487, 146] width 133 height 19
click at [485, 304] on li "Countryside Properties UK Ltd" at bounding box center [593, 311] width 345 height 18
type input "Countryside Properties UK Ltd"
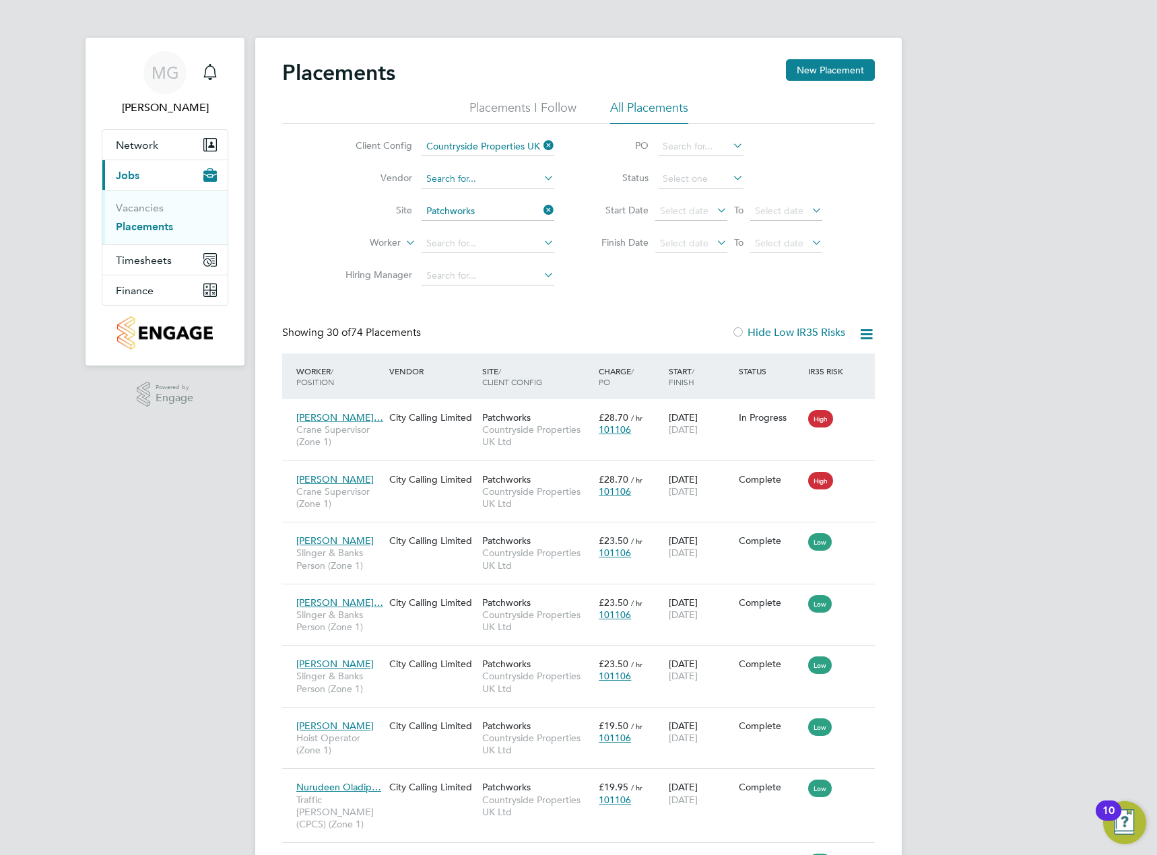
click at [484, 186] on input at bounding box center [487, 179] width 133 height 19
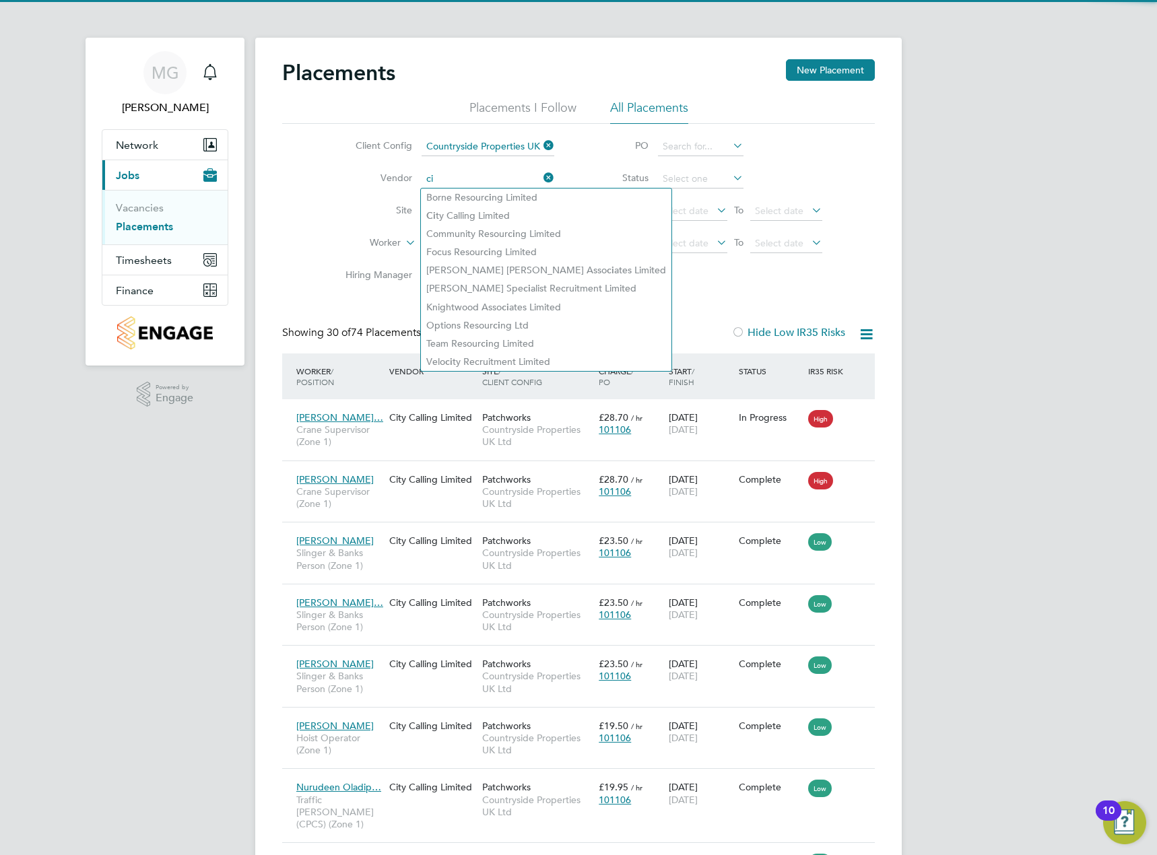
type input "c"
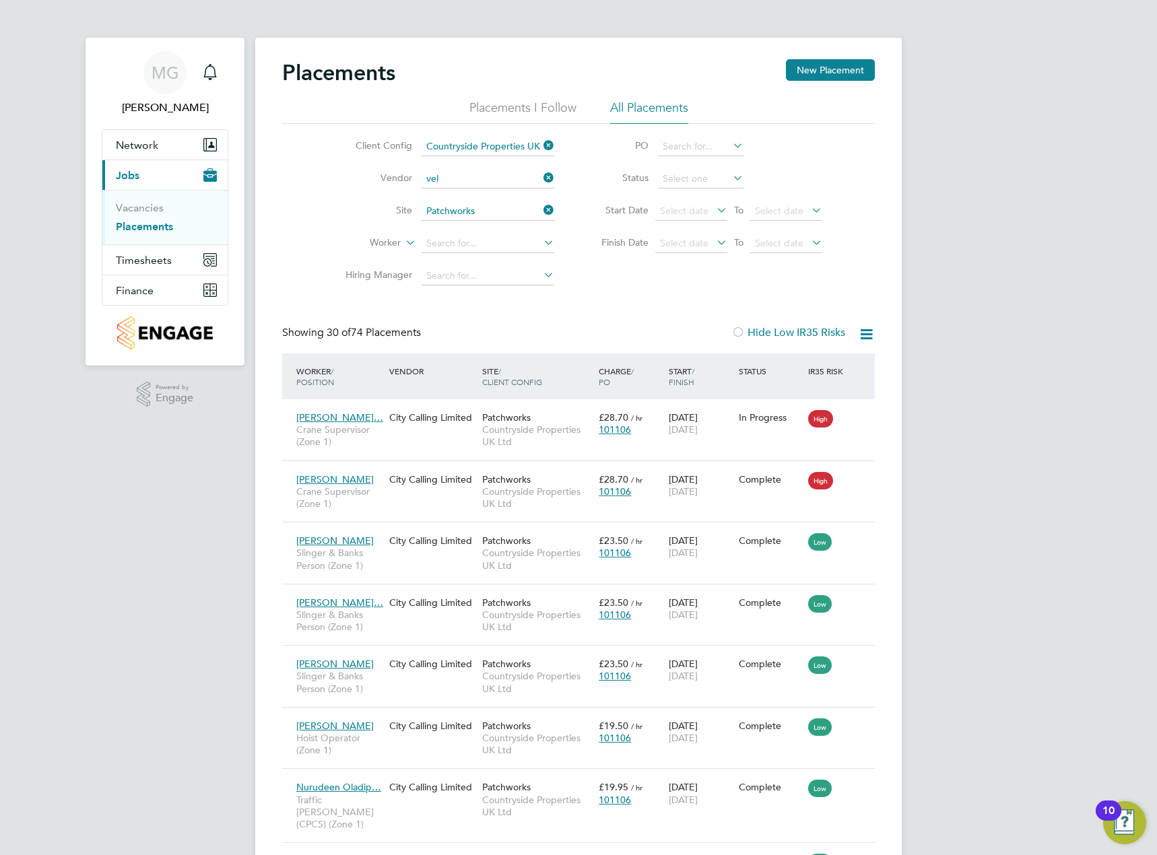
click at [490, 193] on li "Vel ocity Recruitment Limited" at bounding box center [488, 197] width 135 height 18
type input "Velocity Recruitment Limited"
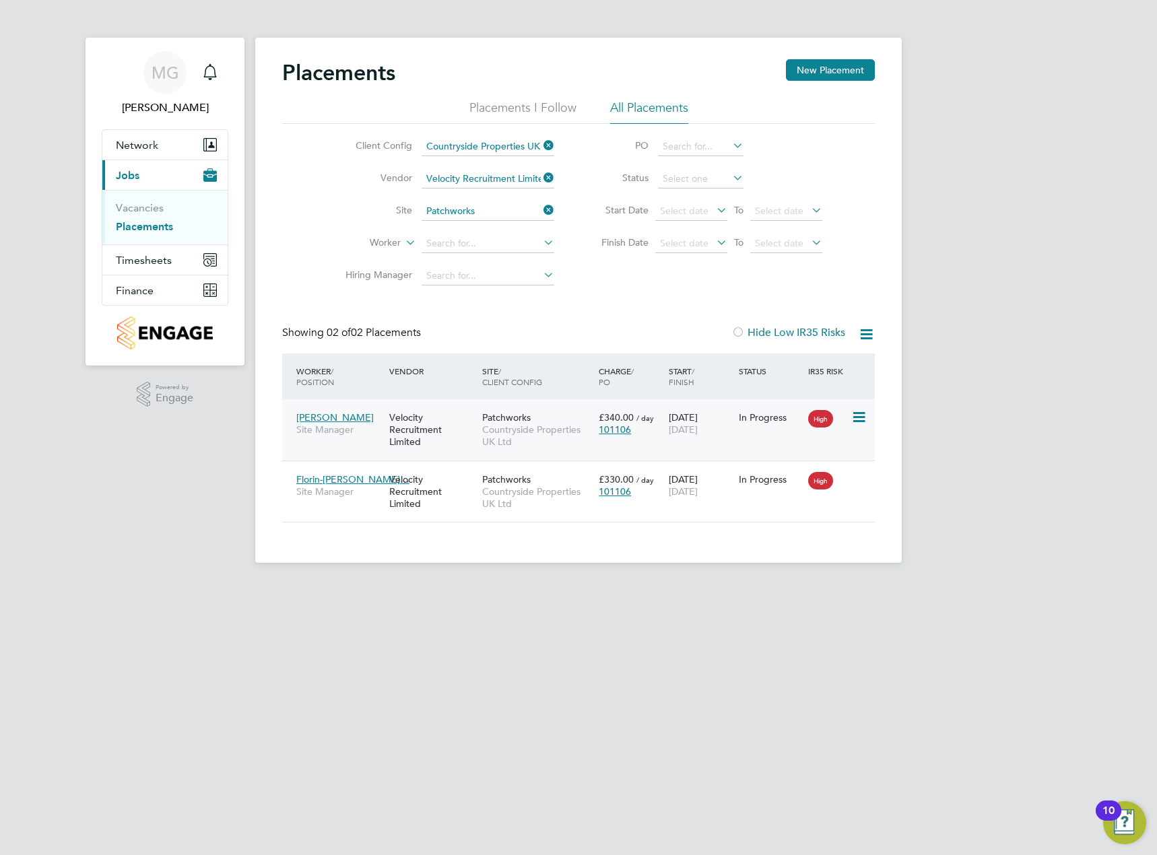
click at [334, 417] on span "[PERSON_NAME]" at bounding box center [334, 417] width 77 height 12
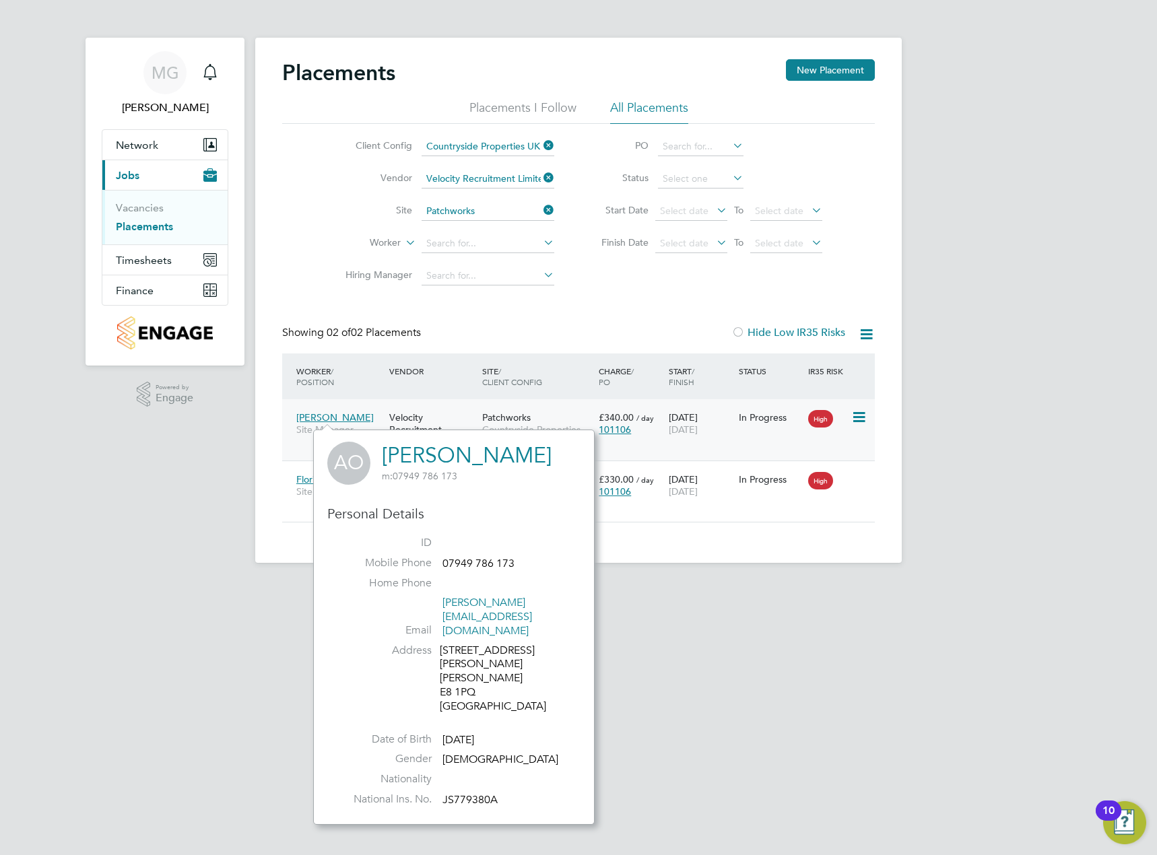
click at [331, 416] on span "[PERSON_NAME]" at bounding box center [334, 417] width 77 height 12
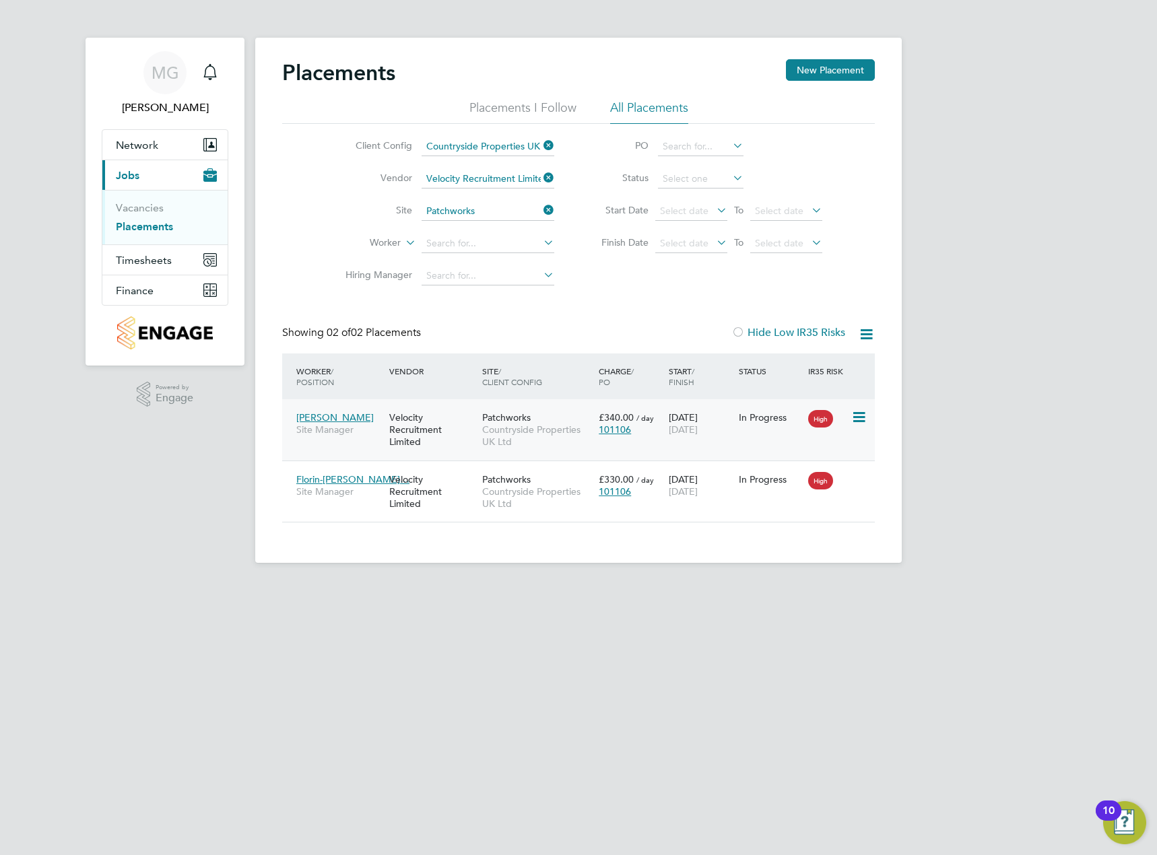
click at [335, 417] on span "[PERSON_NAME]" at bounding box center [334, 417] width 77 height 12
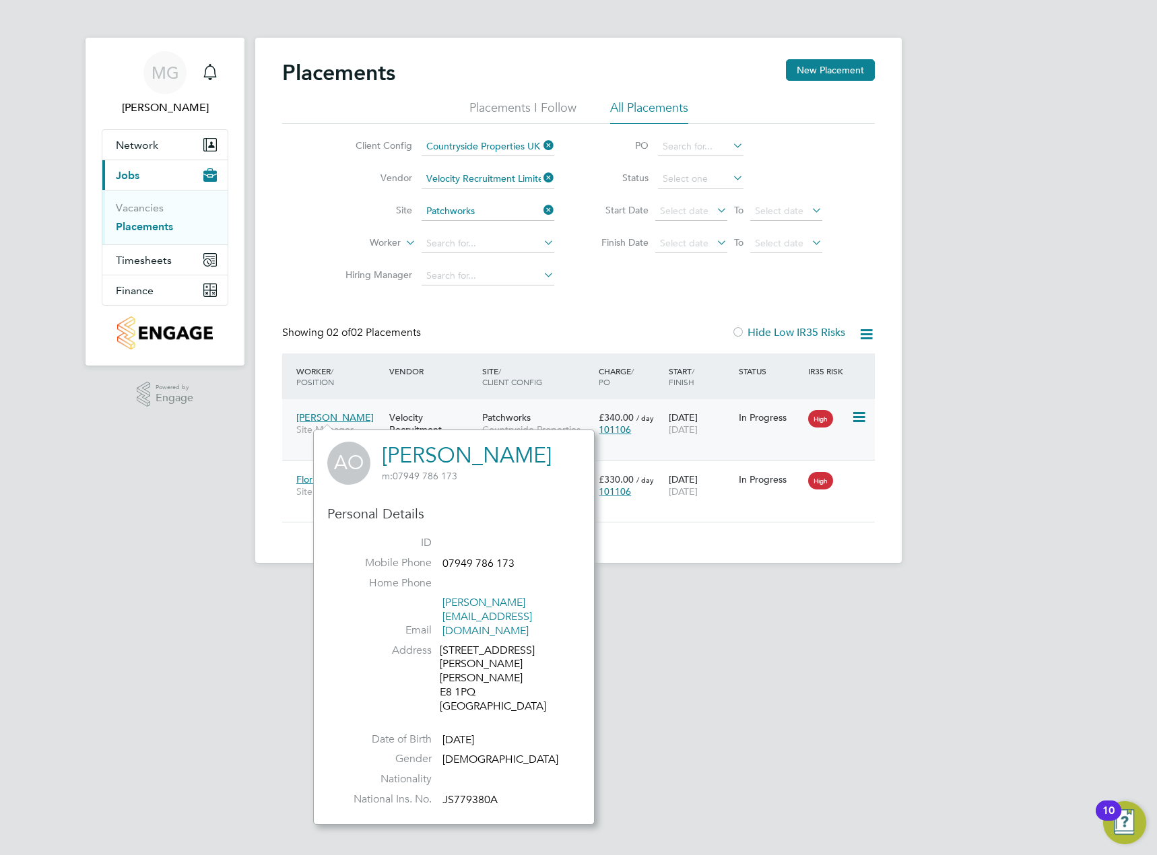
click at [341, 403] on div "Anthony O'Brien Site Manager Velocity Recruitment Limited Patchworks Countrysid…" at bounding box center [578, 429] width 592 height 61
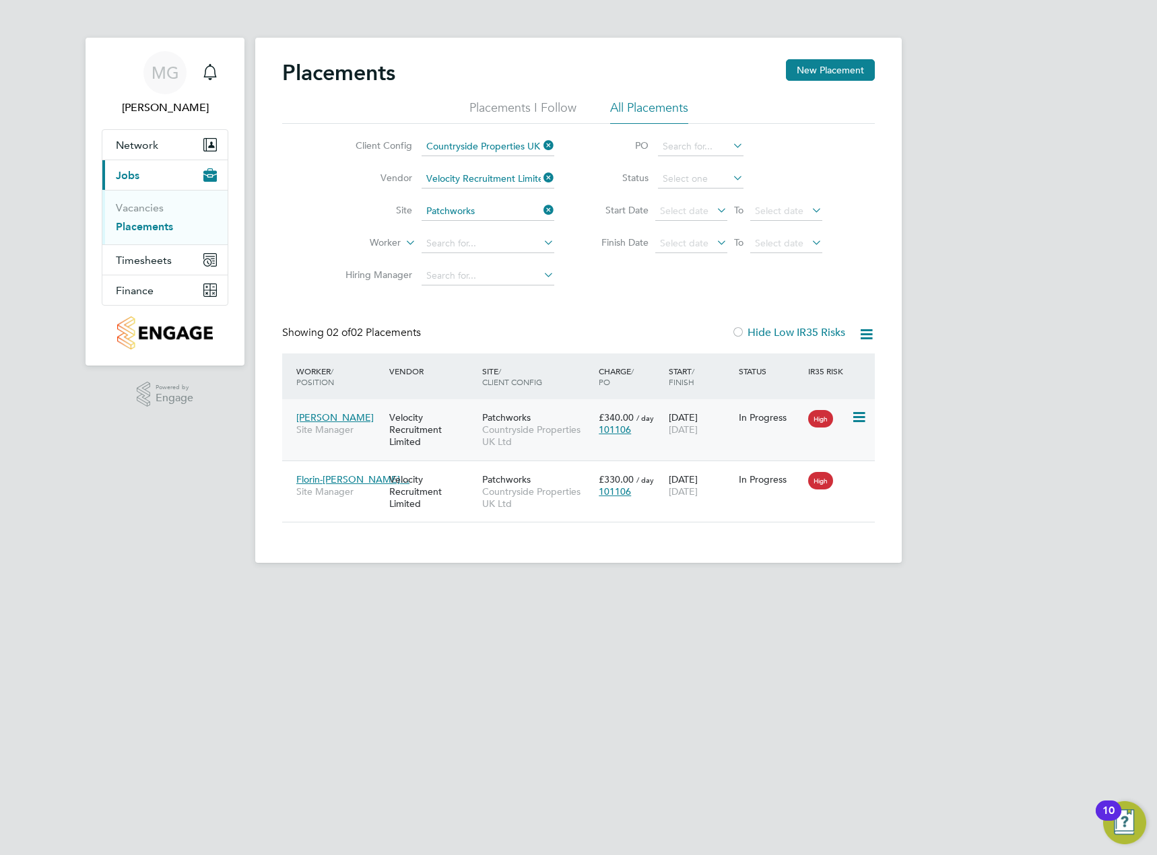
click at [326, 414] on span "[PERSON_NAME]" at bounding box center [334, 417] width 77 height 12
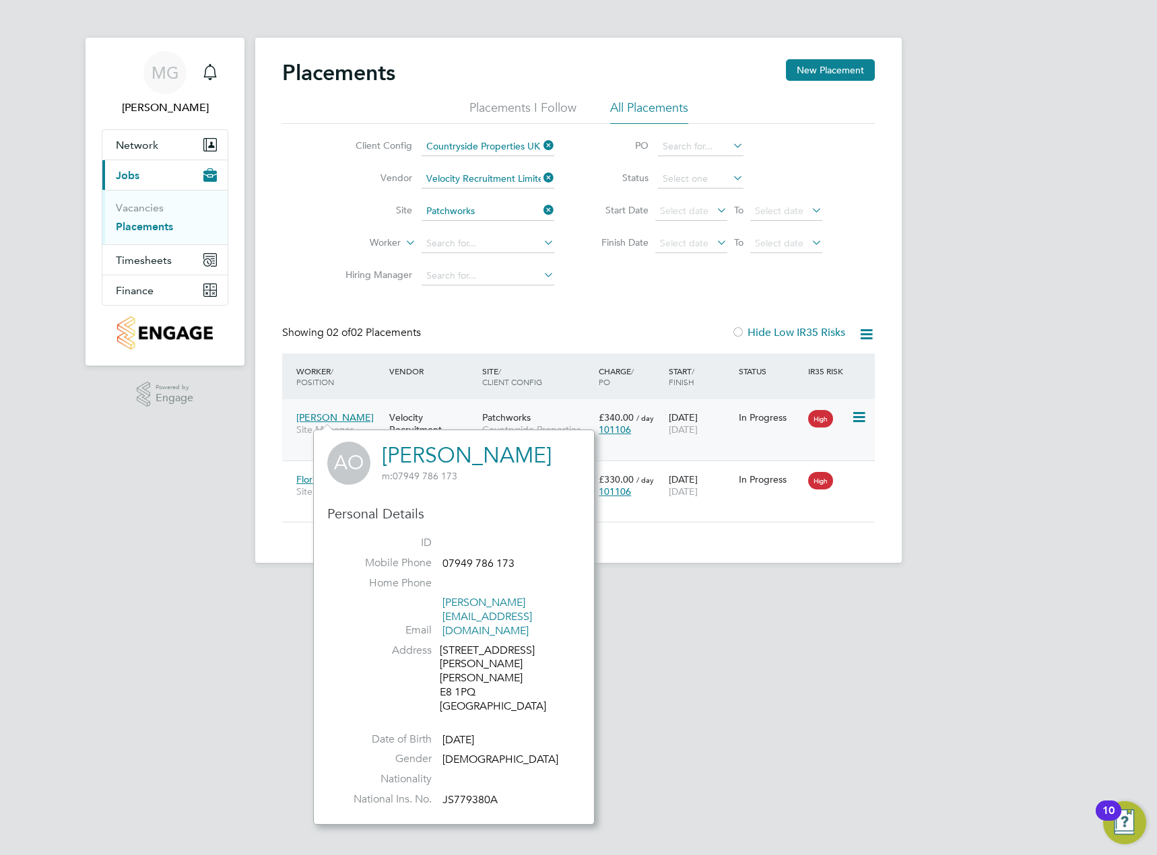
click at [326, 414] on span "[PERSON_NAME]" at bounding box center [334, 417] width 77 height 12
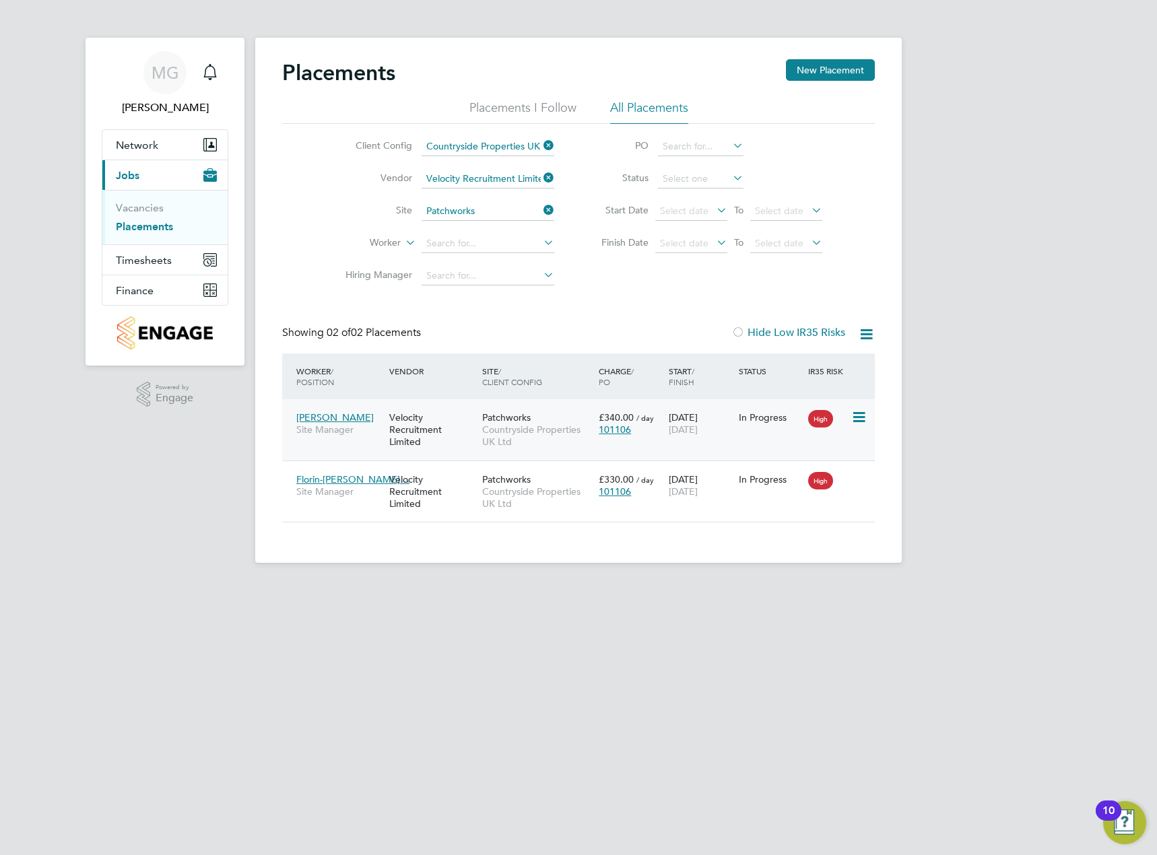
click at [454, 422] on div "Velocity Recruitment Limited" at bounding box center [432, 430] width 93 height 50
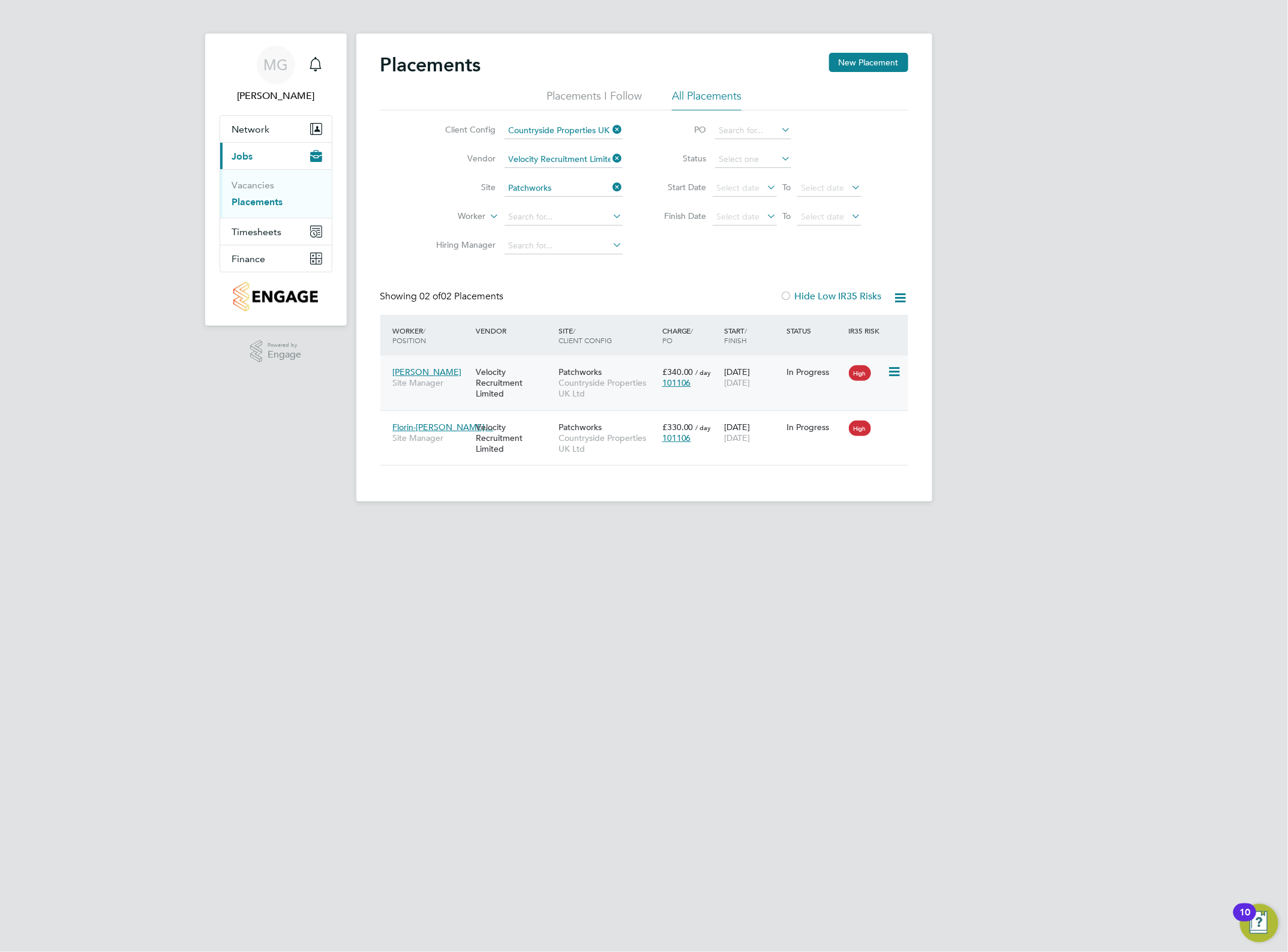
scroll to position [34, 84]
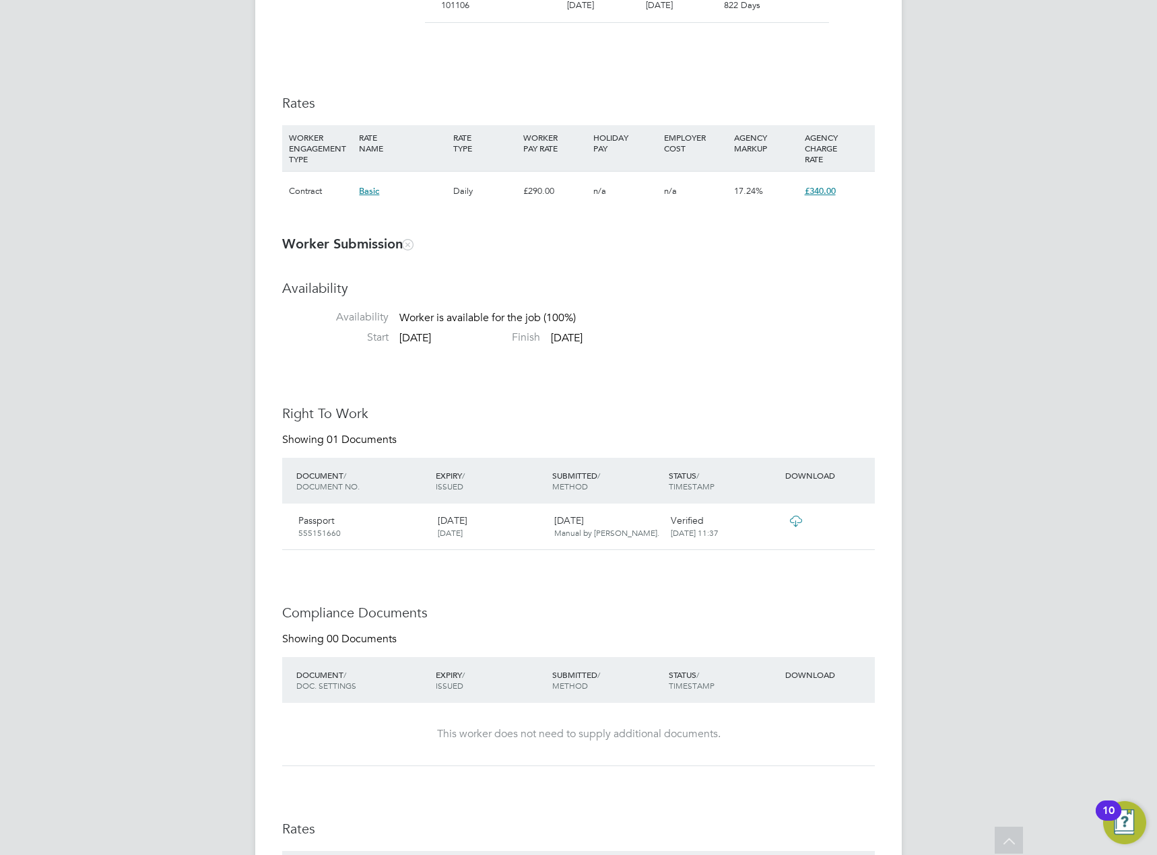
click at [792, 523] on icon at bounding box center [795, 521] width 17 height 11
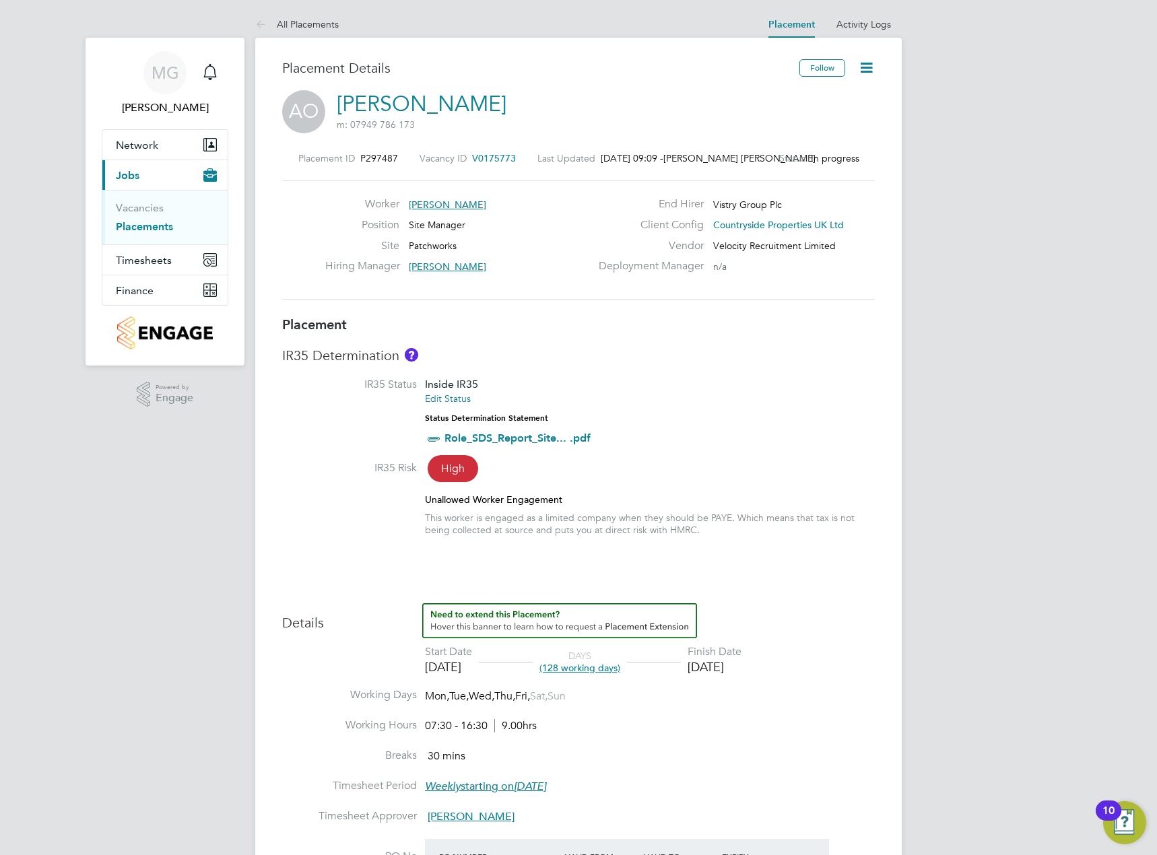
click at [858, 64] on icon at bounding box center [866, 67] width 17 height 17
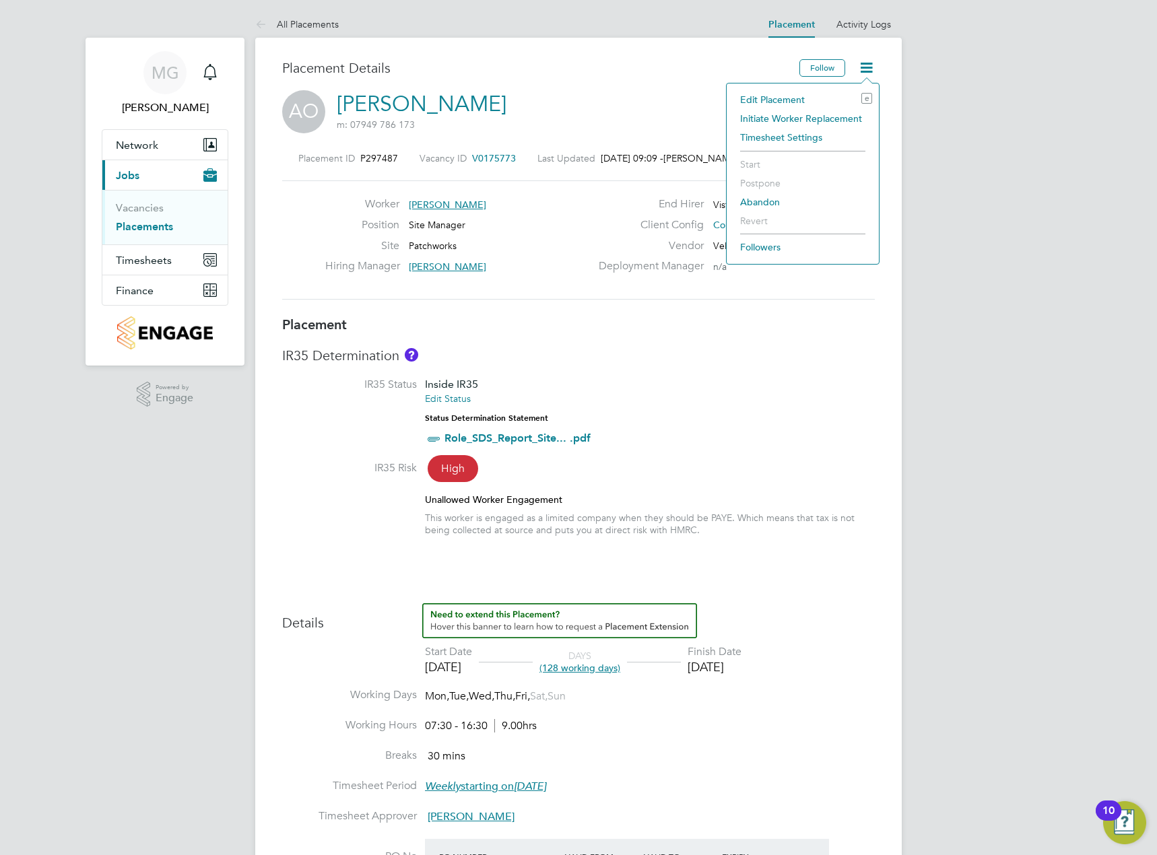
click at [837, 99] on li "Edit Placement e" at bounding box center [802, 99] width 139 height 19
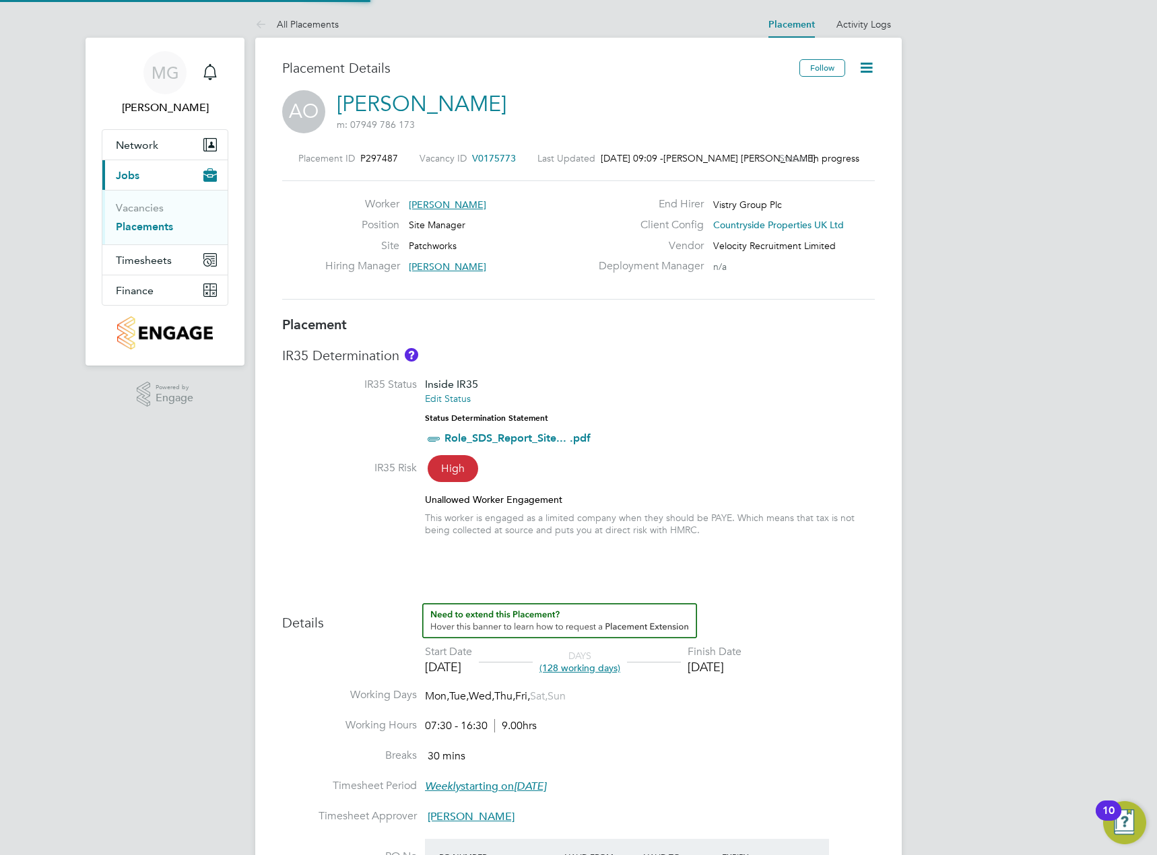
type input "[PERSON_NAME]"
type input "07 Jul 2025"
type input "31 Dec 2025"
type input "07:30"
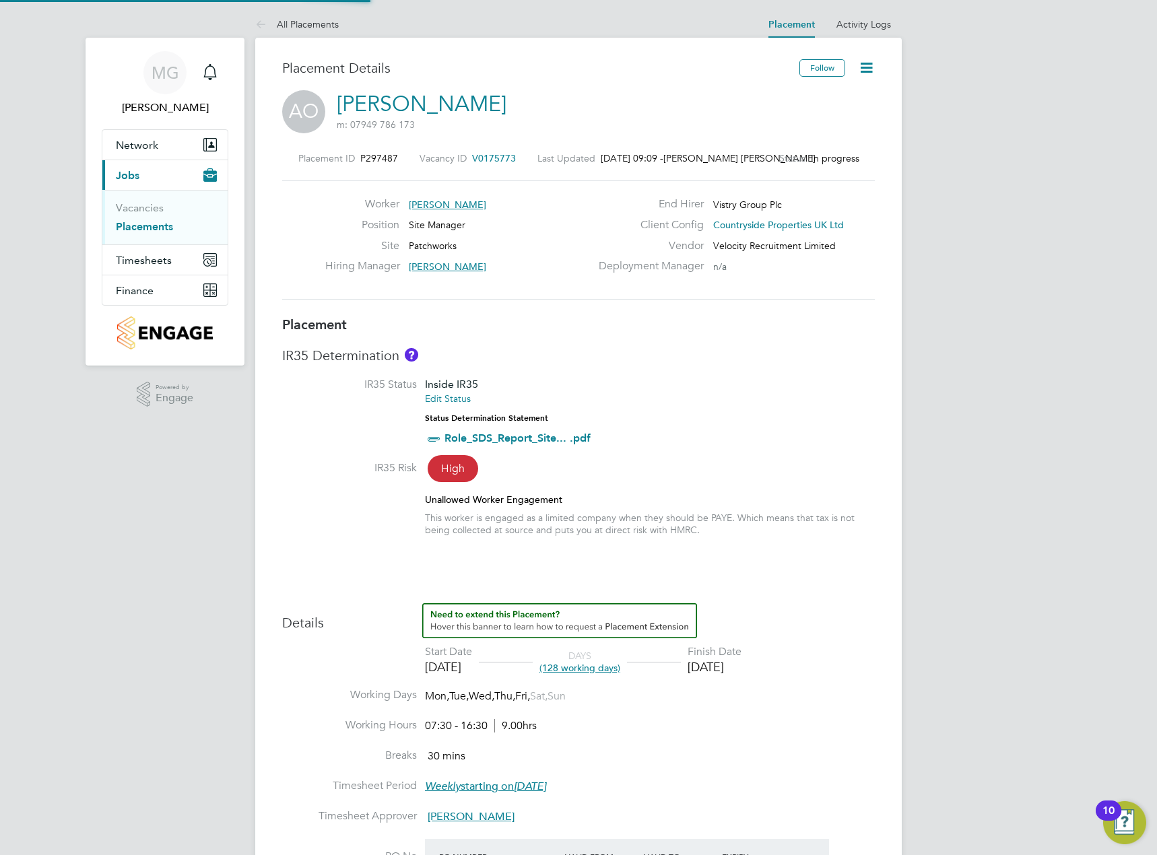
type input "16:30"
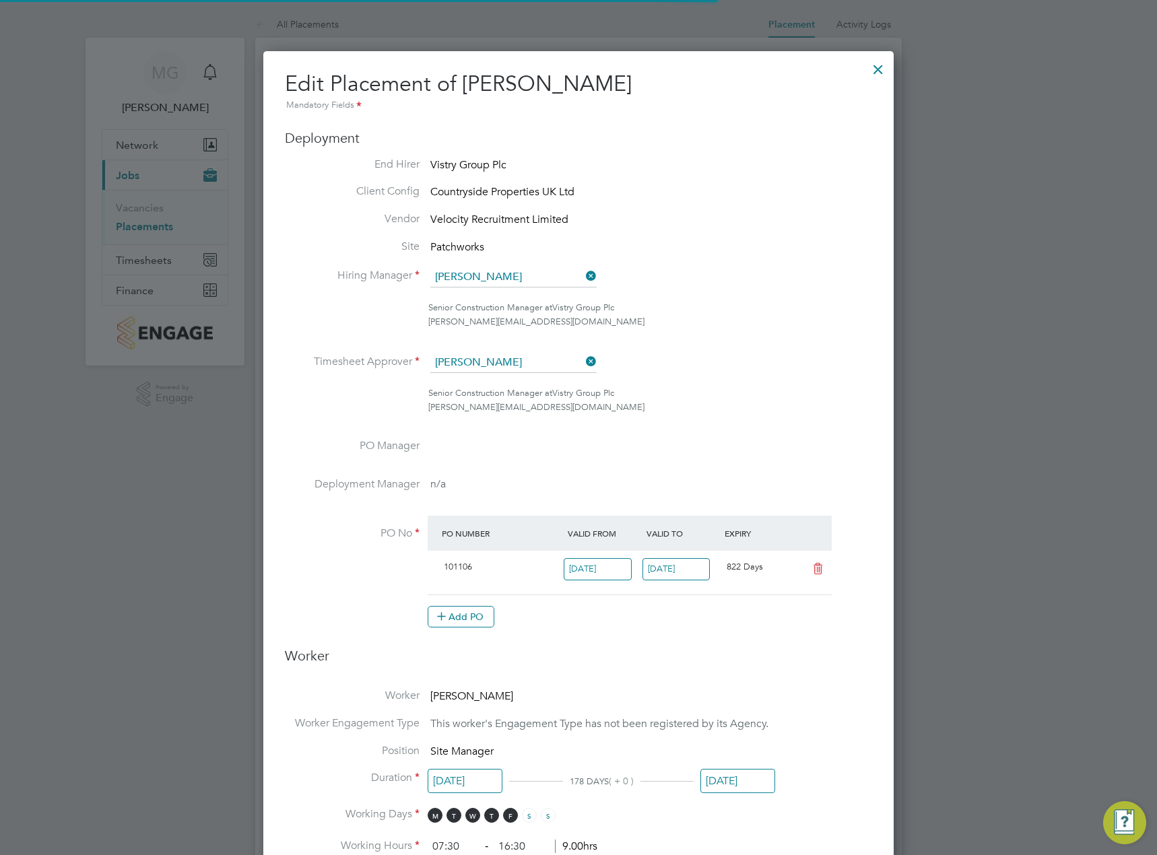
scroll to position [7, 7]
click at [873, 60] on div at bounding box center [878, 66] width 24 height 24
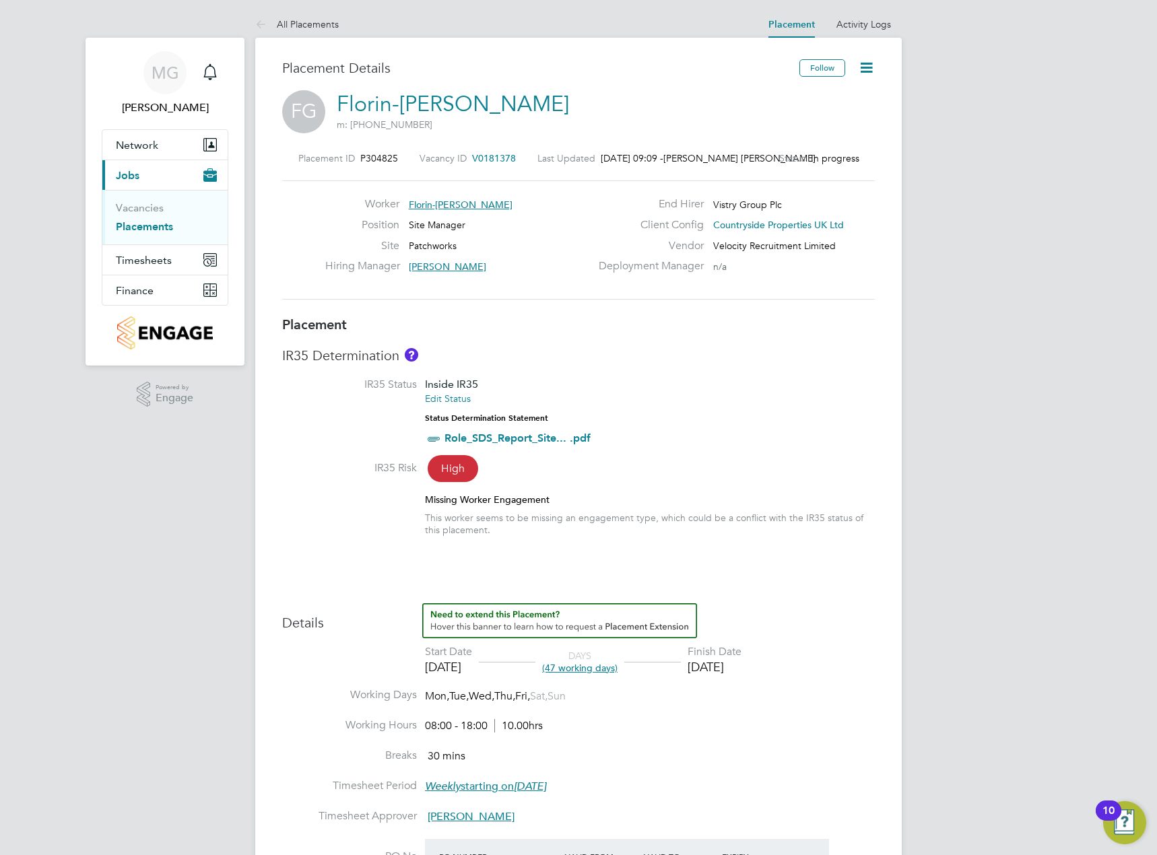
click at [862, 62] on icon at bounding box center [866, 67] width 17 height 17
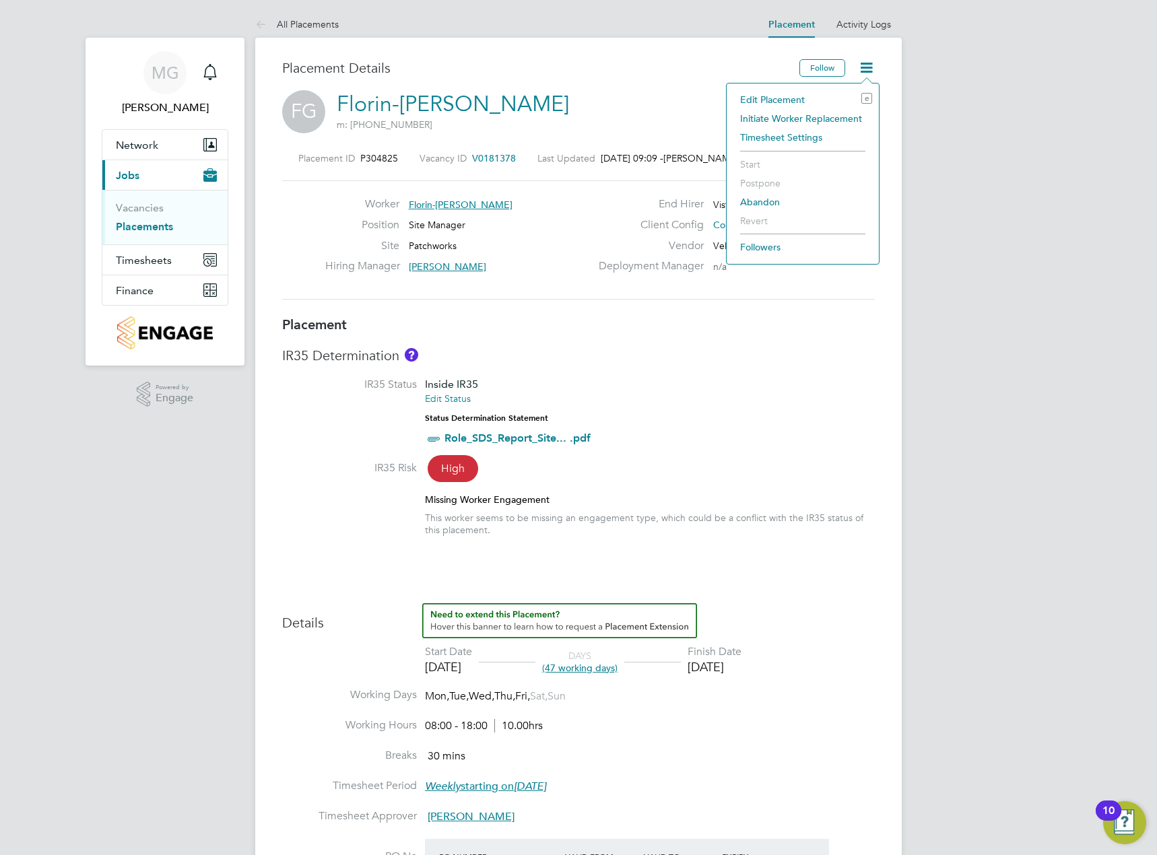
click at [796, 96] on li "Edit Placement e" at bounding box center [802, 99] width 139 height 19
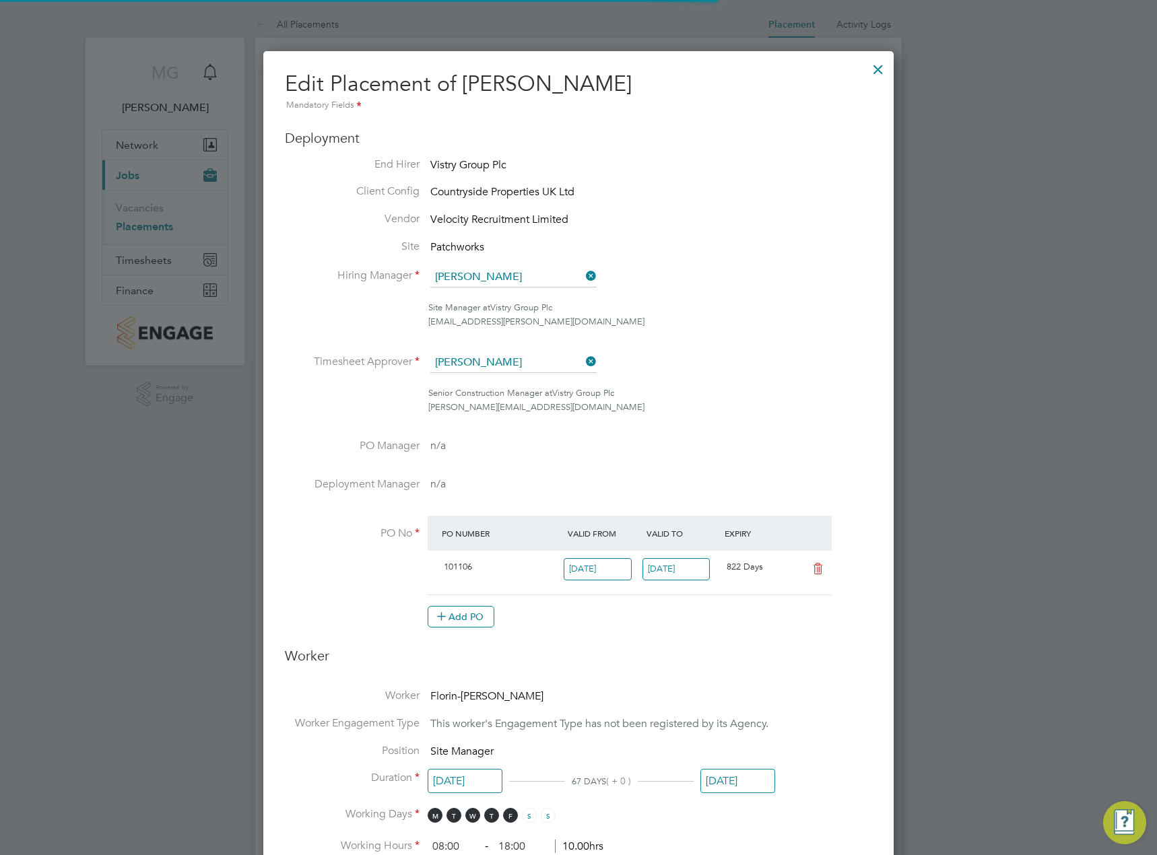
scroll to position [7, 7]
click at [583, 274] on icon at bounding box center [583, 276] width 0 height 19
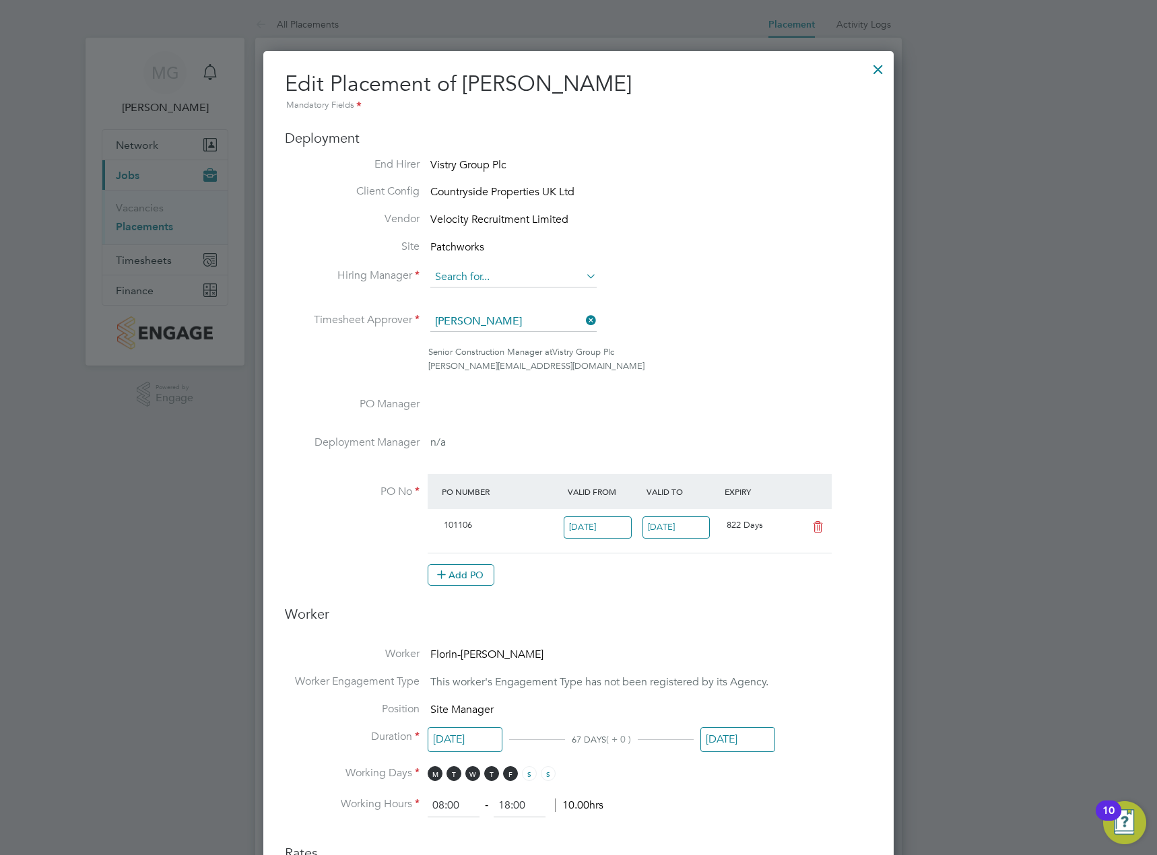
click at [553, 281] on input at bounding box center [513, 277] width 166 height 20
click at [502, 326] on li "[PERSON_NAME]" at bounding box center [513, 333] width 168 height 18
type input "[PERSON_NAME]"
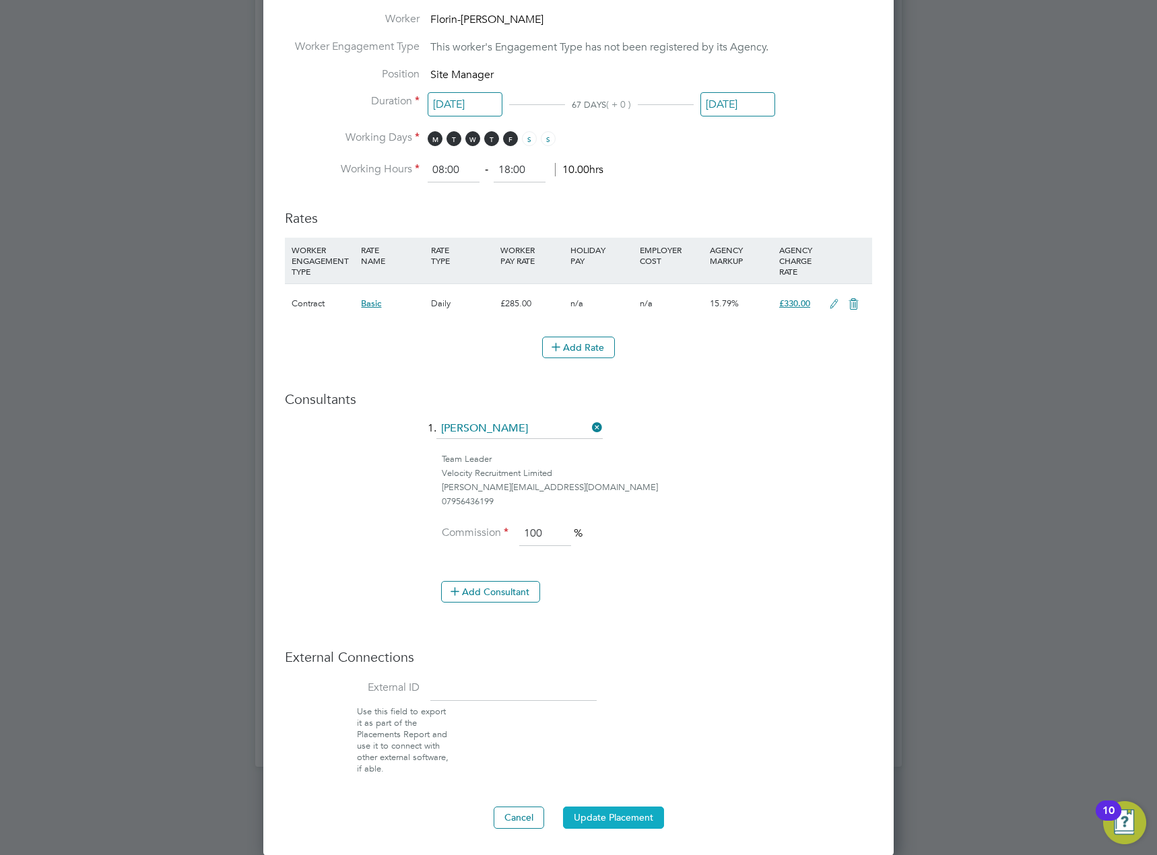
click at [589, 821] on button "Update Placement" at bounding box center [613, 817] width 101 height 22
